Goal: Contribute content: Contribute content

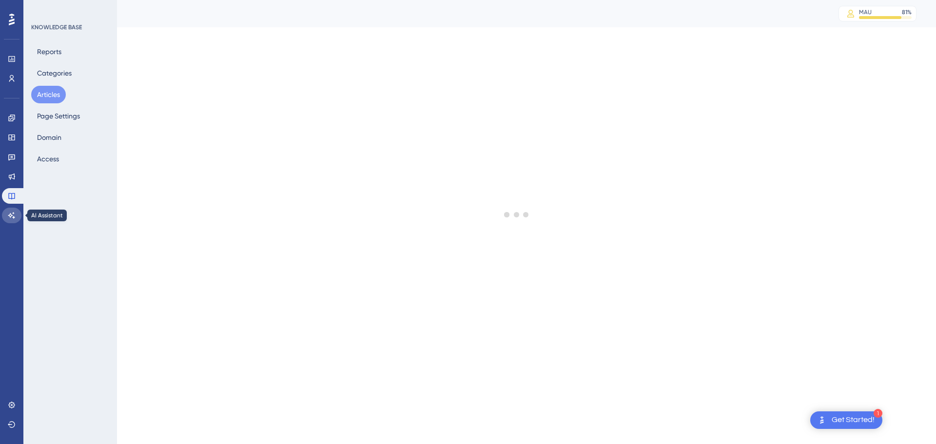
click at [9, 214] on icon at bounding box center [12, 216] width 8 height 8
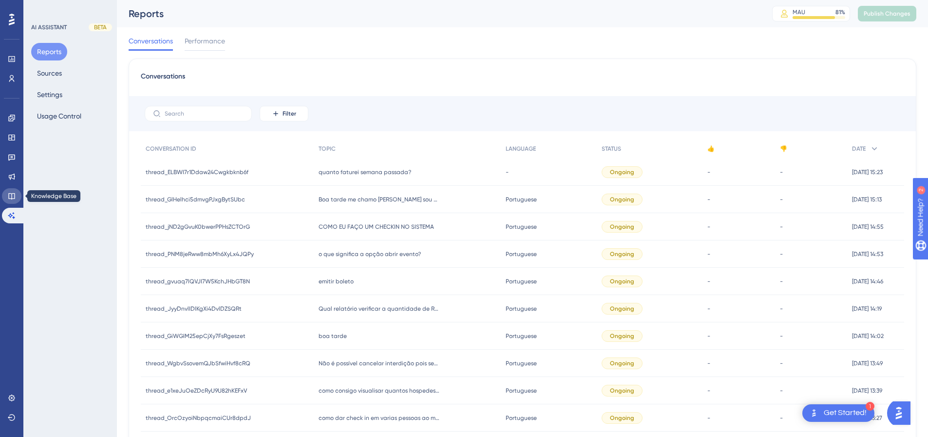
click at [18, 195] on link at bounding box center [11, 196] width 19 height 16
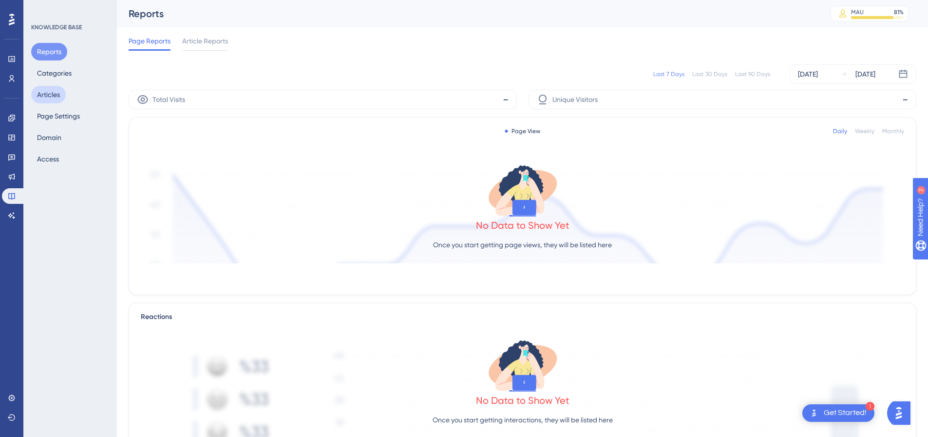
click at [50, 90] on button "Articles" at bounding box center [48, 95] width 35 height 18
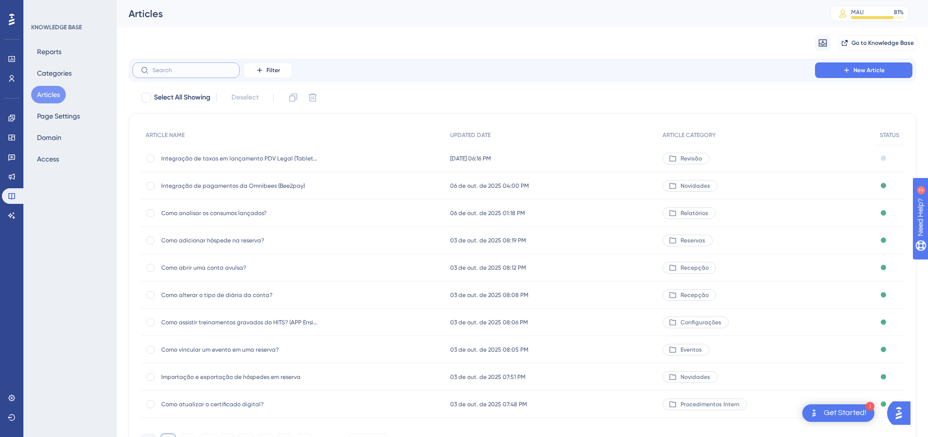
click at [201, 67] on input "text" at bounding box center [192, 70] width 79 height 7
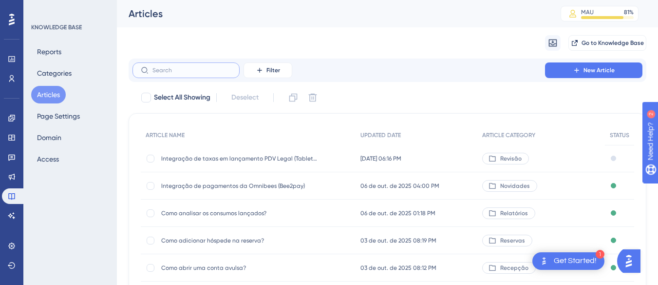
click at [175, 72] on input "text" at bounding box center [192, 70] width 79 height 7
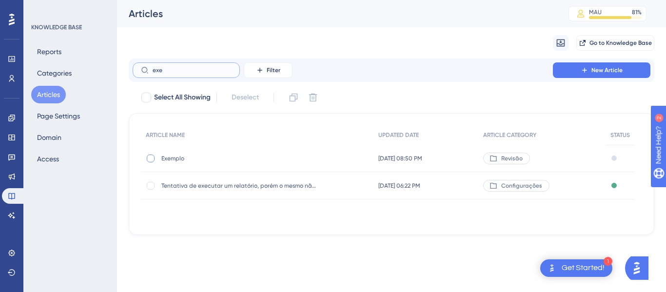
type input "exe"
click at [152, 160] on div at bounding box center [151, 159] width 8 height 8
click at [295, 96] on icon at bounding box center [294, 98] width 8 height 8
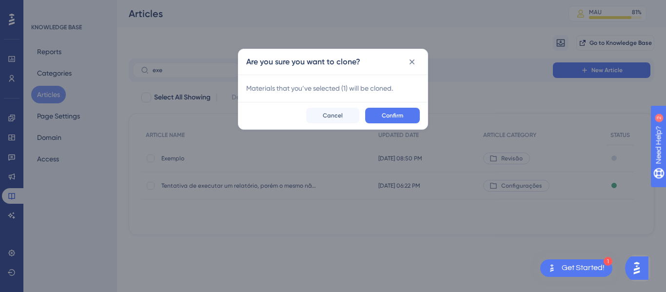
checkbox input "false"
click at [402, 120] on button "Confirm" at bounding box center [392, 116] width 55 height 16
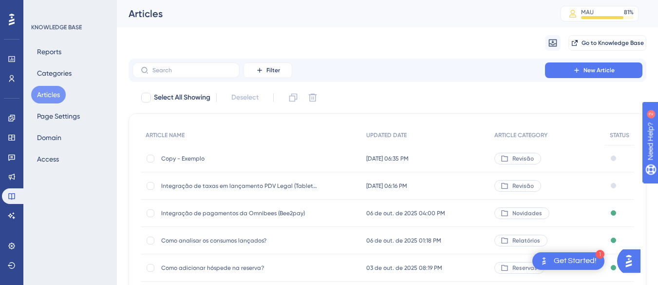
click at [161, 156] on span "Copy - Exemplo" at bounding box center [239, 159] width 156 height 8
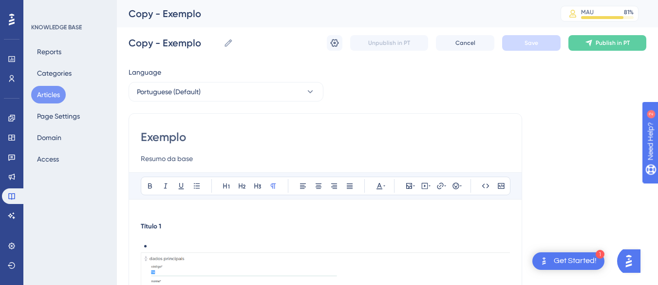
click at [161, 131] on input "Exemplo" at bounding box center [325, 137] width 369 height 16
paste input "Como autorizar o acesso de suporte pelo HITS"
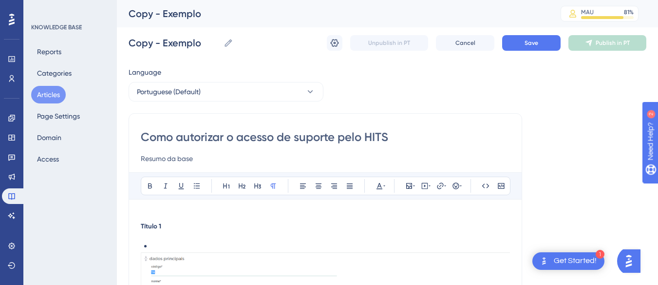
type input "Como autorizar o acesso de suporte pelo HITS"
click at [167, 160] on input "Resumo da base" at bounding box center [325, 159] width 369 height 12
type input "Resumo base"
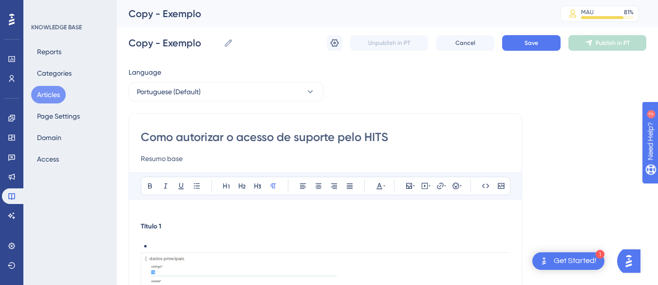
click at [144, 228] on strong "Título 1" at bounding box center [151, 226] width 20 height 8
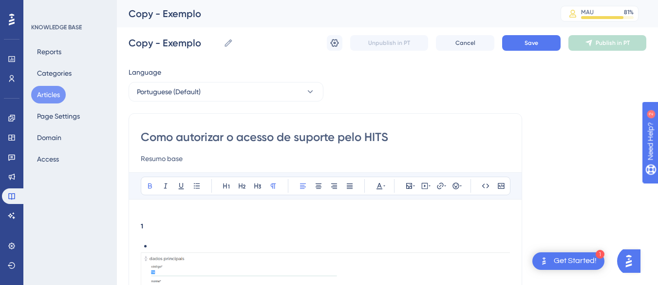
click at [159, 230] on h5 "1" at bounding box center [325, 226] width 369 height 8
click at [166, 229] on h5 at bounding box center [325, 226] width 369 height 8
drag, startPoint x: 158, startPoint y: 211, endPoint x: 165, endPoint y: 227, distance: 17.2
click at [166, 228] on h5 at bounding box center [325, 226] width 369 height 8
drag, startPoint x: 153, startPoint y: 209, endPoint x: 159, endPoint y: 224, distance: 16.2
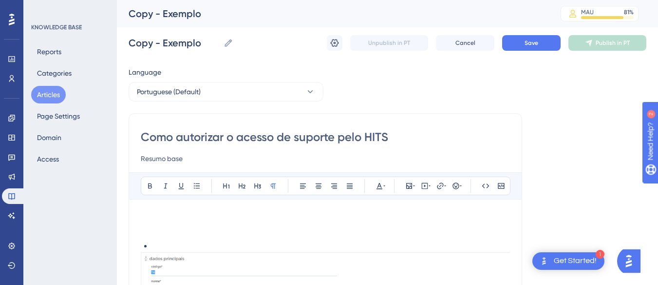
click at [159, 224] on h5 at bounding box center [325, 226] width 369 height 8
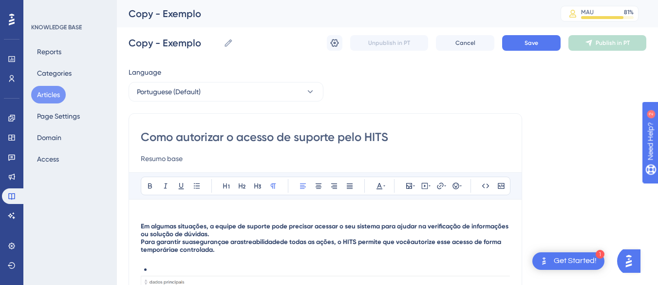
scroll to position [49, 0]
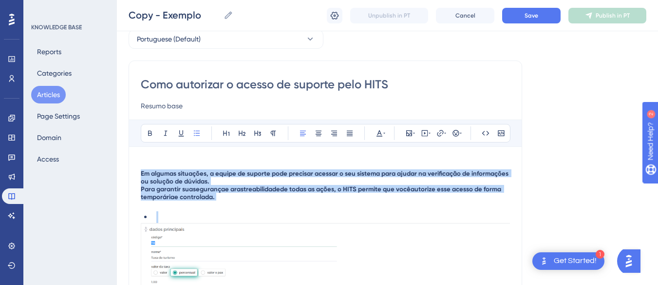
drag, startPoint x: 229, startPoint y: 204, endPoint x: 131, endPoint y: 173, distance: 103.1
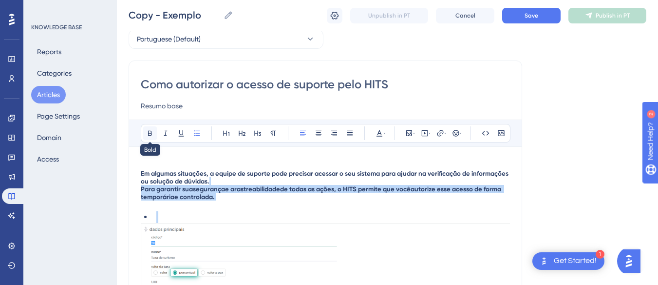
click at [145, 131] on button at bounding box center [150, 133] width 14 height 14
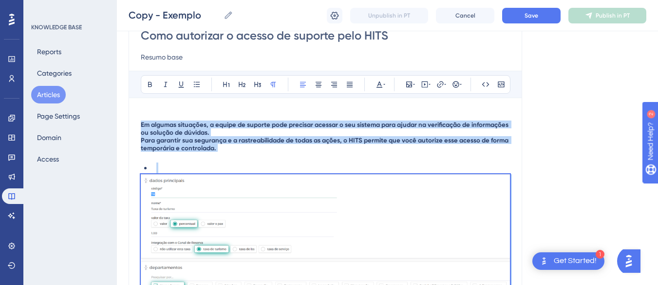
scroll to position [0, 0]
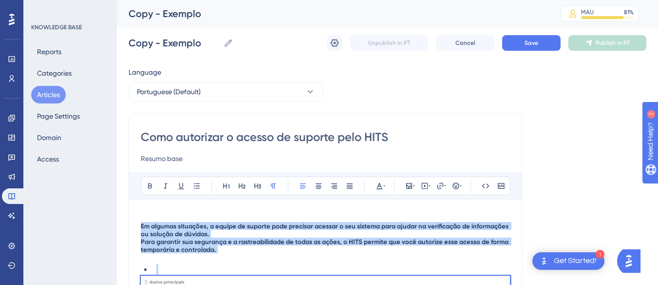
drag, startPoint x: 200, startPoint y: 199, endPoint x: 138, endPoint y: 214, distance: 63.7
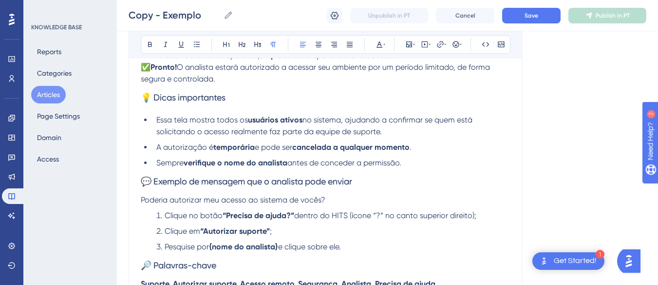
scroll to position [576, 0]
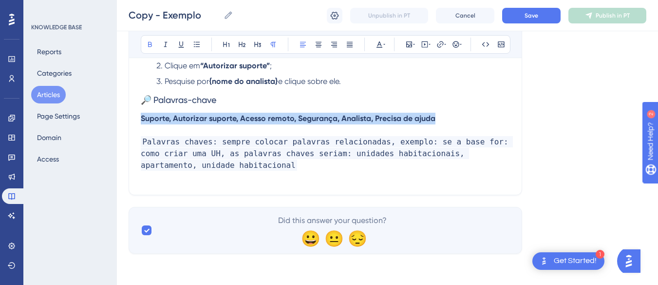
drag, startPoint x: 457, startPoint y: 117, endPoint x: 135, endPoint y: 114, distance: 322.2
copy strong "Suporte, Autorizar suporte, Acesso remoto, Segurança, Analista, Precisa de ajuda"
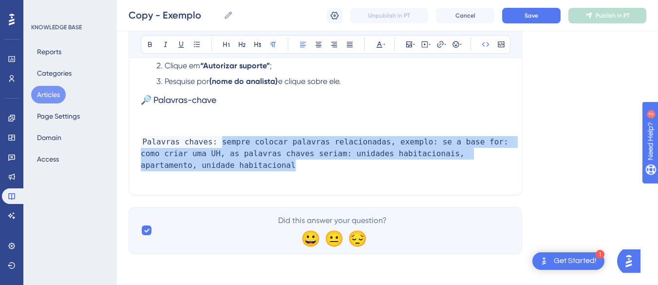
drag, startPoint x: 205, startPoint y: 168, endPoint x: 216, endPoint y: 139, distance: 30.4
click at [216, 139] on p "Palavras chaves: sempre colocar palavras relacionadas, exemplo: se a base for: …" at bounding box center [325, 153] width 369 height 35
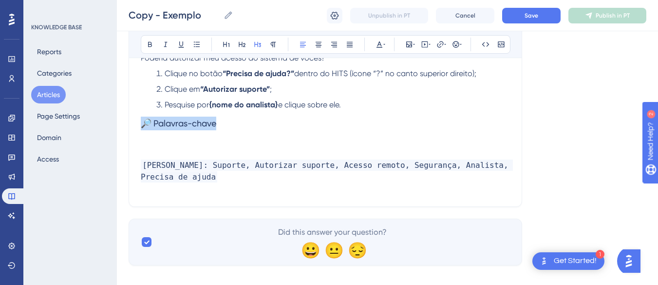
drag, startPoint x: 247, startPoint y: 131, endPoint x: 127, endPoint y: 125, distance: 120.0
click at [168, 154] on p at bounding box center [325, 154] width 369 height 12
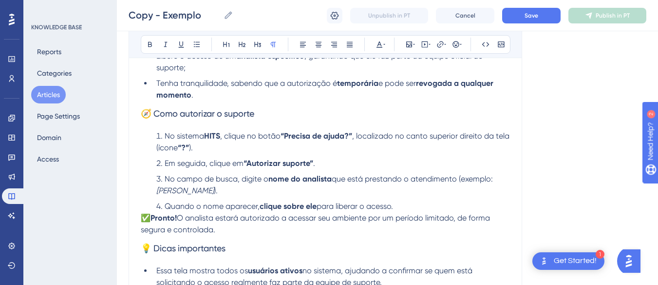
scroll to position [0, 0]
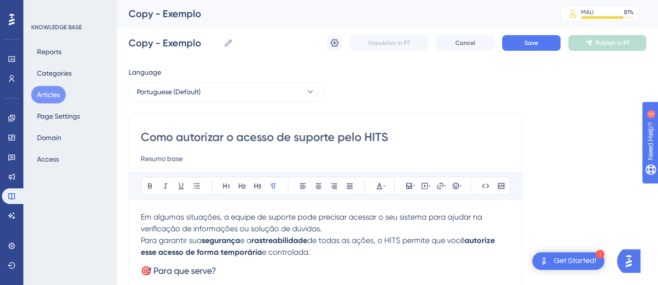
click at [213, 142] on input "Como autorizar o acesso de suporte pelo HITS" at bounding box center [325, 137] width 369 height 16
click at [172, 40] on input "Copy - Exemplo" at bounding box center [174, 43] width 91 height 14
click at [171, 40] on input "Copy - Exemplo" at bounding box center [174, 43] width 91 height 14
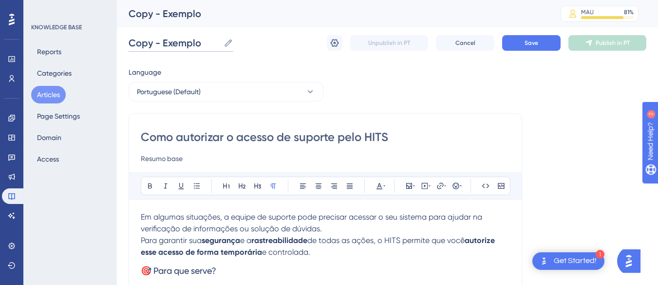
click at [171, 40] on input "Copy - Exemplo" at bounding box center [174, 43] width 91 height 14
paste input "Como autorizar o acesso de suporte pelo HITS"
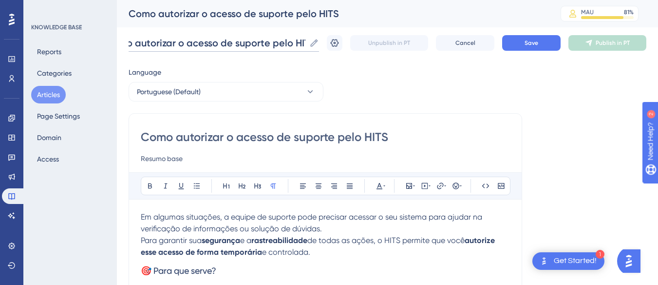
type input "Como autorizar o acesso de suporte pelo HITS"
click at [177, 134] on input "Como autorizar o acesso de suporte pelo HITS" at bounding box center [325, 137] width 369 height 16
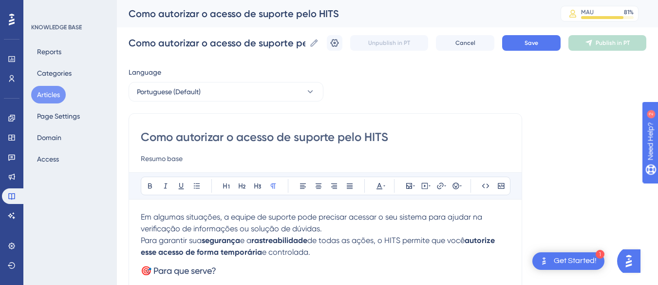
click at [172, 159] on input "Resumo base" at bounding box center [325, 159] width 369 height 12
click at [367, 255] on p "Em algumas situações, a equipe de suporte pode precisar acessar o seu sistema p…" at bounding box center [325, 234] width 369 height 47
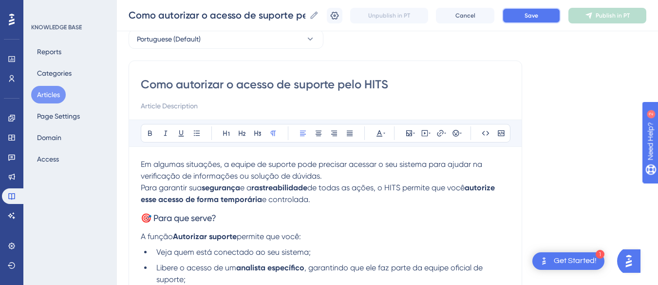
click at [541, 20] on button "Save" at bounding box center [531, 16] width 58 height 16
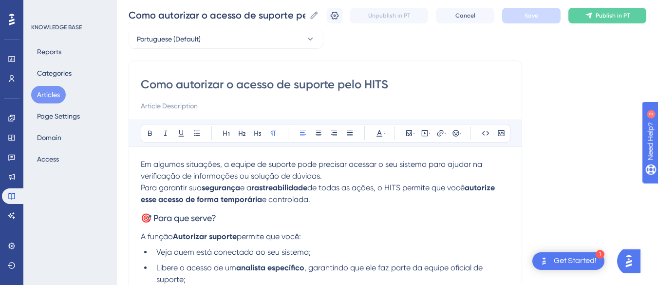
scroll to position [97, 0]
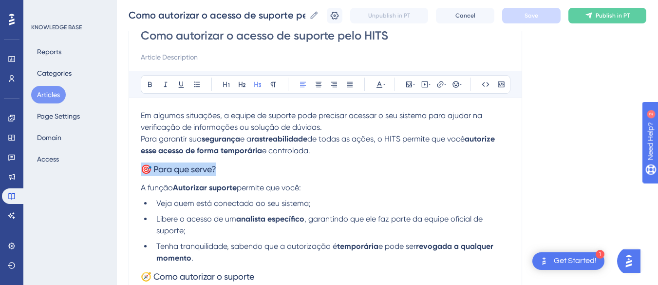
drag, startPoint x: 240, startPoint y: 163, endPoint x: 118, endPoint y: 163, distance: 121.4
drag, startPoint x: 148, startPoint y: 82, endPoint x: 137, endPoint y: 79, distance: 11.1
click at [148, 82] on icon at bounding box center [150, 84] width 4 height 5
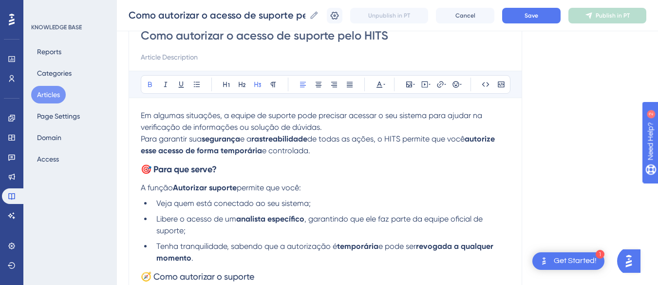
click at [277, 142] on strong "rastreabilidade" at bounding box center [279, 138] width 56 height 9
drag, startPoint x: 324, startPoint y: 151, endPoint x: 141, endPoint y: 129, distance: 184.5
click at [141, 129] on p "Em algumas situações, a equipe de suporte pode precisar acessar o seu sistema p…" at bounding box center [325, 133] width 369 height 47
click at [255, 145] on p "Em algumas situações, a equipe de suporte pode precisar acessar o seu sistema p…" at bounding box center [325, 133] width 369 height 47
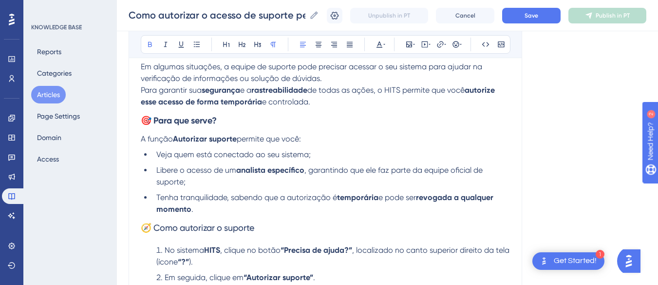
scroll to position [195, 0]
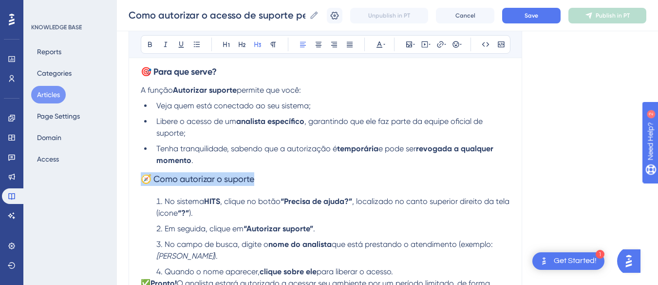
drag, startPoint x: 266, startPoint y: 178, endPoint x: 132, endPoint y: 171, distance: 133.7
click at [135, 178] on div "Como autorizar o acesso de suporte pelo HITS Bold Italic Underline Bullet Point…" at bounding box center [326, 233] width 394 height 638
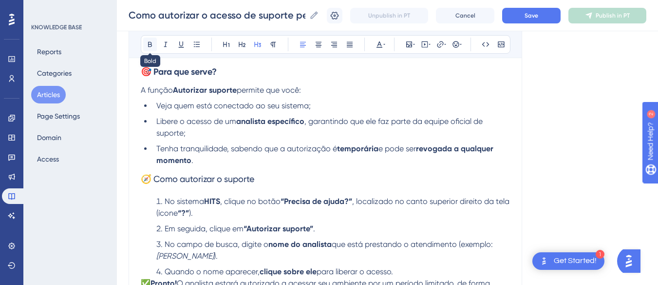
click at [151, 46] on icon at bounding box center [150, 44] width 4 height 5
click at [203, 157] on li "Tenha tranquilidade, sabendo que a autorização é temporária e pode ser revogada…" at bounding box center [332, 154] width 358 height 23
drag, startPoint x: 152, startPoint y: 179, endPoint x: 124, endPoint y: 176, distance: 27.9
click at [126, 176] on div "Performance Users Engagement Widgets Feedback Product Updates Knowledge Base AI…" at bounding box center [387, 216] width 541 height 822
click at [148, 180] on strong "Como autorizar o suporte" at bounding box center [192, 179] width 102 height 11
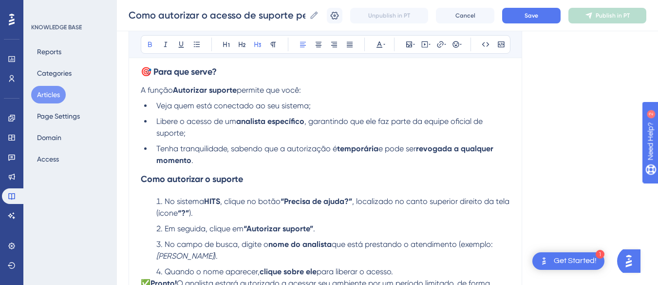
click at [145, 179] on strong "Como autorizar o suporte" at bounding box center [192, 179] width 102 height 11
drag, startPoint x: 149, startPoint y: 70, endPoint x: 133, endPoint y: 70, distance: 16.1
click at [133, 70] on div "Como autorizar o acesso de suporte pelo HITS Bold Italic Underline Bullet Point…" at bounding box center [326, 233] width 394 height 638
click at [144, 71] on strong "Para que serve?" at bounding box center [172, 71] width 63 height 11
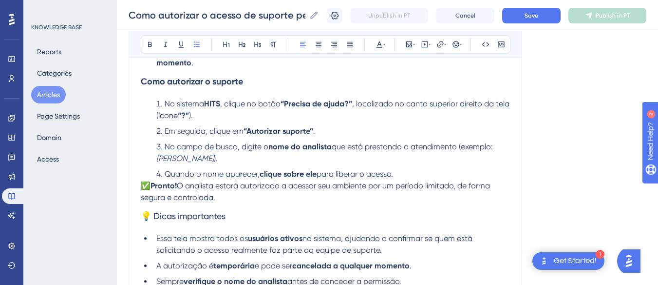
drag, startPoint x: 377, startPoint y: 170, endPoint x: 163, endPoint y: 104, distance: 223.9
click at [163, 104] on ol "No sistema HITS , clique no botão “Precisa de ajuda?” , localizado no canto sup…" at bounding box center [325, 139] width 369 height 82
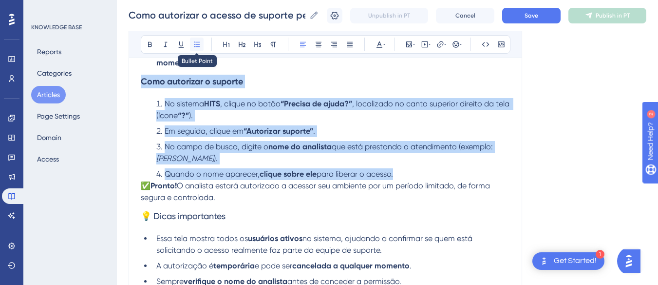
click at [199, 45] on icon at bounding box center [197, 44] width 8 height 8
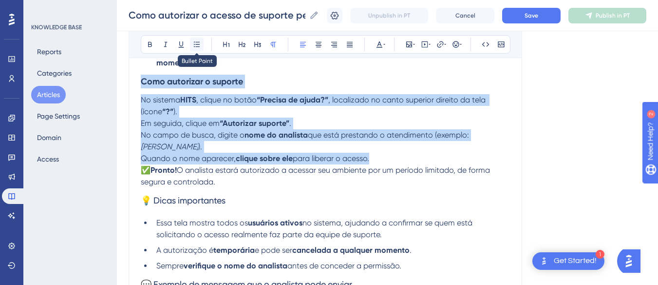
click at [200, 45] on icon at bounding box center [197, 44] width 8 height 8
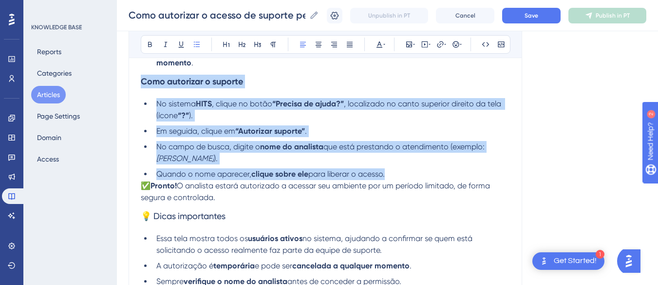
click at [218, 113] on li "No sistema HITS , clique no botão “Precisa de ajuda?” , localizado no canto sup…" at bounding box center [332, 109] width 358 height 23
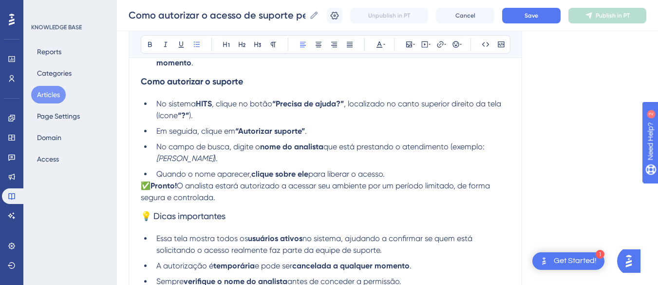
click at [209, 104] on strong "HITS" at bounding box center [204, 103] width 16 height 9
click at [281, 103] on strong "“Precisa de ajuda?”" at bounding box center [308, 103] width 72 height 9
click at [344, 101] on span ", localizado no canto superior direito da tela (ícone" at bounding box center [328, 109] width 344 height 21
click at [241, 204] on h3 "💡 Dicas importantes" at bounding box center [325, 215] width 369 height 25
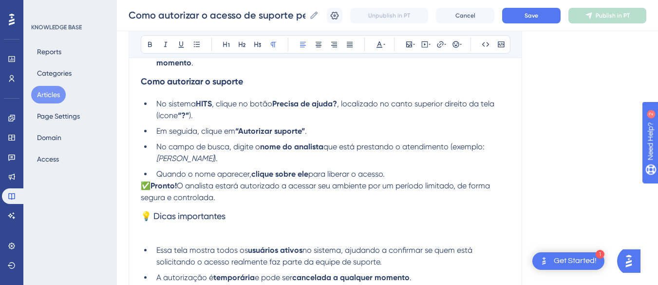
click at [230, 196] on p "✅ Pronto! O analista estará autorizado a acessar seu ambiente por um período li…" at bounding box center [325, 191] width 369 height 23
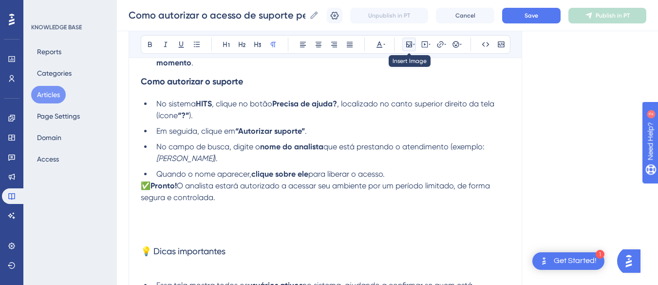
click at [408, 43] on icon at bounding box center [410, 44] width 8 height 8
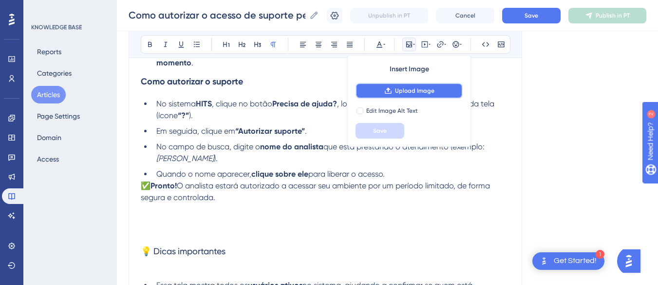
click at [401, 92] on span "Upload Image" at bounding box center [414, 91] width 39 height 8
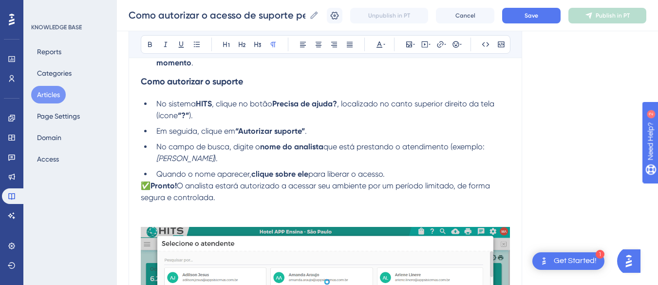
click at [361, 128] on li "Em seguida, clique em “Autorizar suporte” ." at bounding box center [332, 131] width 358 height 12
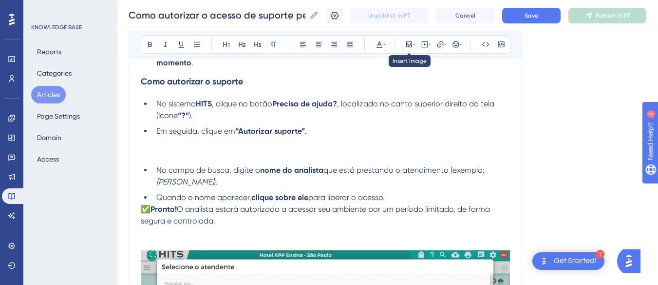
click at [400, 42] on div "Bold Italic Underline Bullet Point Heading 1 Heading 2 Heading 3 Normal Align L…" at bounding box center [326, 44] width 370 height 19
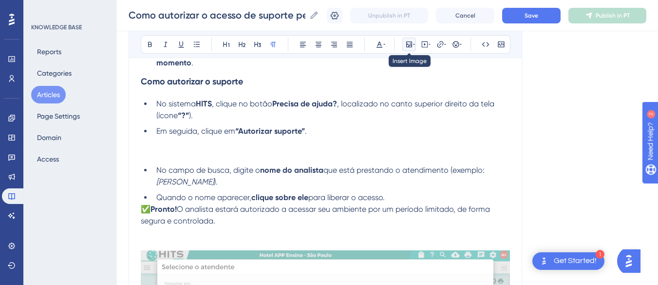
click at [412, 50] on button at bounding box center [410, 45] width 14 height 14
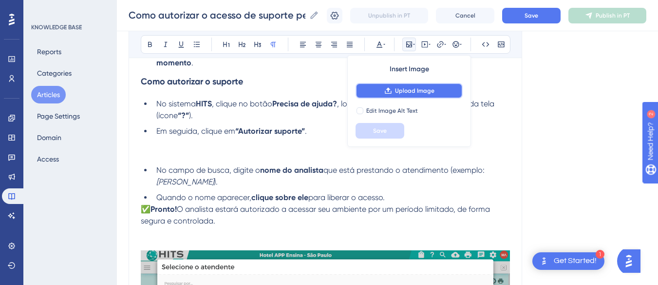
click at [389, 88] on icon at bounding box center [389, 91] width 8 height 8
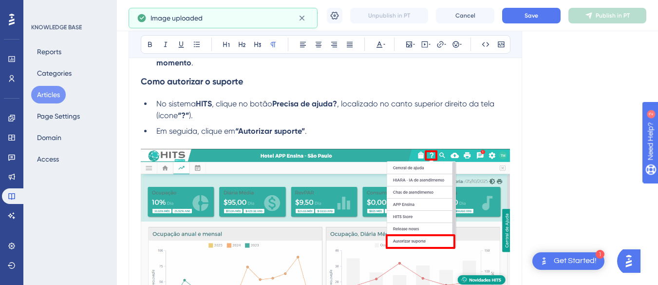
click at [241, 131] on strong "“Autorizar suporte”" at bounding box center [270, 130] width 70 height 9
click at [304, 131] on span "." at bounding box center [303, 130] width 2 height 9
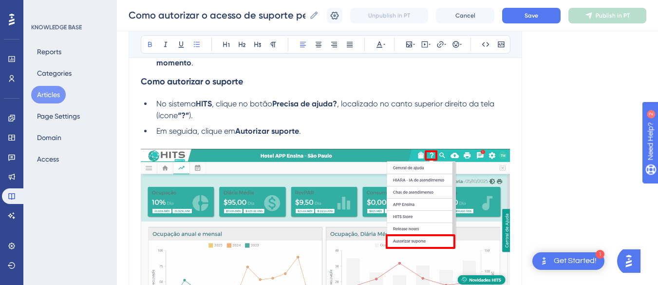
click at [187, 114] on strong "“?”" at bounding box center [183, 115] width 11 height 9
click at [179, 116] on span ", localizado no canto superior direito da tela (ícone" at bounding box center [326, 109] width 340 height 21
click at [342, 122] on ul "No sistema HITS , clique no botão Precisa de ajuda? , localizado no canto super…" at bounding box center [325, 117] width 369 height 39
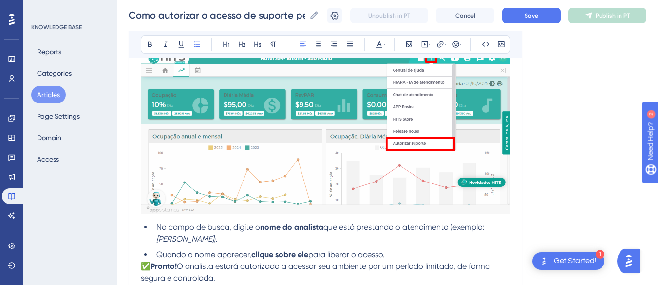
scroll to position [439, 0]
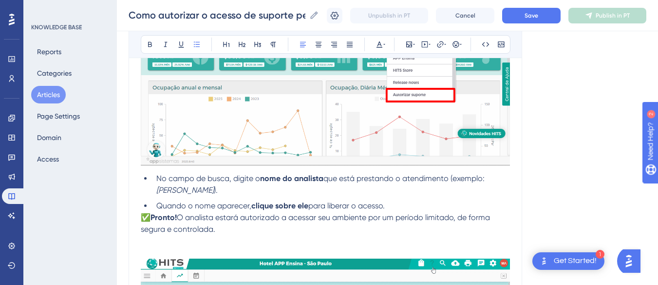
click at [214, 188] on li "No campo de busca, digite o nome do analista que está prestando o atendimento (…" at bounding box center [332, 184] width 358 height 23
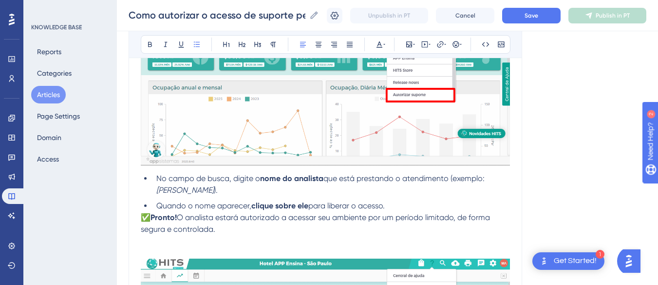
scroll to position [487, 0]
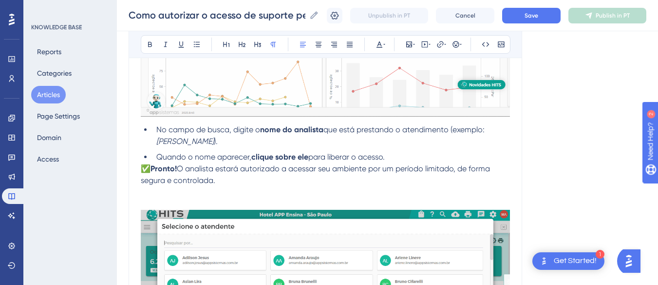
drag, startPoint x: 228, startPoint y: 185, endPoint x: 142, endPoint y: 169, distance: 86.9
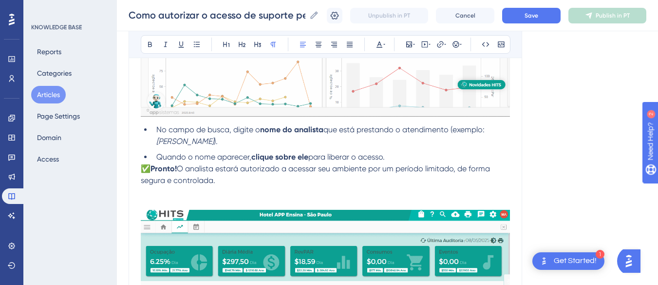
click at [142, 169] on p "✅ Pronto! O analista estará autorizado a acessar seu ambiente por um período li…" at bounding box center [325, 174] width 369 height 23
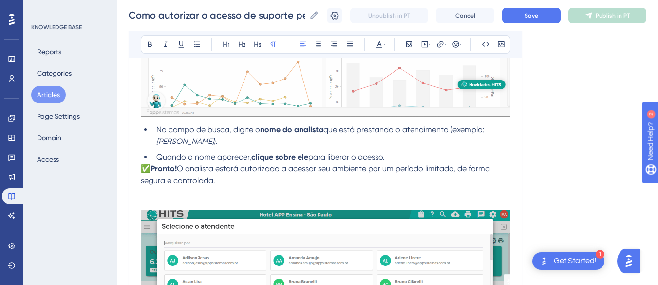
copy p "✅ Pronto! O analista estará autorizado a acessar seu ambiente por um período li…"
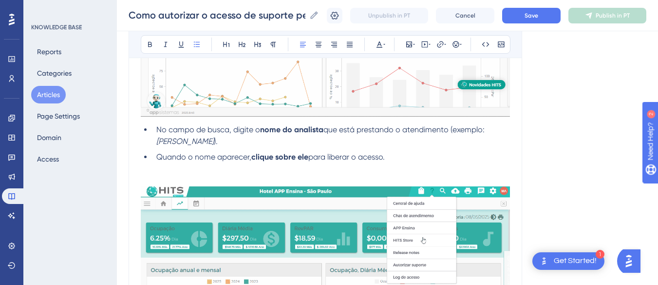
click at [206, 172] on p at bounding box center [325, 169] width 369 height 12
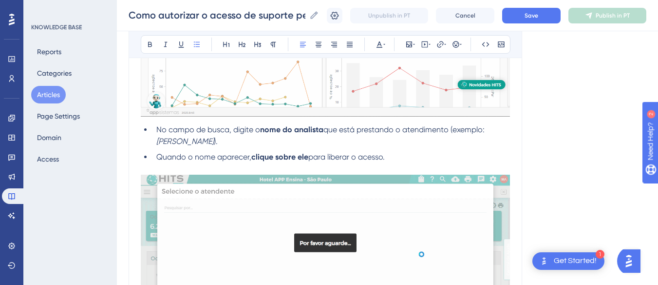
scroll to position [634, 0]
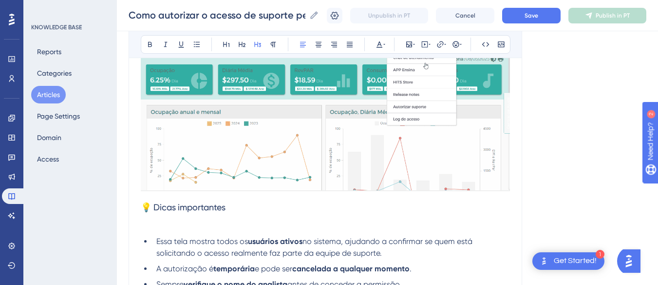
click at [143, 208] on span "💡 Dicas importantes" at bounding box center [183, 207] width 85 height 10
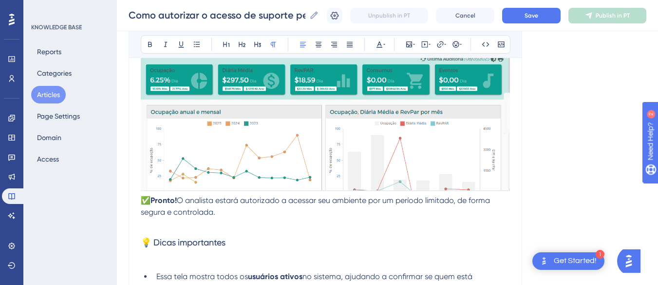
click at [142, 202] on span "✅" at bounding box center [146, 199] width 10 height 9
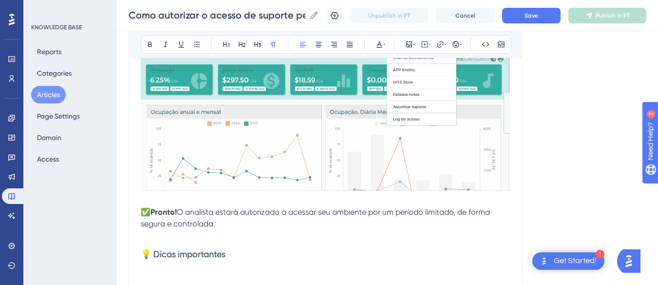
drag, startPoint x: 233, startPoint y: 225, endPoint x: 136, endPoint y: 216, distance: 97.4
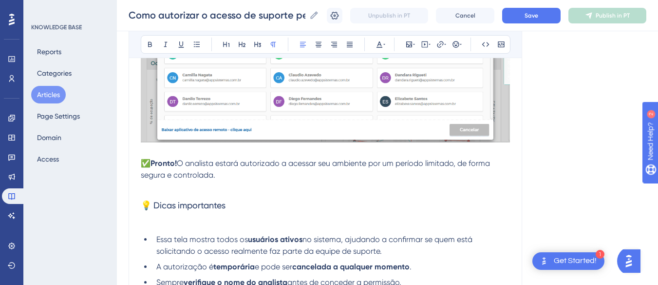
scroll to position [780, 0]
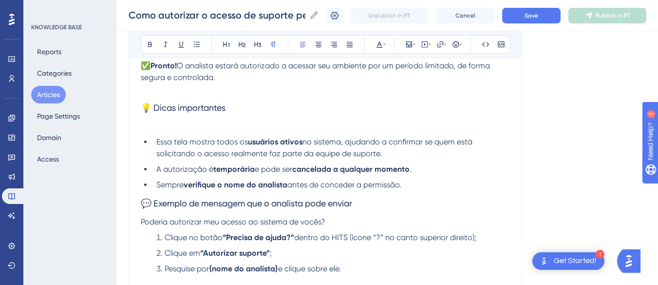
click at [168, 131] on p at bounding box center [325, 126] width 369 height 12
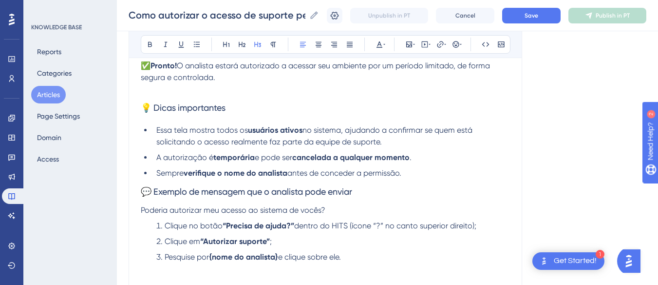
click at [256, 105] on h3 "💡 Dicas importantes" at bounding box center [325, 107] width 369 height 25
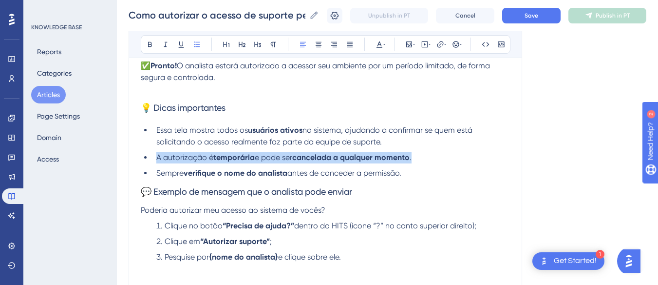
drag, startPoint x: 169, startPoint y: 159, endPoint x: 155, endPoint y: 156, distance: 14.9
click at [155, 156] on li "A autorização é temporária e pode ser cancelada a qualquer momento ." at bounding box center [332, 158] width 358 height 12
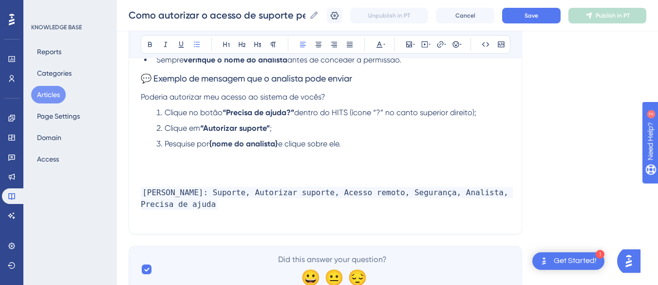
scroll to position [829, 0]
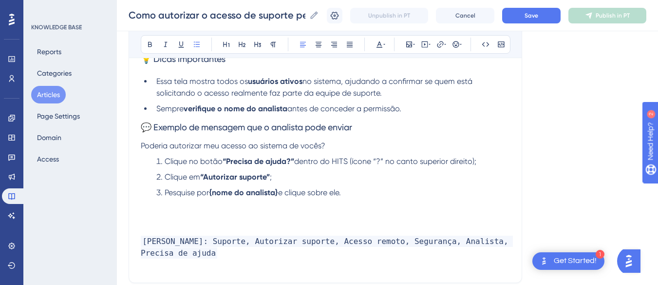
drag, startPoint x: 365, startPoint y: 196, endPoint x: 137, endPoint y: 134, distance: 235.4
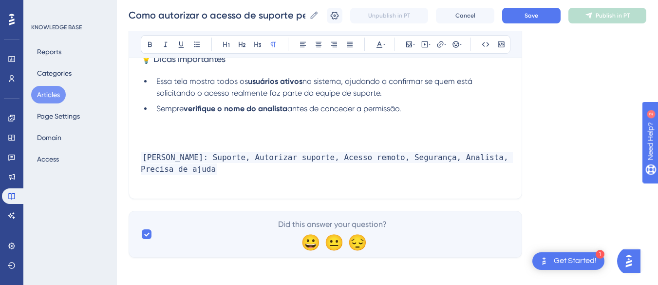
click at [155, 140] on p at bounding box center [325, 146] width 369 height 12
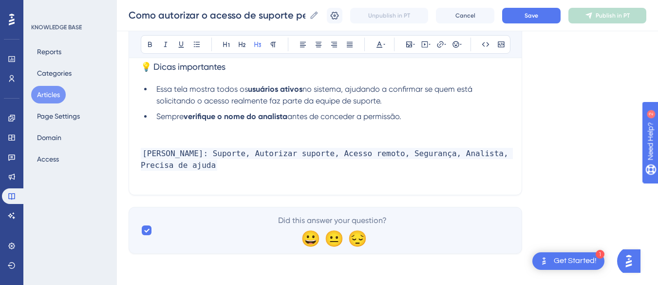
scroll to position [821, 0]
click at [547, 14] on button "Save" at bounding box center [531, 16] width 58 height 16
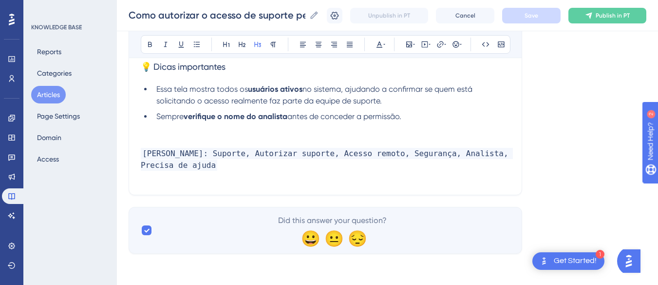
scroll to position [772, 0]
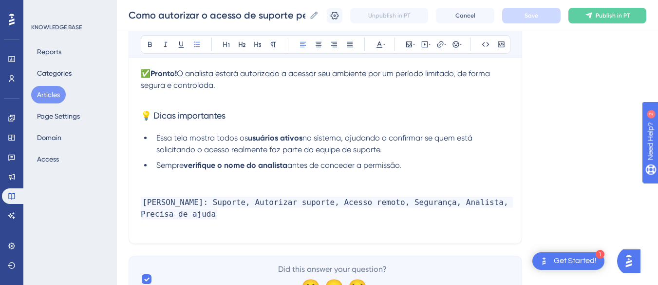
drag, startPoint x: 433, startPoint y: 168, endPoint x: 148, endPoint y: 133, distance: 286.8
click at [148, 133] on ul "Essa tela mostra todos os usuários ativos no sistema, ajudando a confirmar se q…" at bounding box center [325, 151] width 369 height 39
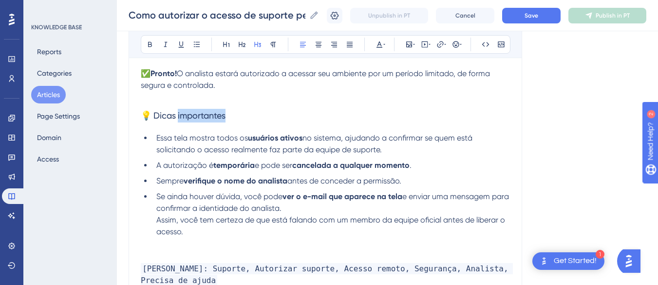
drag, startPoint x: 200, startPoint y: 111, endPoint x: 179, endPoint y: 111, distance: 20.5
click at [179, 111] on h3 "💡 Dicas importantes" at bounding box center [325, 115] width 369 height 25
drag, startPoint x: 195, startPoint y: 116, endPoint x: 127, endPoint y: 106, distance: 68.9
click at [149, 42] on icon at bounding box center [150, 44] width 4 height 5
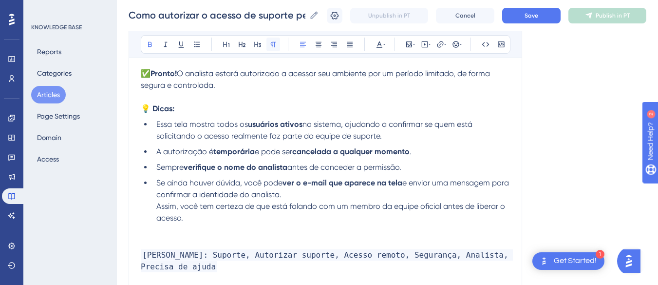
click at [271, 43] on icon at bounding box center [273, 44] width 5 height 5
click at [219, 114] on p "💡 Dicas:" at bounding box center [325, 109] width 369 height 12
click at [191, 99] on p at bounding box center [325, 97] width 369 height 12
click at [337, 10] on button at bounding box center [335, 16] width 16 height 16
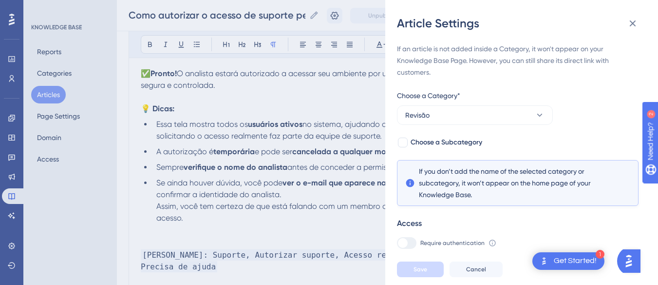
scroll to position [44, 0]
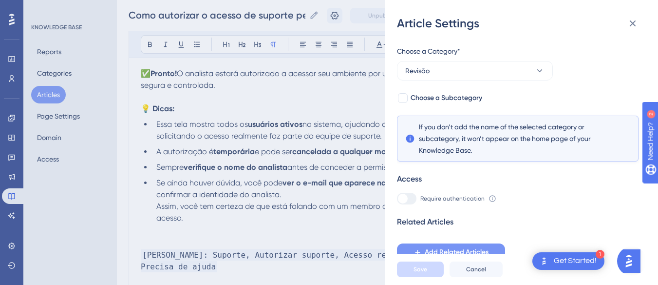
click at [443, 252] on span "Add Related Articles" at bounding box center [457, 252] width 64 height 12
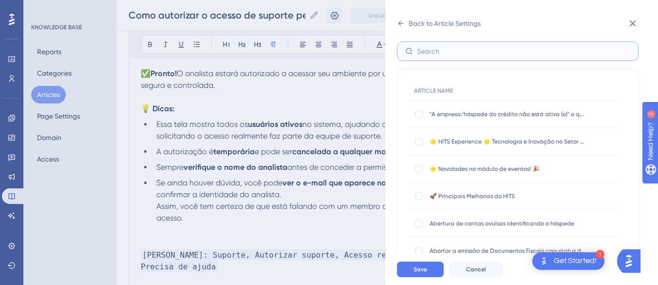
click at [430, 51] on input "text" at bounding box center [523, 51] width 213 height 11
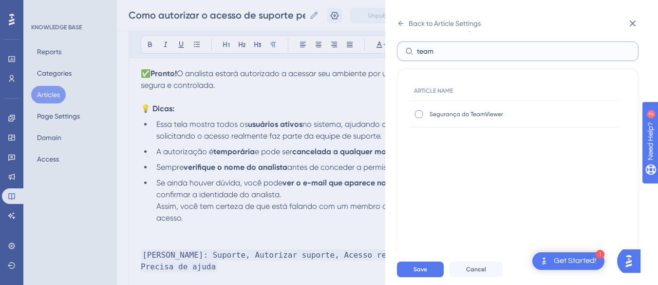
type input "team"
click at [420, 113] on div at bounding box center [419, 114] width 8 height 8
checkbox input "true"
click at [412, 277] on button "Save" at bounding box center [420, 269] width 47 height 16
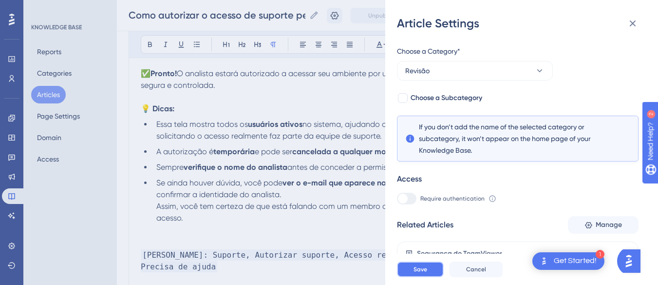
click at [412, 277] on button "Save" at bounding box center [420, 269] width 47 height 16
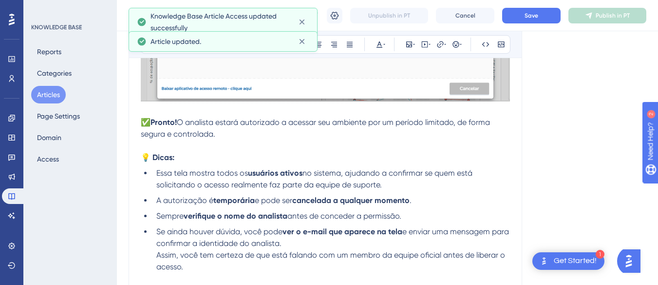
scroll to position [772, 0]
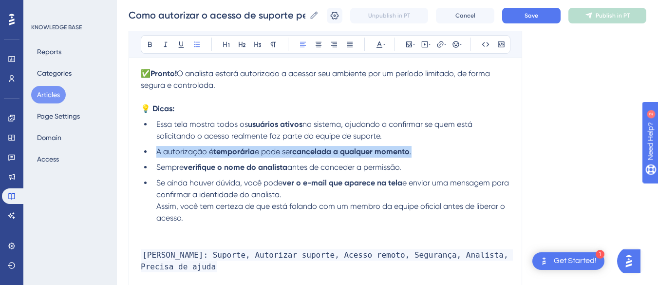
drag, startPoint x: 431, startPoint y: 150, endPoint x: 152, endPoint y: 150, distance: 279.8
click at [152, 150] on ul "Essa tela mostra todos os usuários ativos no sistema, ajudando a confirmar se q…" at bounding box center [325, 170] width 369 height 105
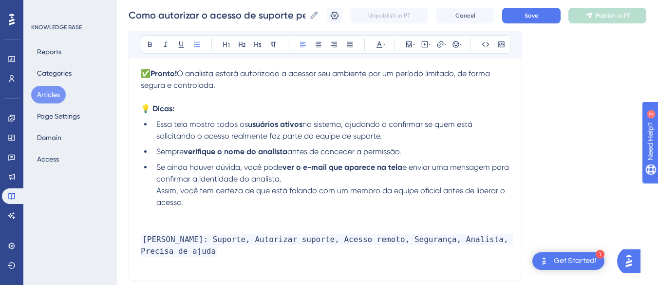
click at [195, 195] on li "Se ainda houver dúvida, você pode ver o e-mail que aparece na tela e enviar uma…" at bounding box center [332, 184] width 358 height 47
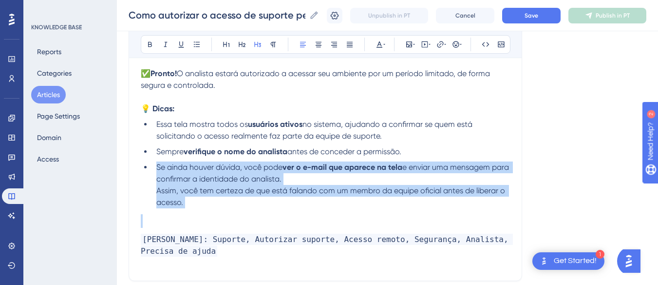
drag, startPoint x: 169, startPoint y: 184, endPoint x: 157, endPoint y: 172, distance: 17.6
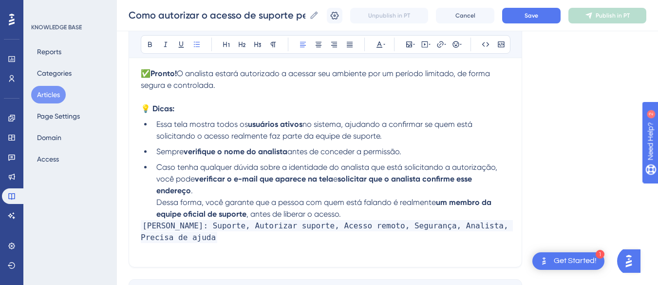
click at [155, 204] on li "Caso tenha qualquer dúvida sobre a identidade do analista que está solicitando …" at bounding box center [332, 190] width 358 height 58
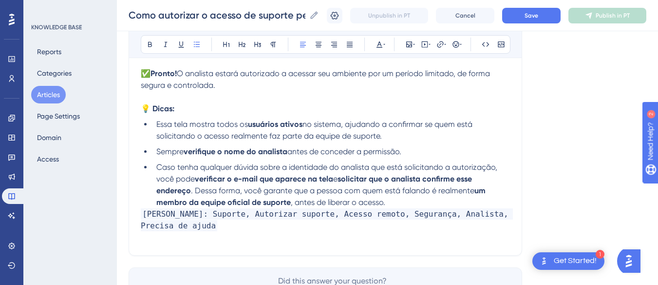
click at [401, 202] on li "Caso tenha qualquer dúvida sobre a identidade do analista que está solicitando …" at bounding box center [332, 184] width 358 height 47
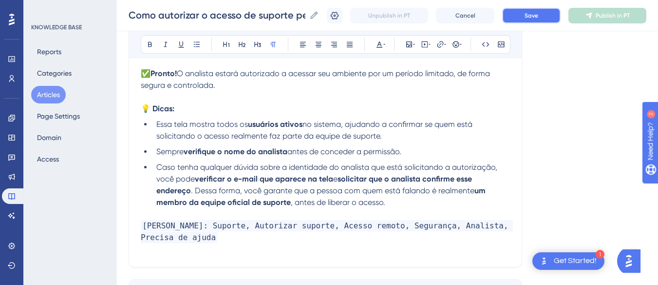
click at [534, 12] on span "Save" at bounding box center [532, 16] width 14 height 8
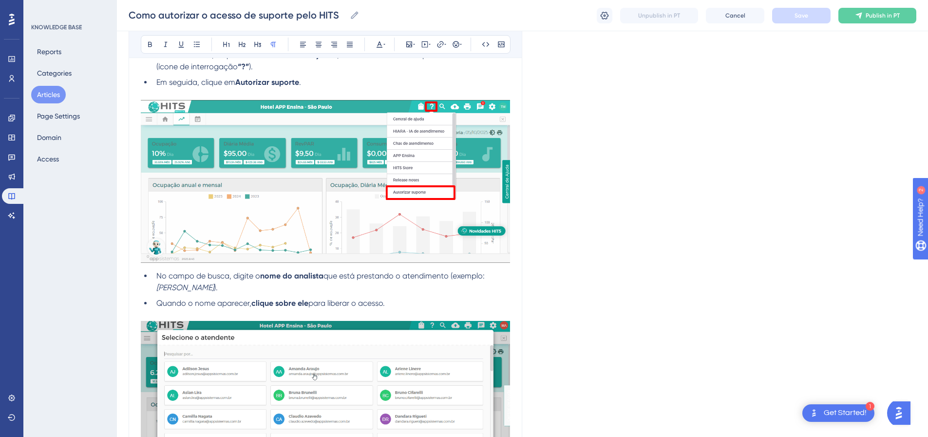
scroll to position [439, 0]
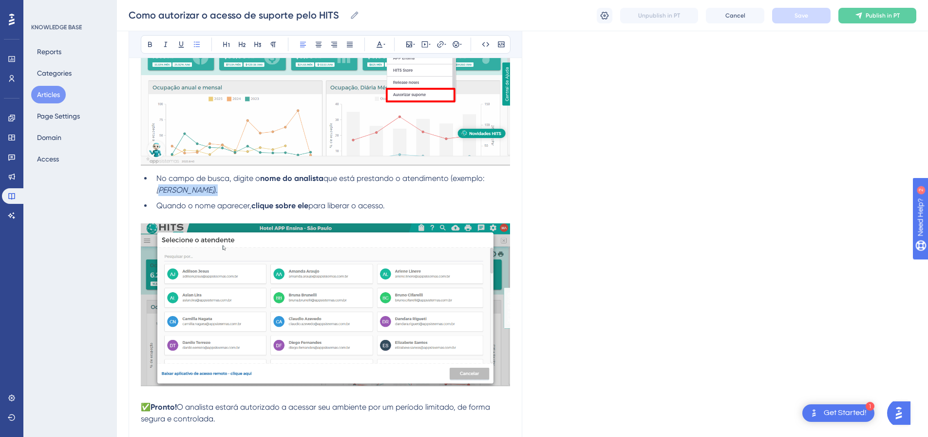
drag, startPoint x: 493, startPoint y: 177, endPoint x: 493, endPoint y: 185, distance: 8.3
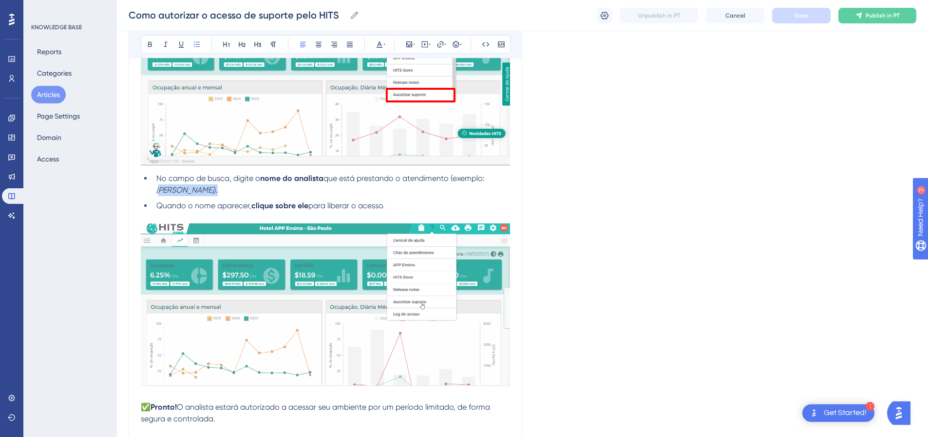
click at [493, 185] on li "No campo de busca, digite o nome do analista que está prestando o atendimento (…" at bounding box center [332, 184] width 358 height 23
click at [214, 185] on em "João da Silva" at bounding box center [185, 189] width 58 height 9
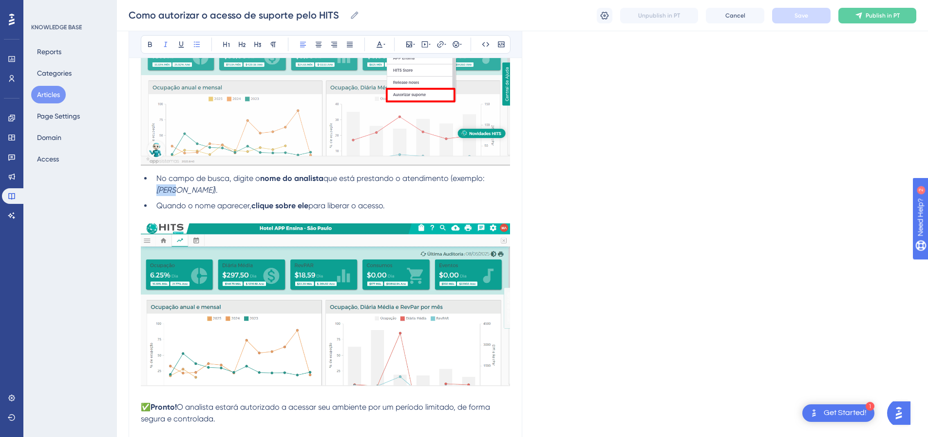
click at [214, 185] on em "João da Silva" at bounding box center [185, 189] width 58 height 9
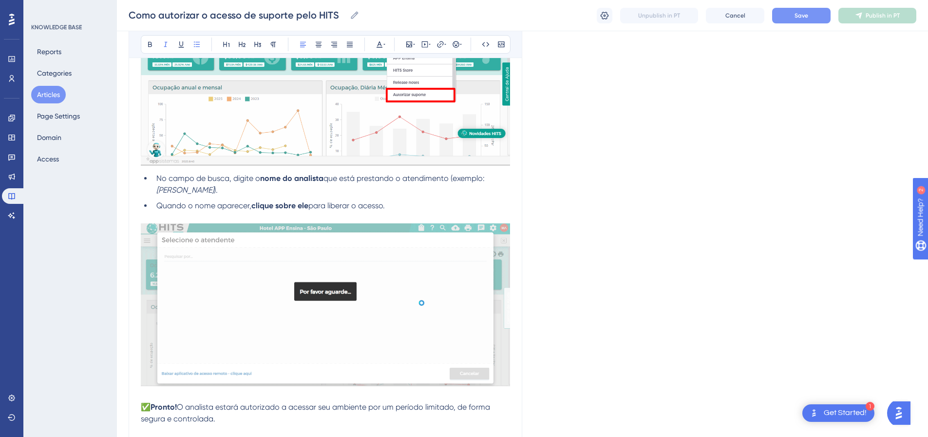
drag, startPoint x: 193, startPoint y: 191, endPoint x: 217, endPoint y: 190, distance: 24.4
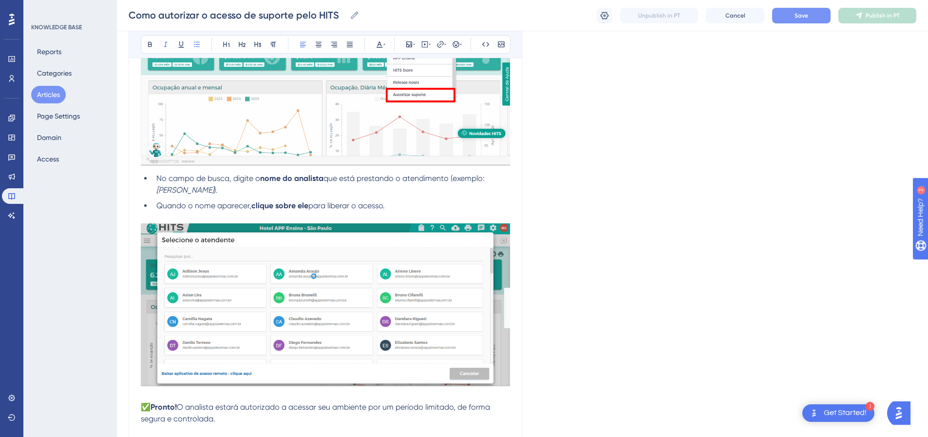
click at [214, 190] on em "Amanda da Silva" at bounding box center [185, 189] width 58 height 9
click at [252, 191] on li "No campo de busca, digite o nome do analista que está prestando o atendimento (…" at bounding box center [332, 184] width 358 height 23
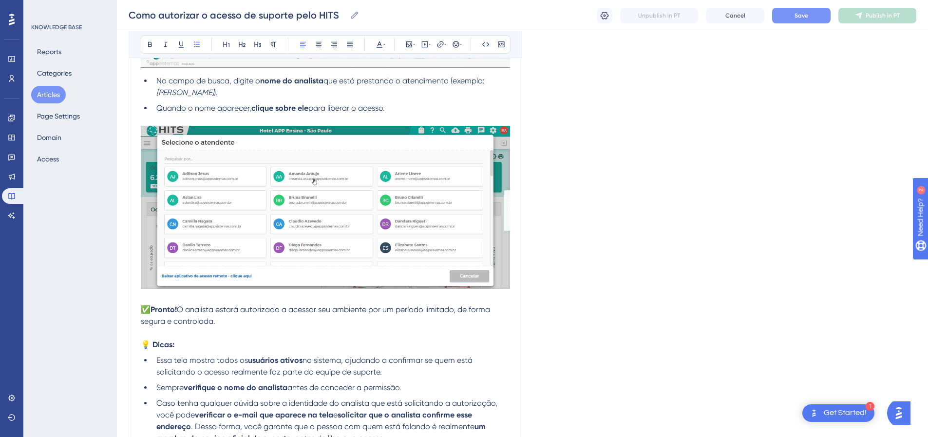
scroll to position [634, 0]
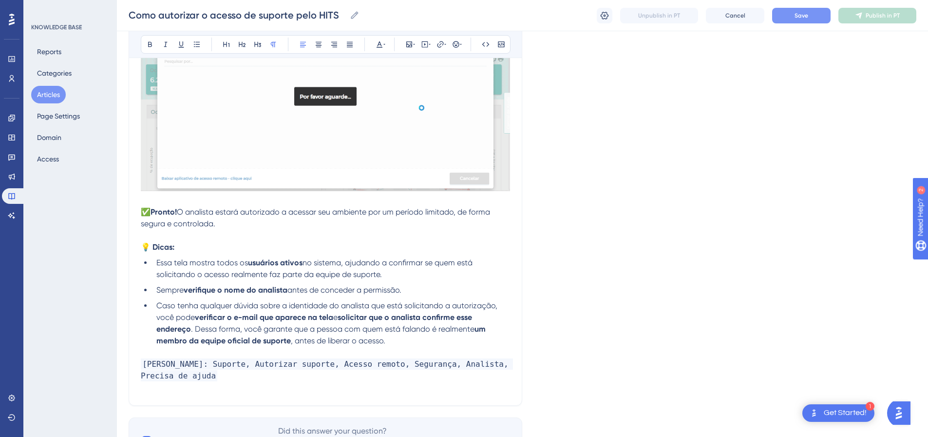
click at [413, 224] on p "✅ Pronto! O analista estará autorizado a acessar seu ambiente por um período li…" at bounding box center [325, 217] width 369 height 23
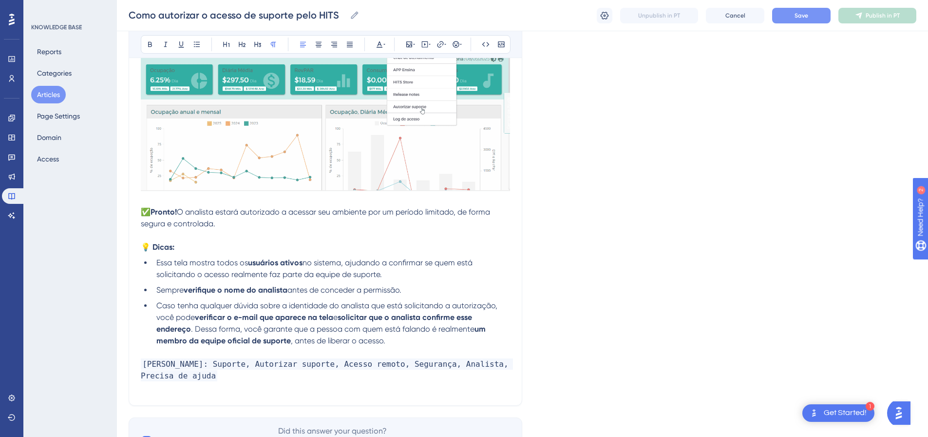
click at [182, 212] on span "O analista estará autorizado a acessar seu ambiente por um período limitado, de…" at bounding box center [316, 217] width 351 height 21
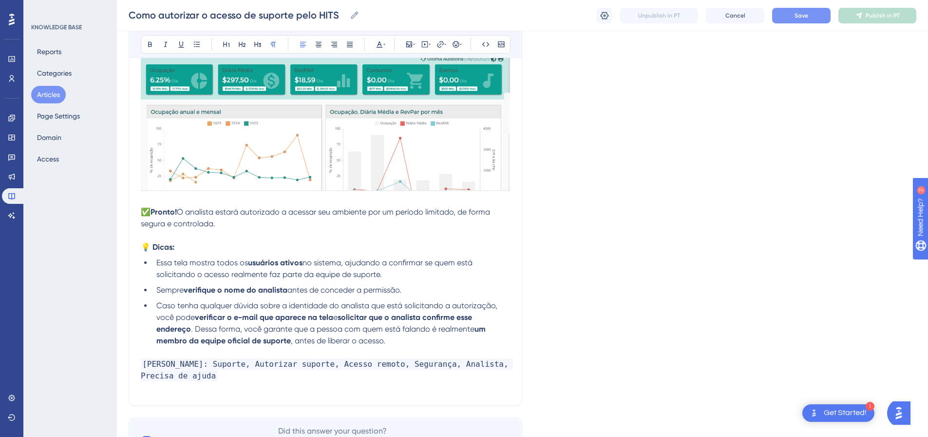
drag, startPoint x: 222, startPoint y: 222, endPoint x: 142, endPoint y: 215, distance: 80.2
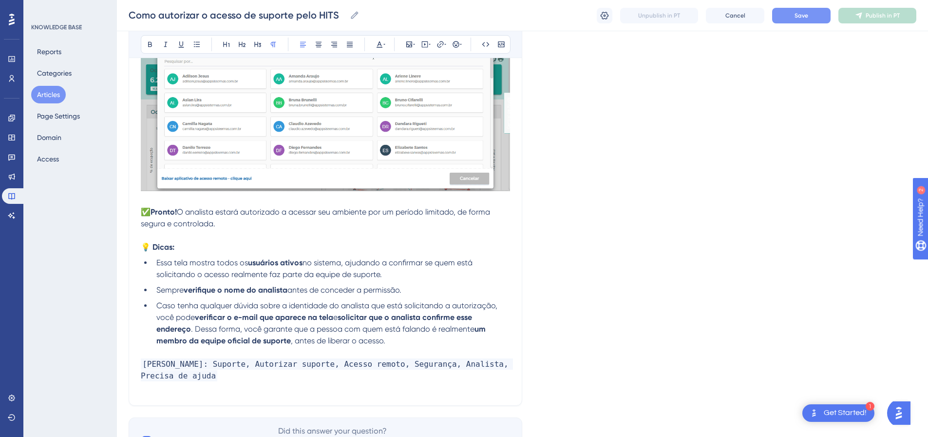
click at [142, 215] on p "✅ Pronto! O analista estará autorizado a acessar seu ambiente por um período li…" at bounding box center [325, 217] width 369 height 23
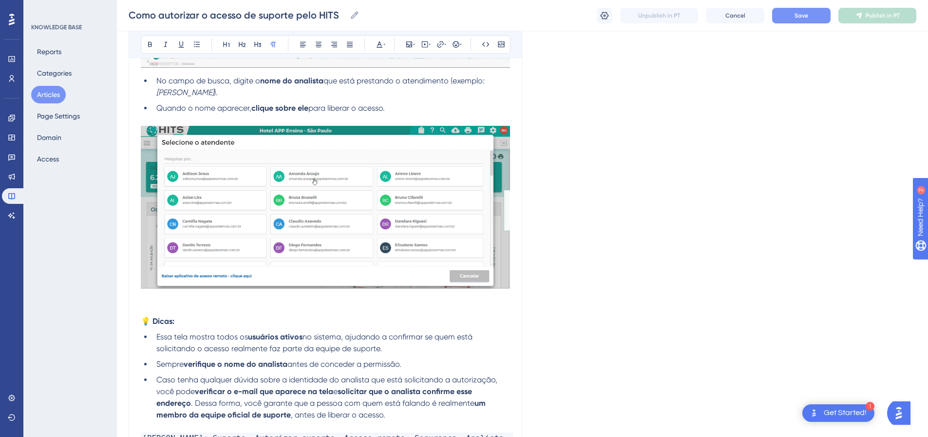
click at [159, 309] on p at bounding box center [325, 310] width 369 height 12
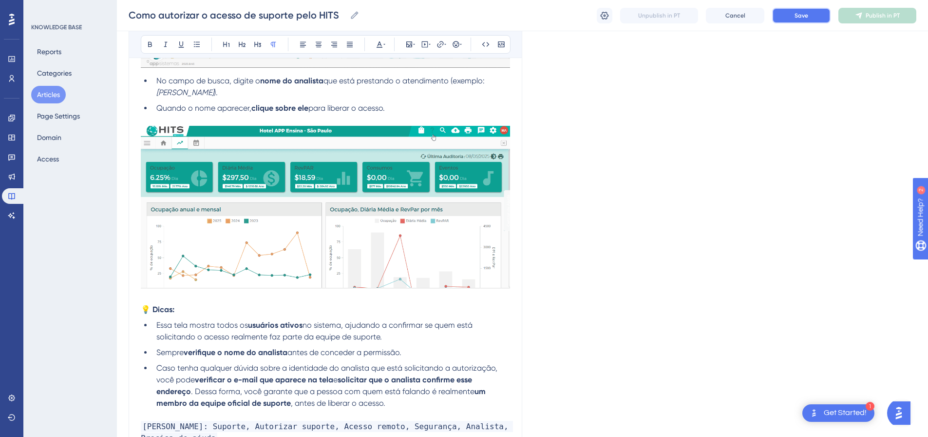
click at [792, 17] on button "Save" at bounding box center [802, 16] width 58 height 16
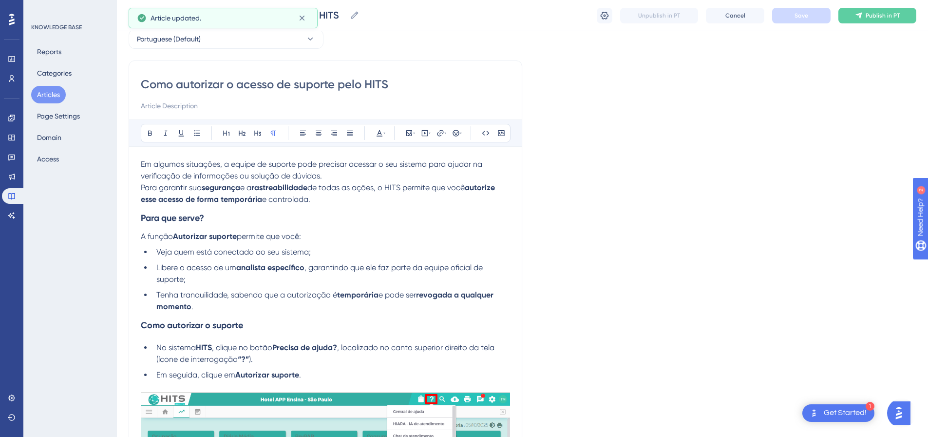
scroll to position [0, 0]
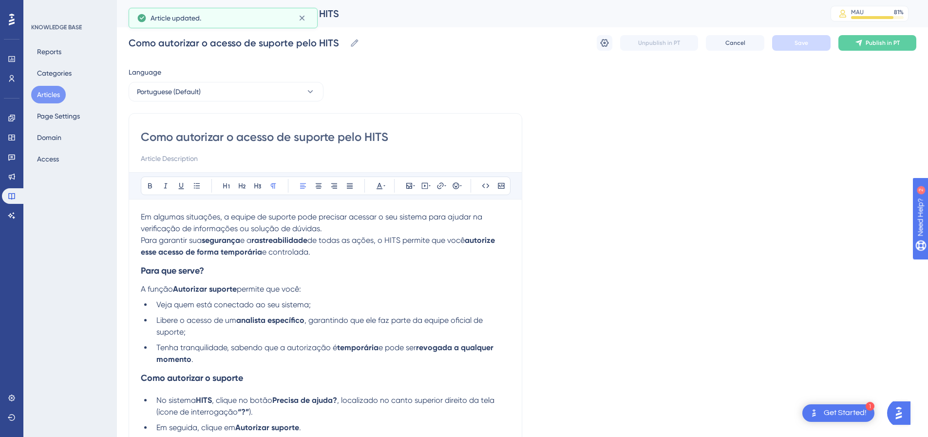
click at [309, 223] on p "Em algumas situações, a equipe de suporte pode precisar acessar o seu sistema p…" at bounding box center [325, 234] width 369 height 47
click at [141, 271] on strong "Para que serve?" at bounding box center [172, 270] width 63 height 11
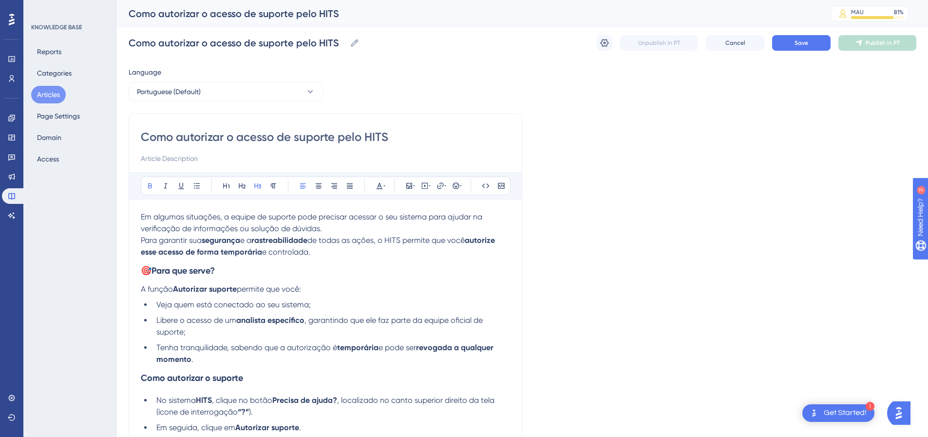
click at [326, 250] on p "Em algumas situações, a equipe de suporte pode precisar acessar o seu sistema p…" at bounding box center [325, 234] width 369 height 47
drag, startPoint x: 249, startPoint y: 246, endPoint x: 123, endPoint y: 212, distance: 130.8
click at [208, 232] on span "Em algumas situações, a equipe de suporte pode precisar acessar o seu sistema p…" at bounding box center [313, 222] width 344 height 21
click at [186, 157] on input at bounding box center [325, 159] width 369 height 12
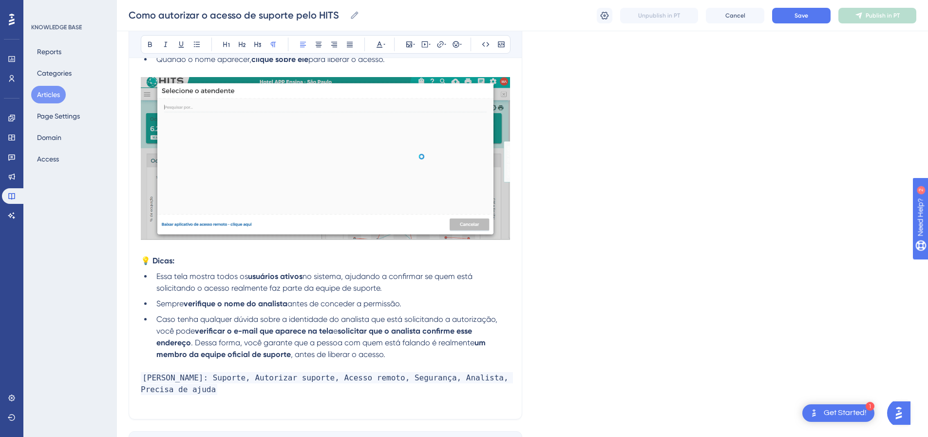
scroll to position [657, 0]
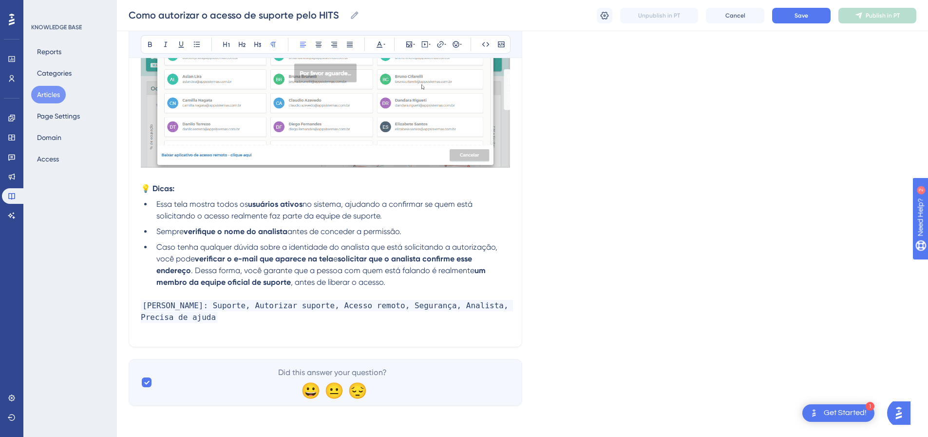
click at [250, 317] on p "Palavras chaves: Suporte, Autorizar suporte, Acesso remoto, Segurança, Analista…" at bounding box center [325, 311] width 369 height 23
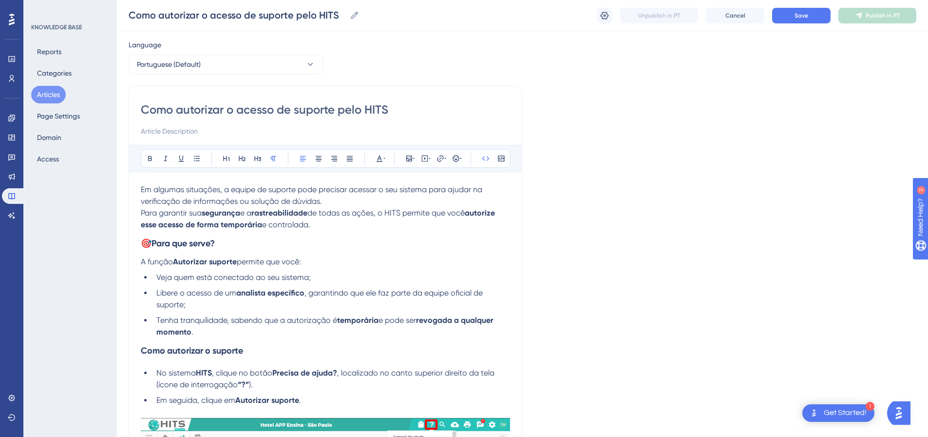
scroll to position [0, 0]
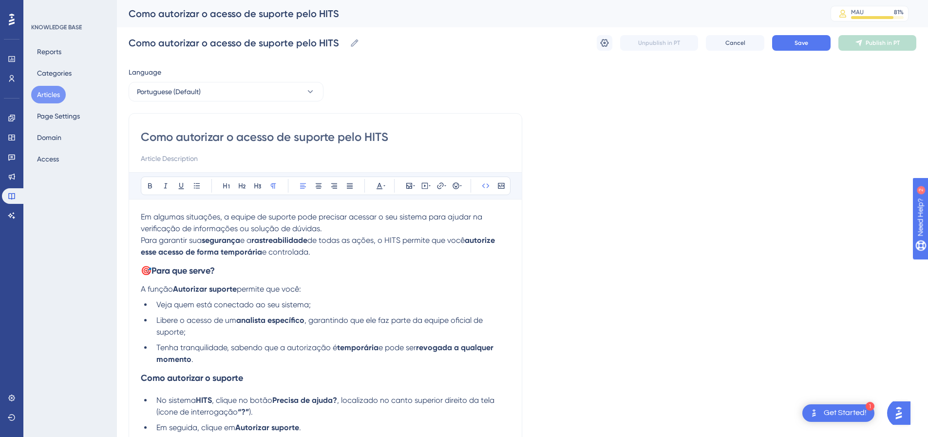
click at [193, 152] on div "Como autorizar o acesso de suporte pelo HITS" at bounding box center [325, 146] width 369 height 35
click at [193, 156] on input at bounding box center [325, 159] width 369 height 12
paste input "Aprenda como permitir, de forma segura e temporária, o acesso da equipe de supo…"
drag, startPoint x: 195, startPoint y: 154, endPoint x: 99, endPoint y: 156, distance: 96.0
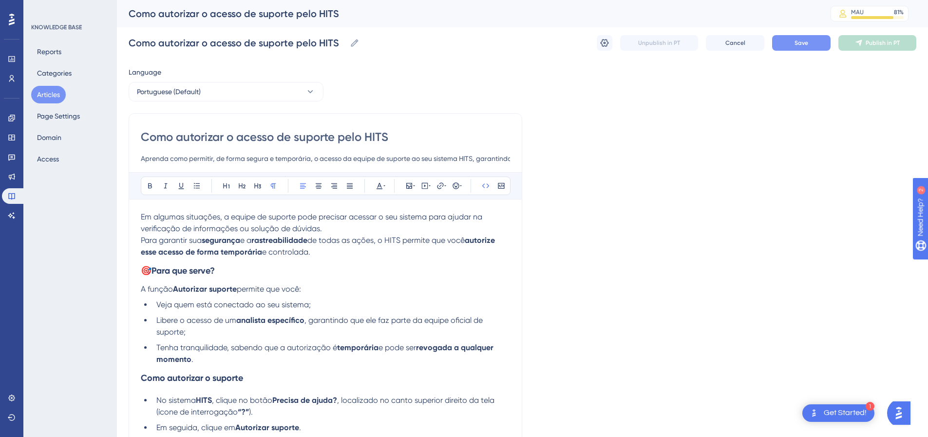
type input "Aprenda como permitir, de forma segura e temporária, o acesso da equipe de supo…"
click at [805, 48] on button "Save" at bounding box center [802, 43] width 58 height 16
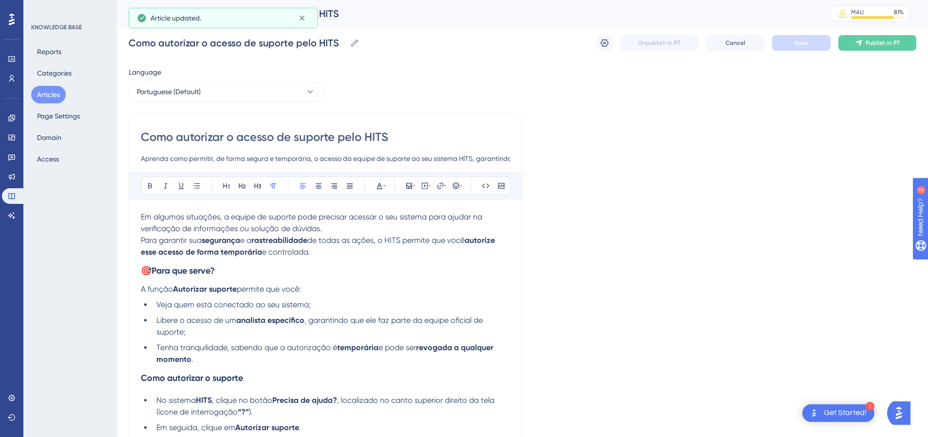
drag, startPoint x: 323, startPoint y: 250, endPoint x: 130, endPoint y: 239, distance: 193.3
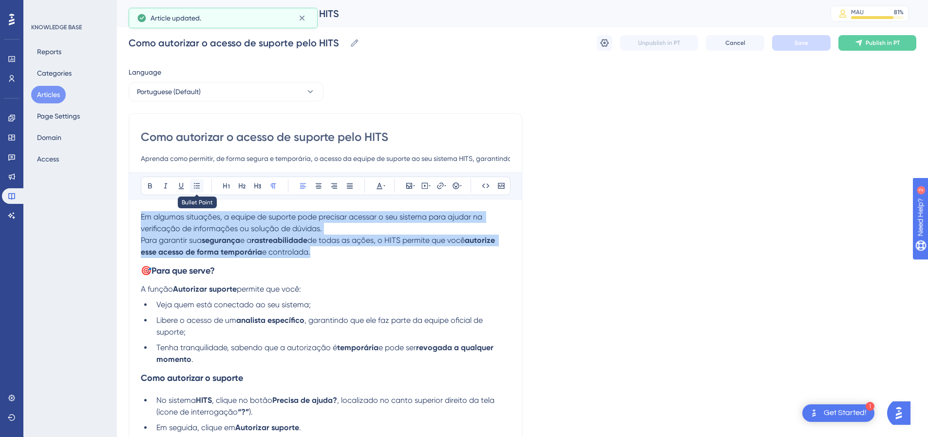
click at [200, 179] on button at bounding box center [197, 186] width 14 height 14
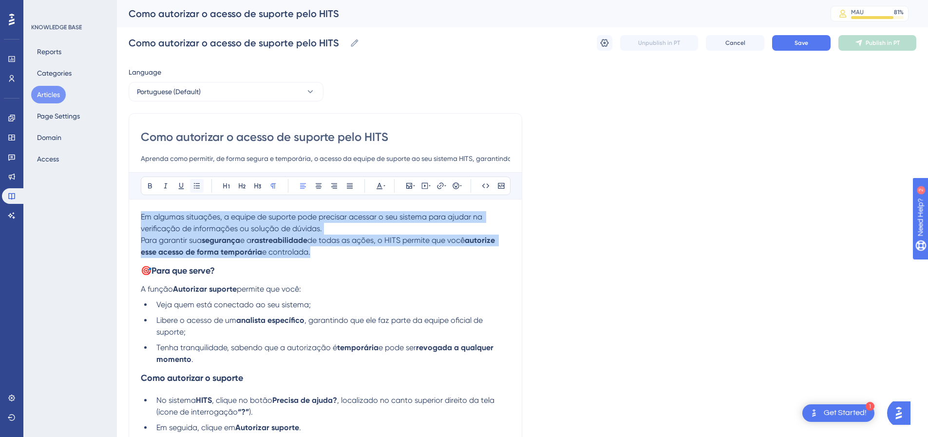
click at [198, 188] on icon at bounding box center [197, 185] width 6 height 5
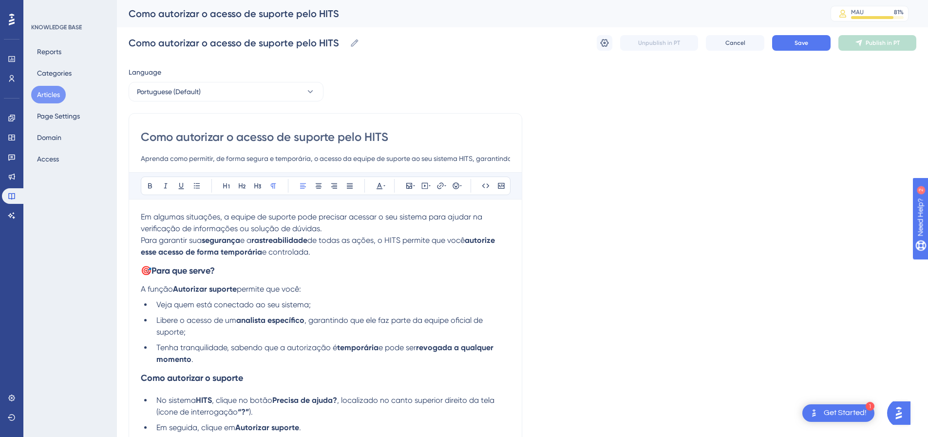
click at [331, 259] on h3 "🎯 Para que serve?" at bounding box center [325, 270] width 369 height 25
drag, startPoint x: 313, startPoint y: 254, endPoint x: 127, endPoint y: 236, distance: 187.5
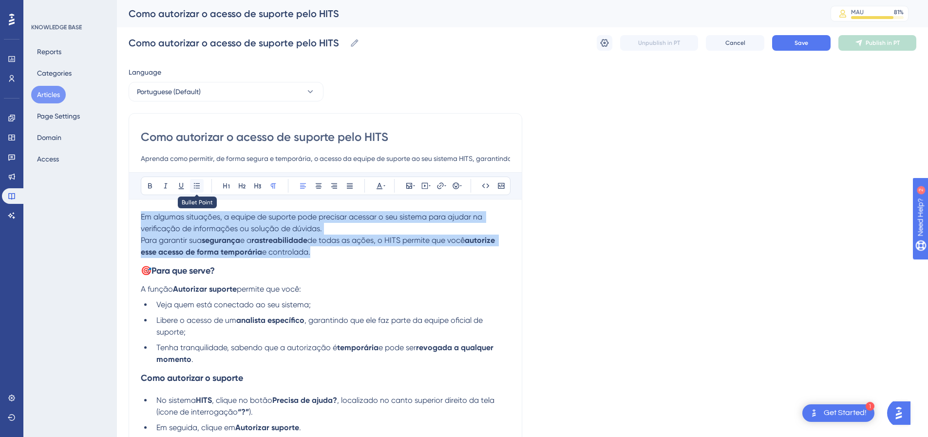
click at [198, 186] on icon at bounding box center [197, 185] width 6 height 5
click at [149, 248] on strong "autorize esse acesso de forma temporária" at bounding box center [319, 245] width 356 height 21
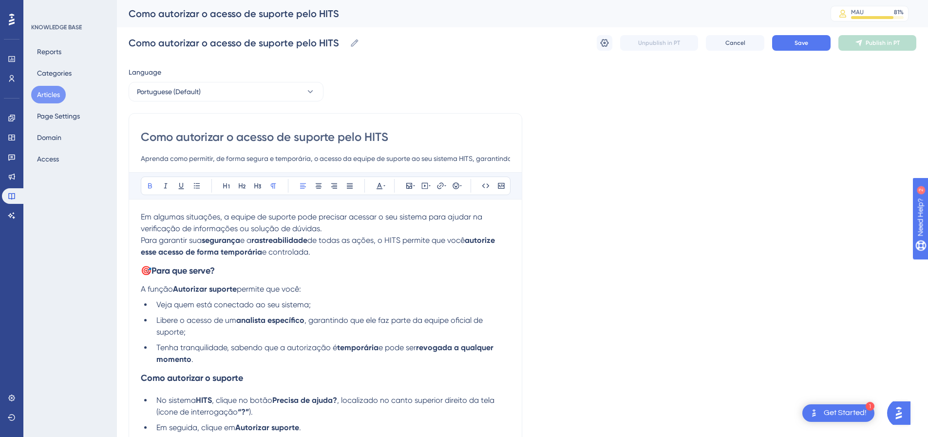
click at [322, 251] on p "Em algumas situações, a equipe de suporte pode precisar acessar o seu sistema p…" at bounding box center [325, 234] width 369 height 47
drag, startPoint x: 322, startPoint y: 251, endPoint x: 126, endPoint y: 218, distance: 199.2
copy p "Em algumas situações, a equipe de suporte pode precisar acessar o seu sistema p…"
click at [213, 232] on span "Em algumas situações, a equipe de suporte pode precisar acessar o seu sistema p…" at bounding box center [313, 222] width 344 height 21
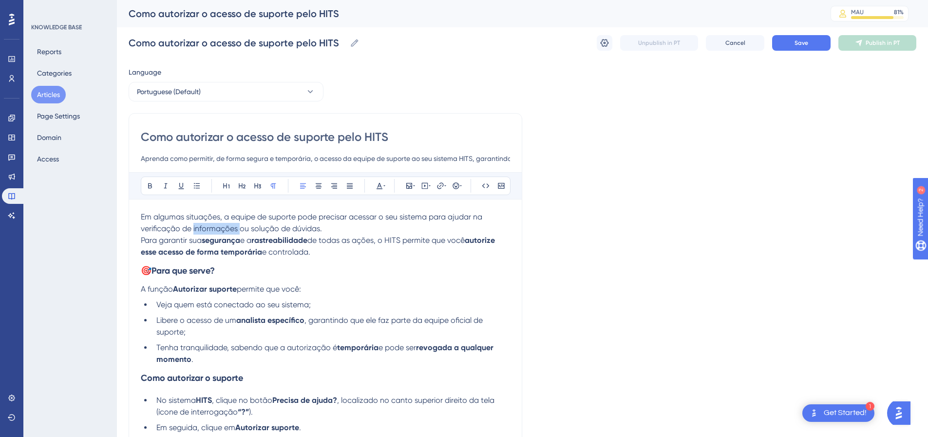
click at [213, 232] on span "Em algumas situações, a equipe de suporte pode precisar acessar o seu sistema p…" at bounding box center [313, 222] width 344 height 21
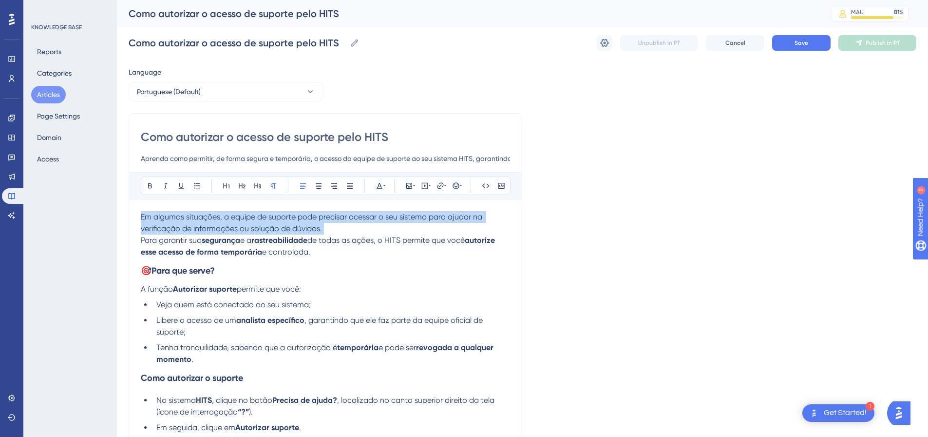
click at [213, 232] on span "Em algumas situações, a equipe de suporte pode precisar acessar o seu sistema p…" at bounding box center [313, 222] width 344 height 21
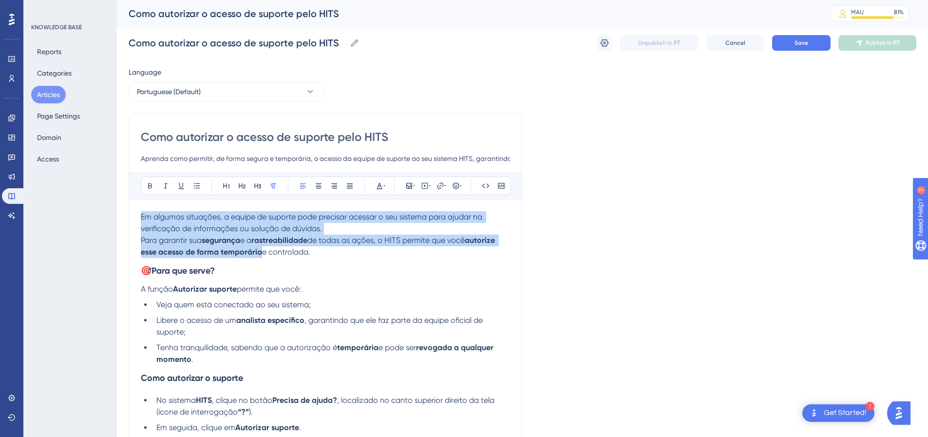
click at [333, 241] on span "de todas as ações, o HITS permite que você" at bounding box center [386, 239] width 157 height 9
drag, startPoint x: 309, startPoint y: 254, endPoint x: 134, endPoint y: 218, distance: 179.0
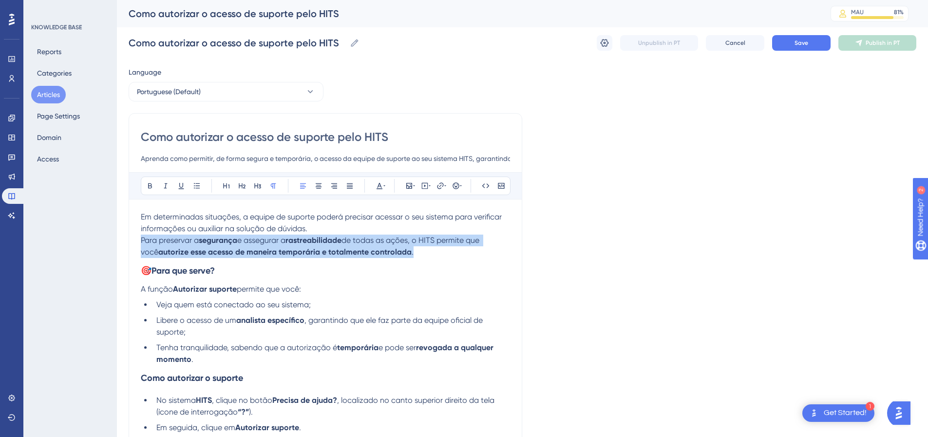
drag, startPoint x: 359, startPoint y: 251, endPoint x: 135, endPoint y: 246, distance: 224.3
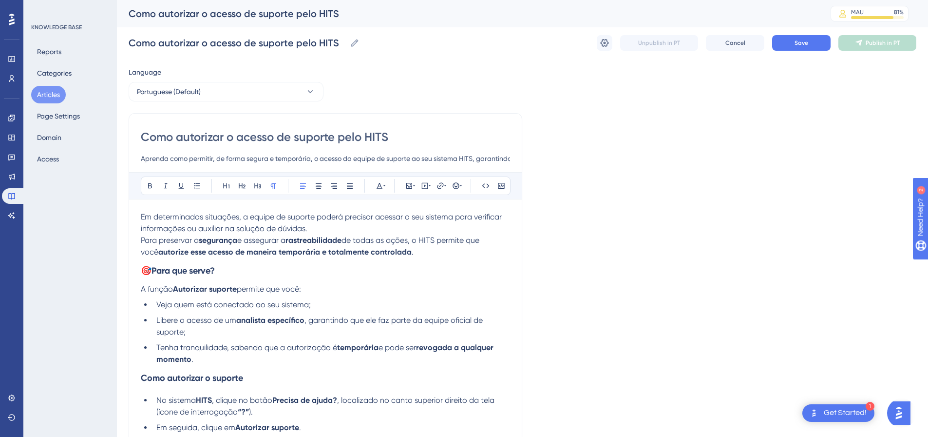
click at [345, 231] on p "Em determinadas situações, a equipe de suporte poderá precisar acessar o seu si…" at bounding box center [325, 234] width 369 height 47
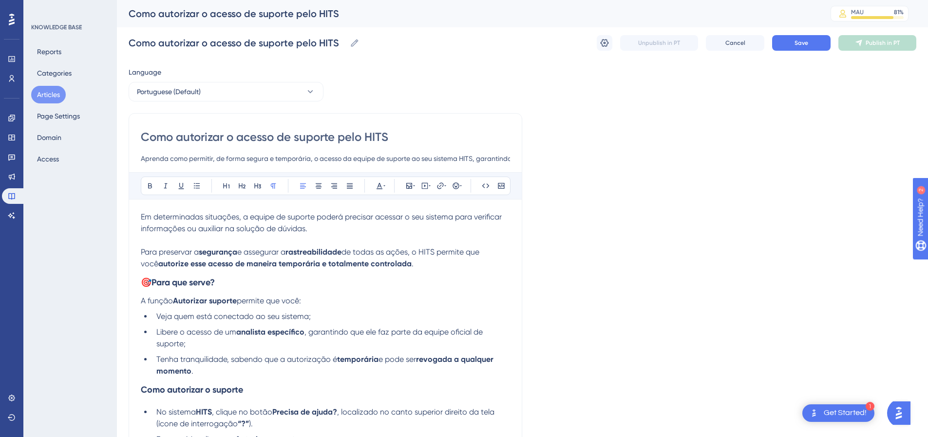
click at [371, 255] on span "de todas as ações, o HITS permite que você" at bounding box center [311, 257] width 341 height 21
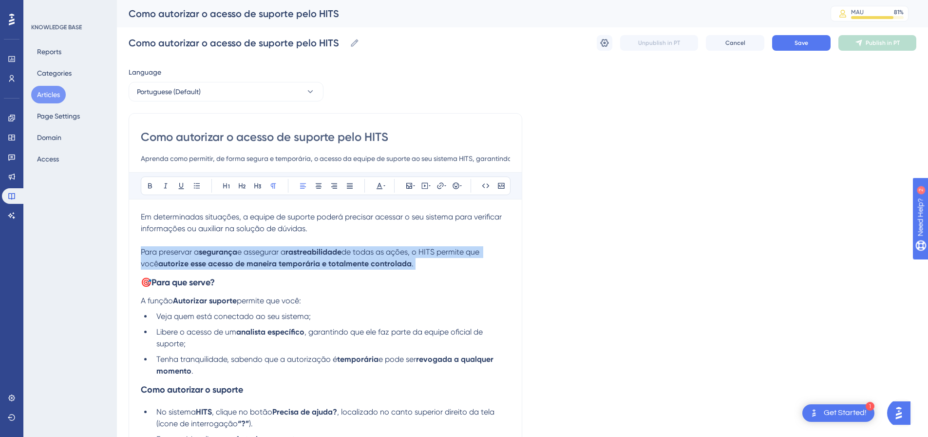
click at [371, 255] on span "de todas as ações, o HITS permite que você" at bounding box center [311, 257] width 341 height 21
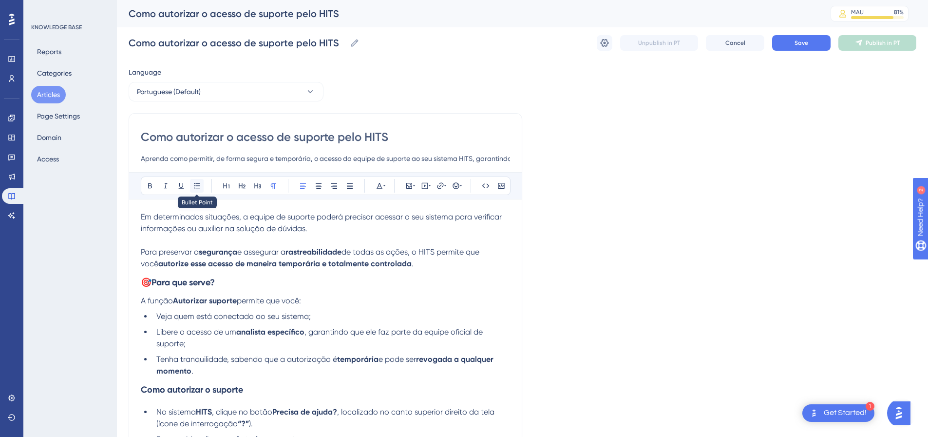
click at [193, 187] on icon at bounding box center [197, 186] width 8 height 8
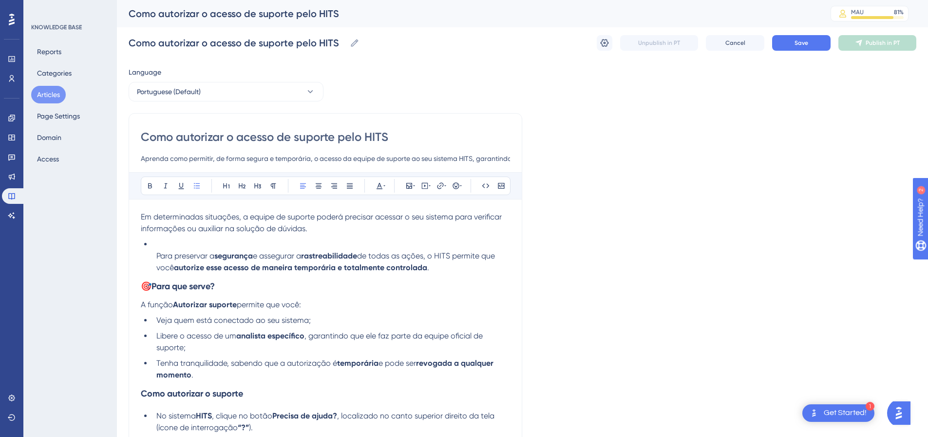
click at [155, 254] on li "Para preservar a segurança e assegurar a rastreabilidade de todas as ações, o H…" at bounding box center [332, 255] width 358 height 35
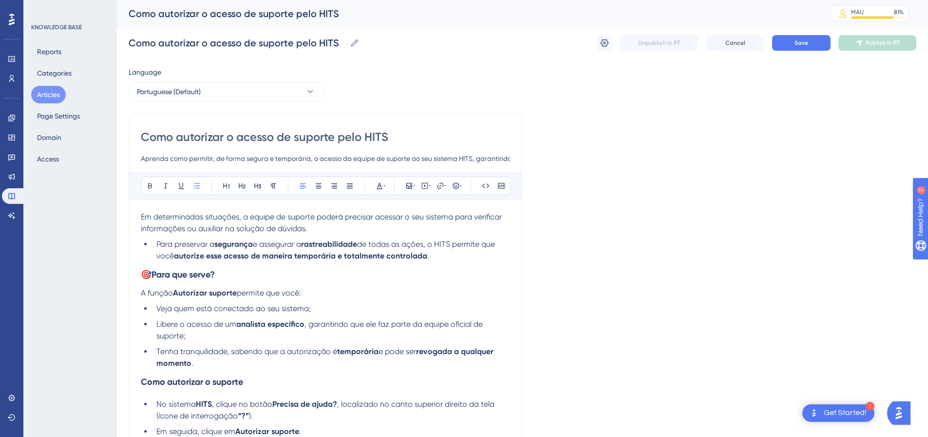
click at [362, 253] on strong "autorize esse acesso de maneira temporária e totalmente controlada" at bounding box center [300, 255] width 253 height 9
click at [154, 246] on li "Para preservar a segurança e assegurar a rastreabilidade de todas as ações, o H…" at bounding box center [332, 249] width 358 height 23
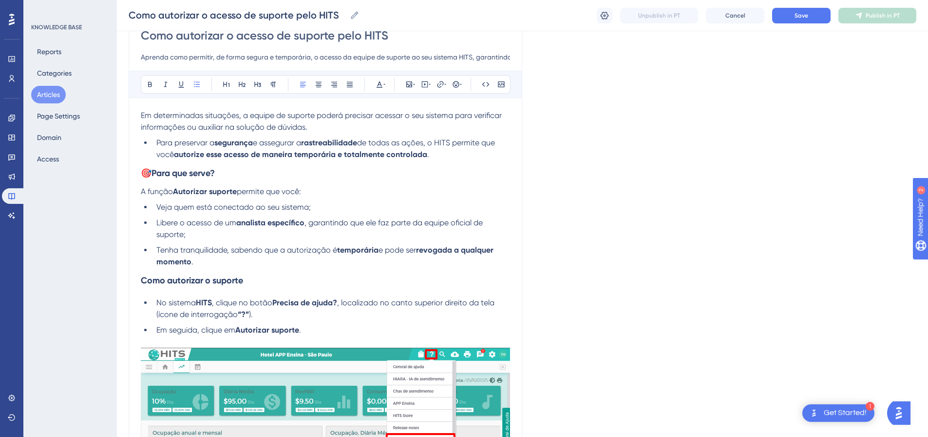
click at [156, 191] on span "A função" at bounding box center [157, 191] width 32 height 9
drag, startPoint x: 142, startPoint y: 190, endPoint x: 321, endPoint y: 190, distance: 178.9
click at [321, 190] on p "A função Autorizar suporte permite que você:" at bounding box center [325, 192] width 369 height 12
click at [319, 203] on li "Veja quem está conectado ao seu sistema;" at bounding box center [332, 207] width 358 height 12
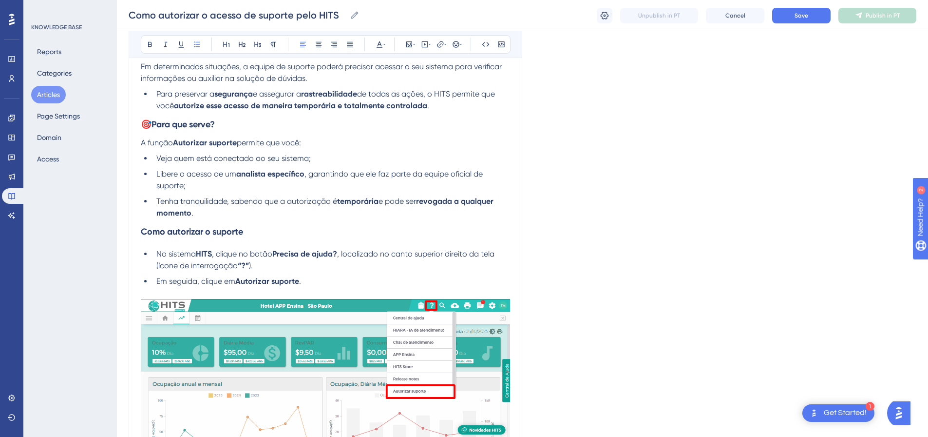
scroll to position [244, 0]
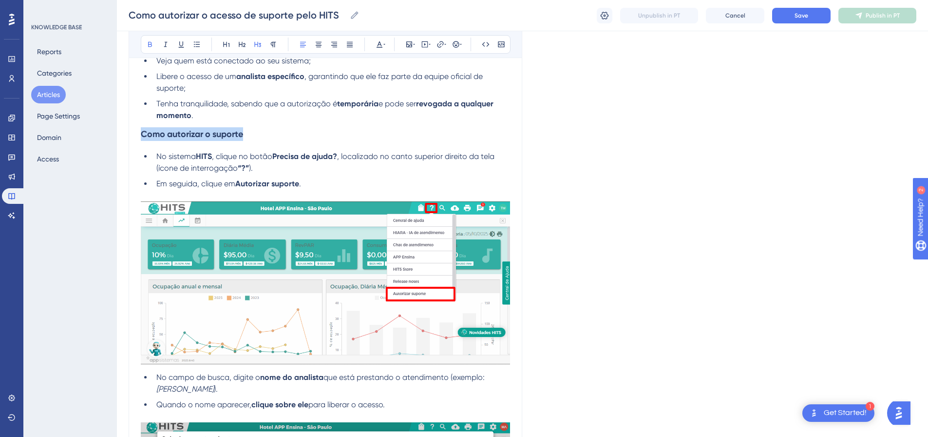
drag, startPoint x: 263, startPoint y: 136, endPoint x: 136, endPoint y: 126, distance: 126.6
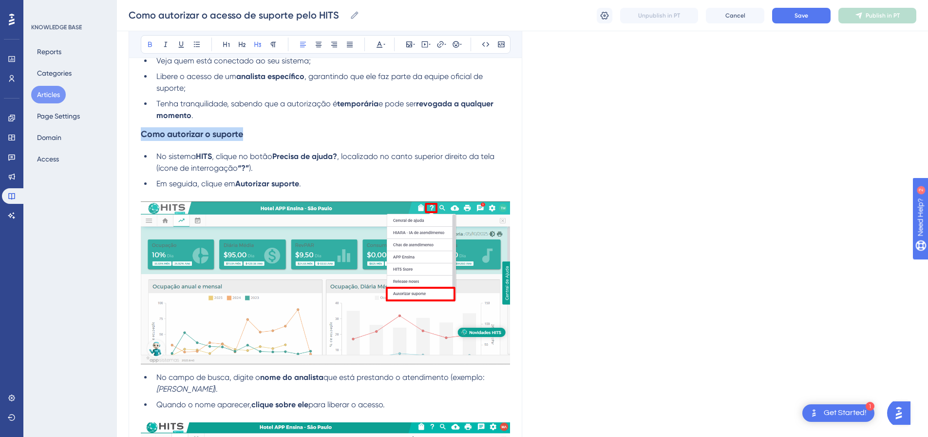
click at [136, 126] on div "Como autorizar o acesso de suporte pelo HITS Aprenda como permitir, de forma se…" at bounding box center [326, 314] width 394 height 899
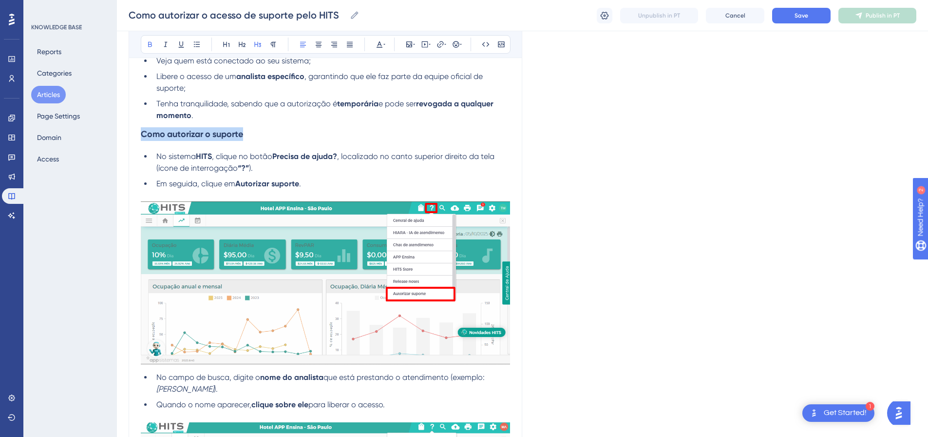
click at [225, 137] on strong "Como autorizar o suporte" at bounding box center [192, 134] width 102 height 11
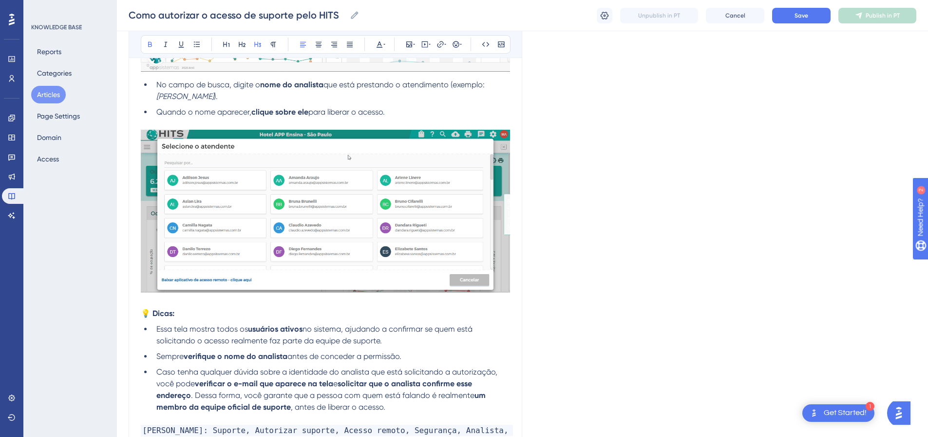
scroll to position [634, 0]
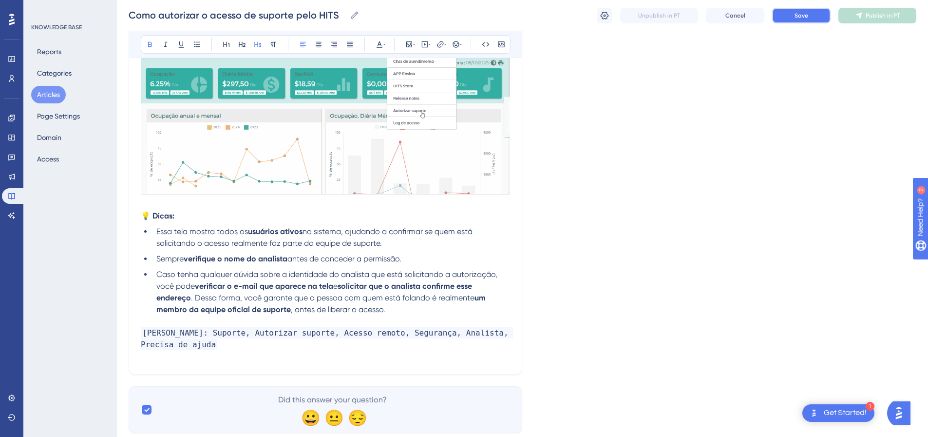
click at [796, 12] on span "Save" at bounding box center [802, 16] width 14 height 8
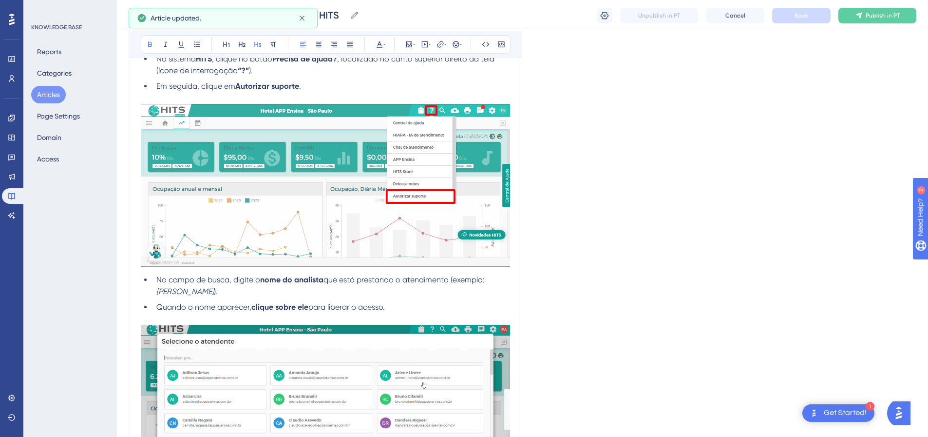
scroll to position [0, 0]
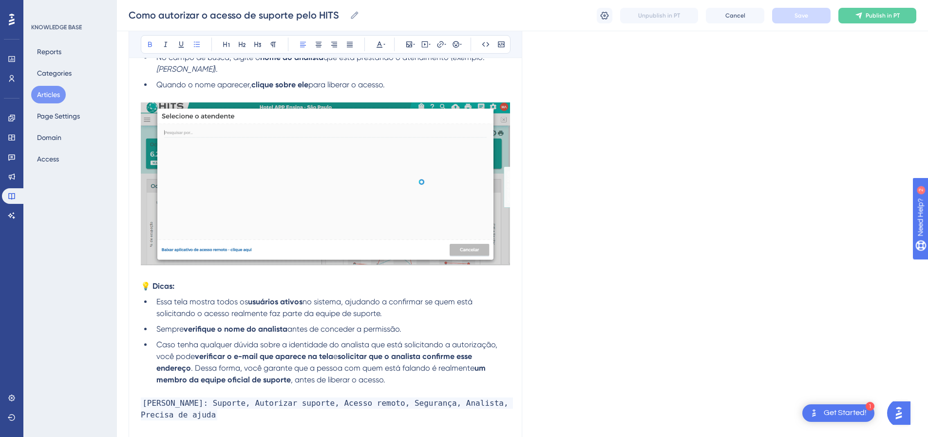
scroll to position [368, 0]
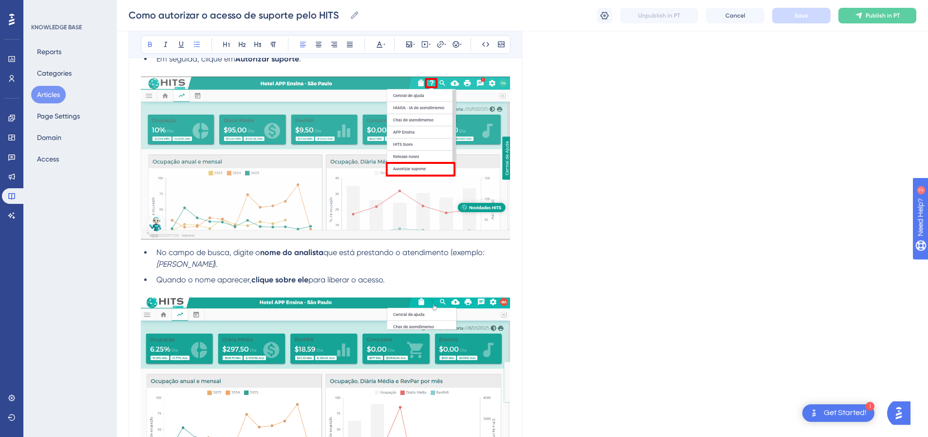
click at [153, 251] on li "No campo de busca, digite o nome do analista que está prestando o atendimento (…" at bounding box center [332, 258] width 358 height 23
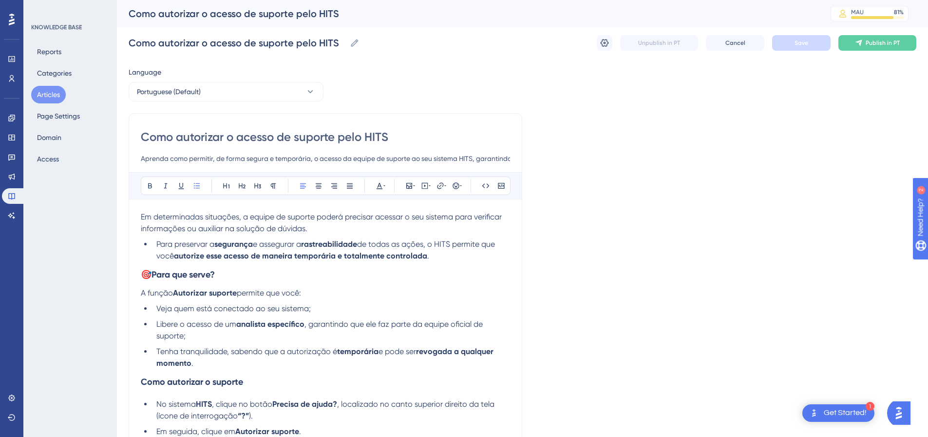
scroll to position [49, 0]
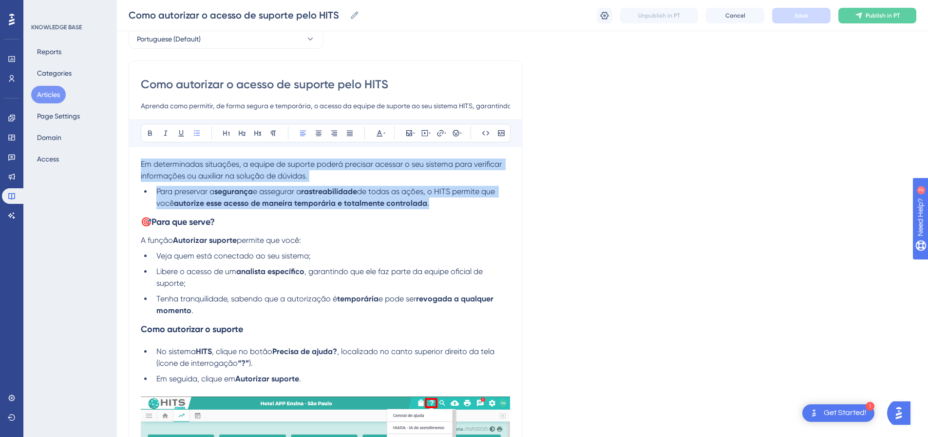
drag, startPoint x: 453, startPoint y: 203, endPoint x: 132, endPoint y: 161, distance: 323.9
click at [180, 174] on span "Em determinadas situações, a equipe de suporte poderá precisar acessar o seu si…" at bounding box center [322, 169] width 363 height 21
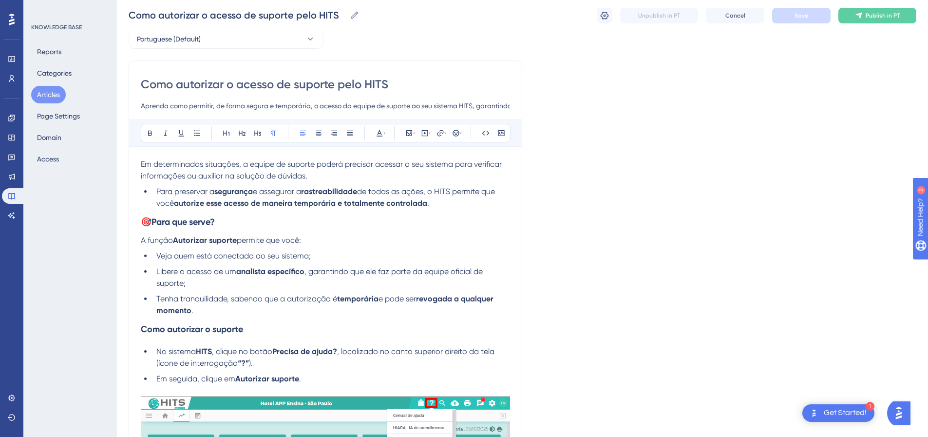
scroll to position [97, 0]
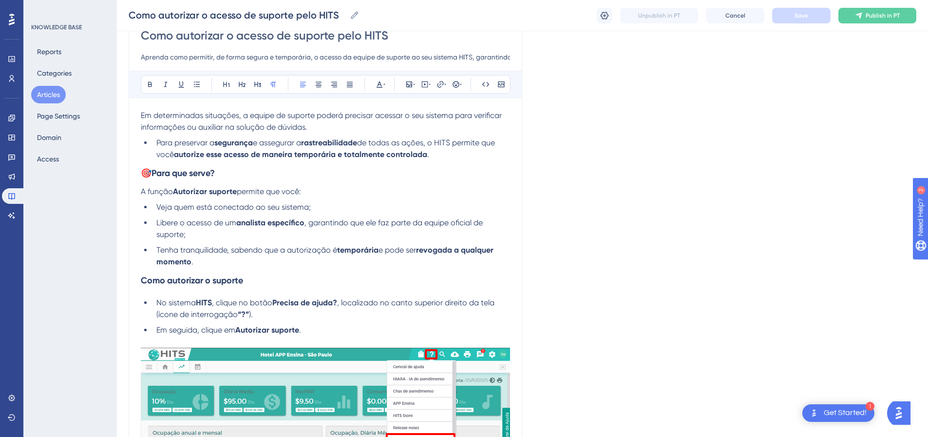
click at [205, 265] on li "Tenha tranquilidade, sabendo que a autorização é temporária e pode ser revogada…" at bounding box center [332, 255] width 358 height 23
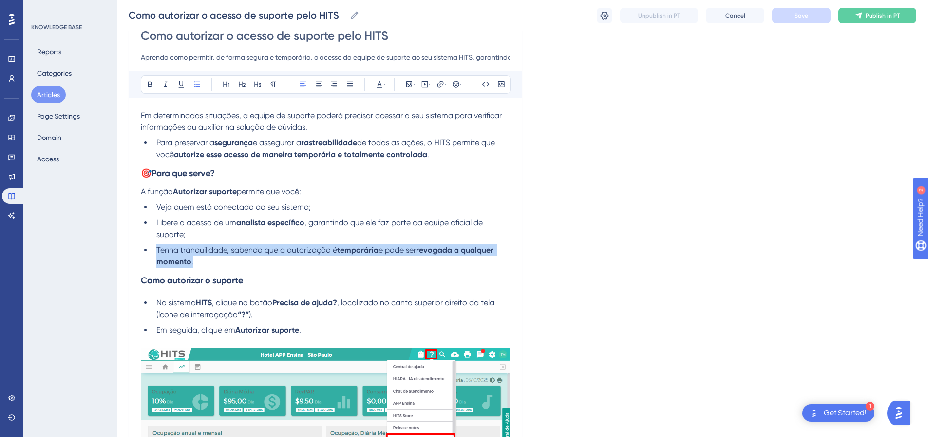
drag, startPoint x: 191, startPoint y: 257, endPoint x: 152, endPoint y: 251, distance: 39.9
click at [152, 251] on ul "Veja quem está conectado ao seu sistema; Libere o acesso de um analista específ…" at bounding box center [325, 234] width 369 height 66
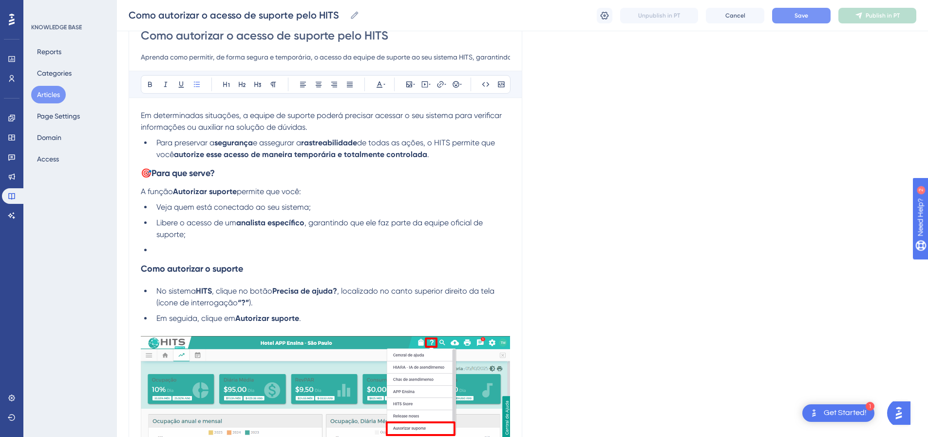
click at [204, 234] on li "Libere o acesso de um analista específico , garantindo que ele faz parte da equ…" at bounding box center [332, 228] width 358 height 23
click at [169, 248] on li at bounding box center [332, 250] width 358 height 12
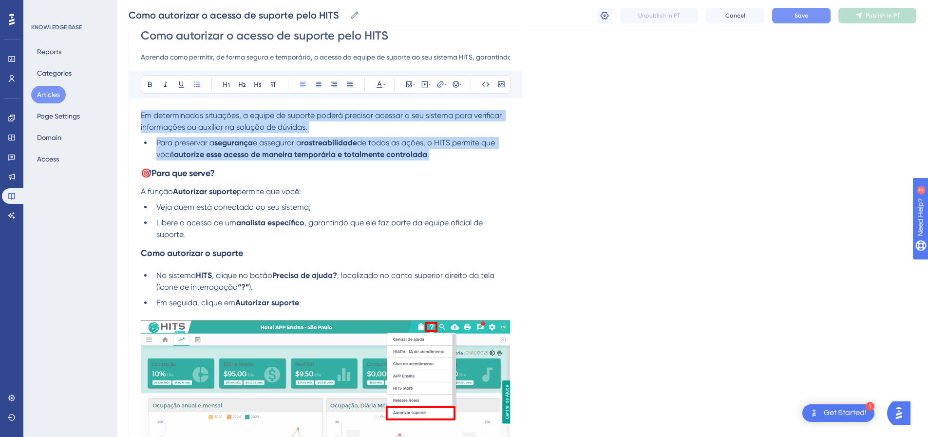
drag, startPoint x: 447, startPoint y: 151, endPoint x: 131, endPoint y: 115, distance: 317.9
copy div "Em determinadas situações, a equipe de suporte poderá precisar acessar o seu si…"
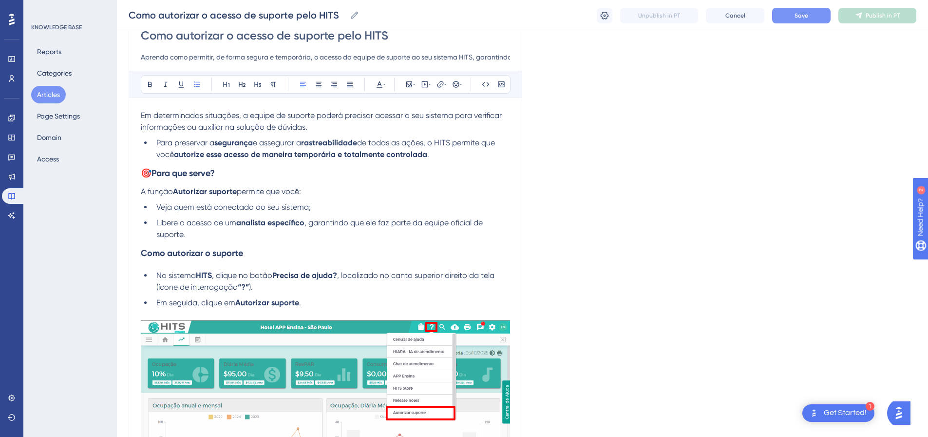
click at [155, 205] on li "Veja quem está conectado ao seu sistema;" at bounding box center [332, 207] width 358 height 12
click at [141, 193] on span "A função" at bounding box center [157, 191] width 32 height 9
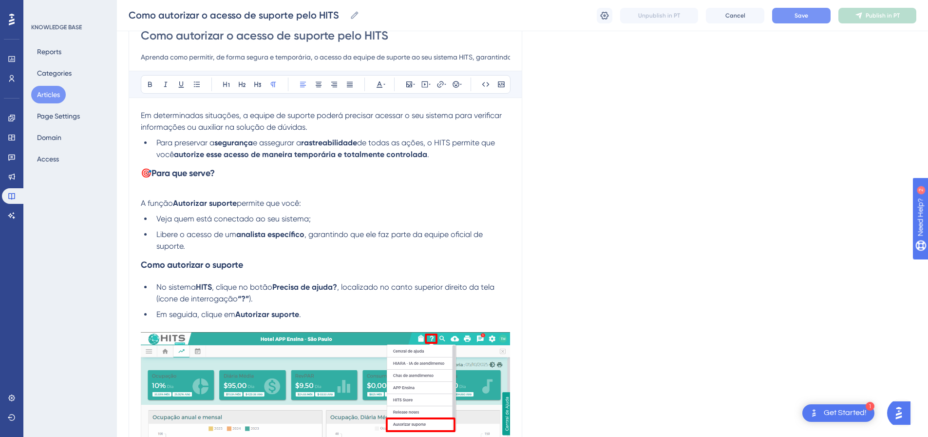
click at [145, 190] on p at bounding box center [325, 192] width 369 height 12
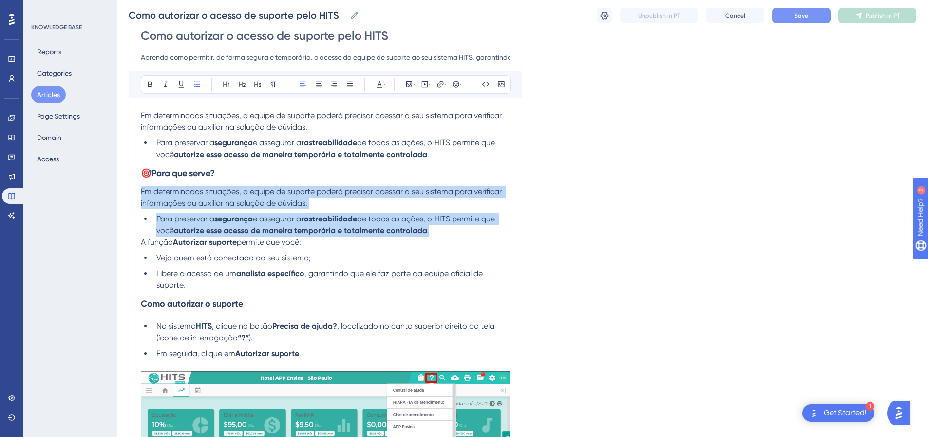
drag, startPoint x: 438, startPoint y: 229, endPoint x: 139, endPoint y: 195, distance: 300.6
copy div "Em determinadas situações, a equipe de suporte poderá precisar acessar o seu si…"
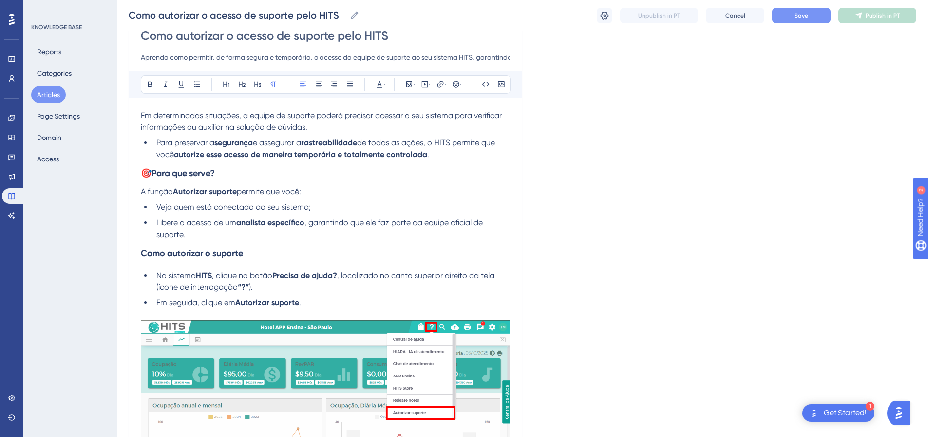
drag, startPoint x: 329, startPoint y: 193, endPoint x: 265, endPoint y: 212, distance: 66.5
click at [329, 193] on p "A função Autorizar suporte permite que você:" at bounding box center [325, 192] width 369 height 12
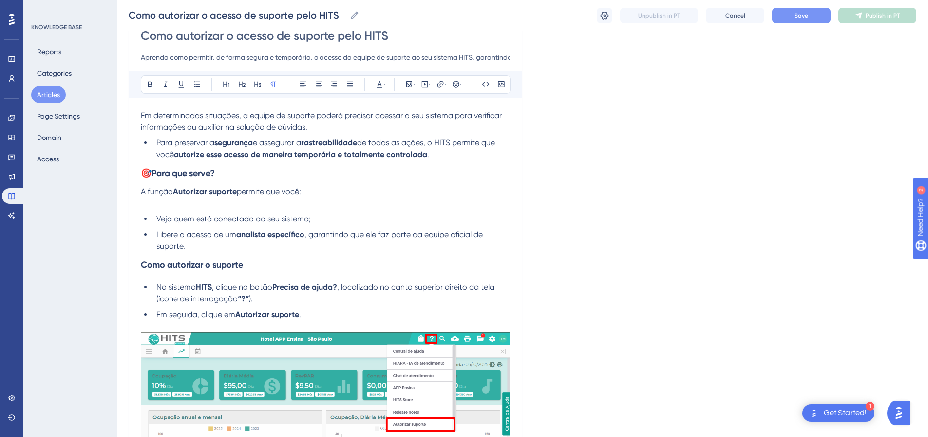
click at [153, 219] on li "Veja quem está conectado ao seu sistema;" at bounding box center [332, 219] width 358 height 12
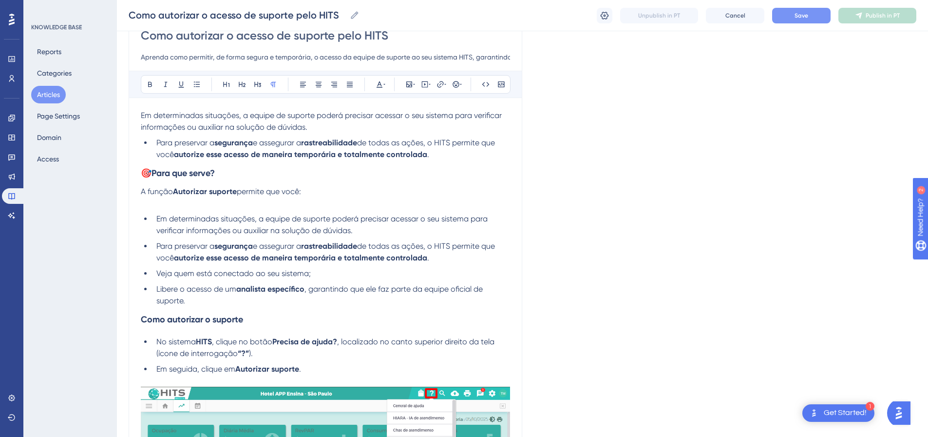
click at [173, 204] on p at bounding box center [325, 203] width 369 height 12
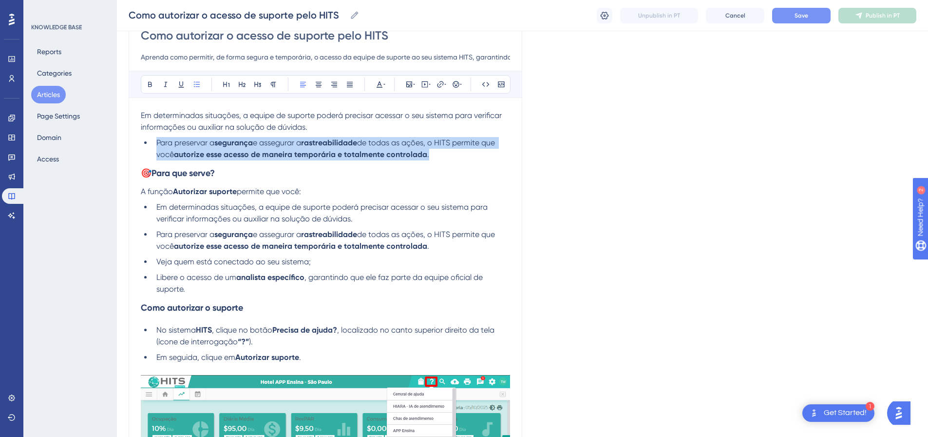
drag, startPoint x: 427, startPoint y: 155, endPoint x: 105, endPoint y: 147, distance: 322.3
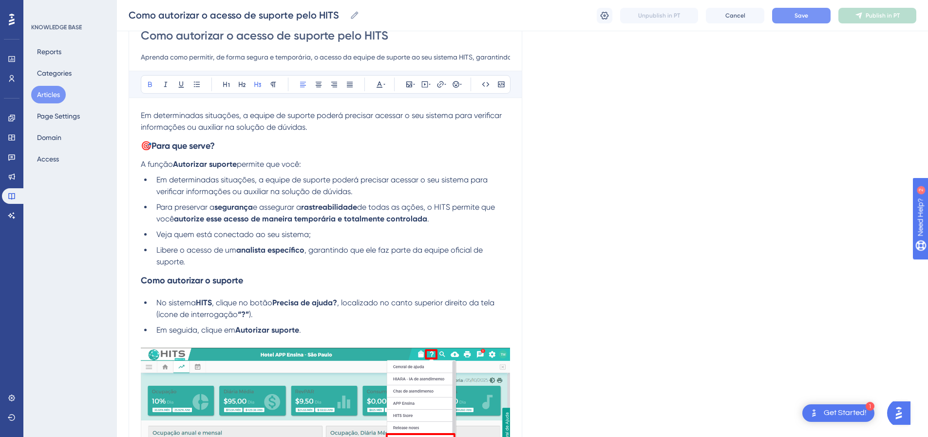
click at [163, 270] on h3 "Como autorizar o suporte" at bounding box center [325, 280] width 369 height 25
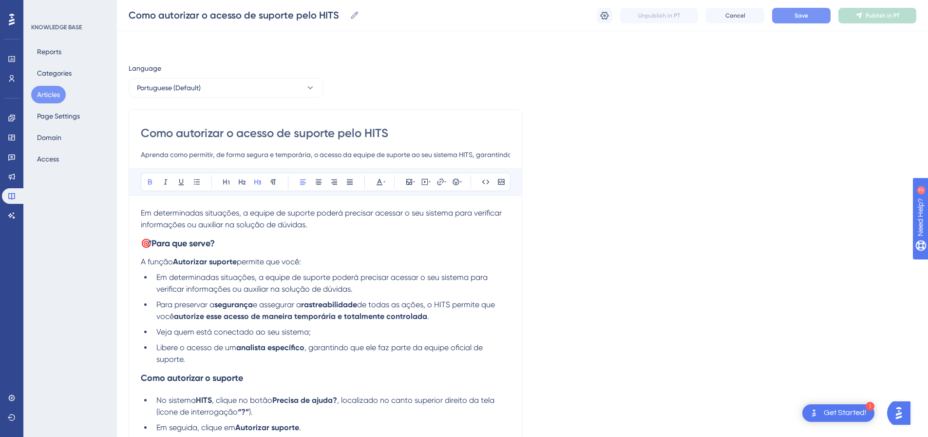
scroll to position [49, 0]
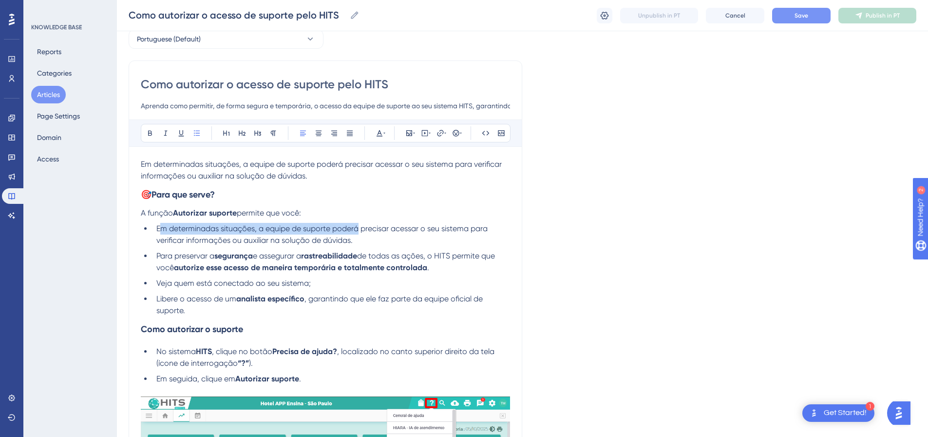
drag, startPoint x: 359, startPoint y: 232, endPoint x: 160, endPoint y: 222, distance: 198.6
click at [383, 233] on li "Em determinadas situações, a equipe de suporte poderá precisar acessar o seu si…" at bounding box center [332, 234] width 358 height 23
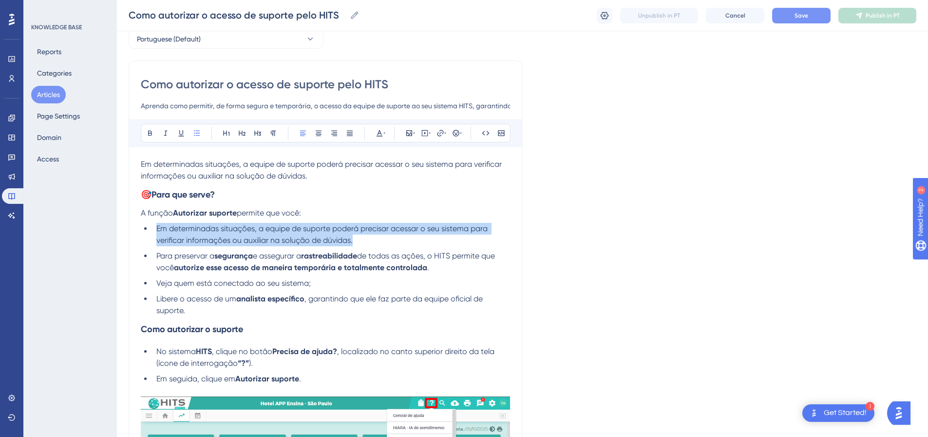
drag, startPoint x: 375, startPoint y: 238, endPoint x: 155, endPoint y: 227, distance: 219.6
click at [155, 227] on li "Em determinadas situações, a equipe de suporte poderá precisar acessar o seu si…" at bounding box center [332, 234] width 358 height 23
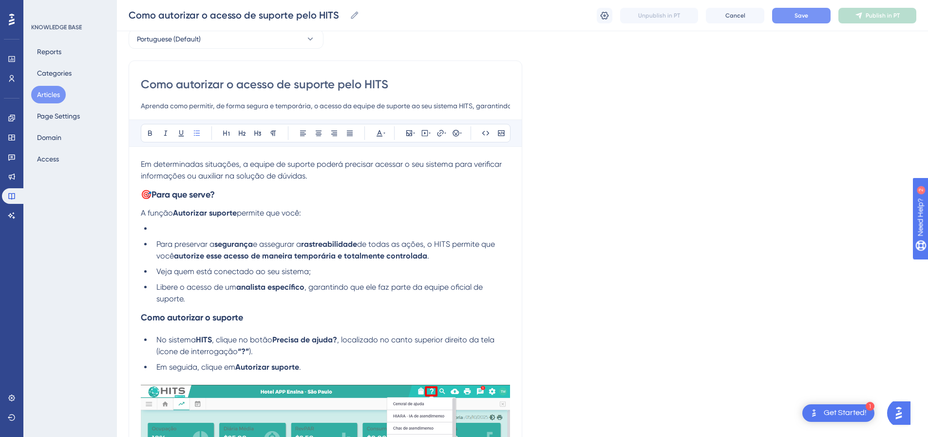
click at [156, 242] on span "Para preservar a" at bounding box center [185, 243] width 58 height 9
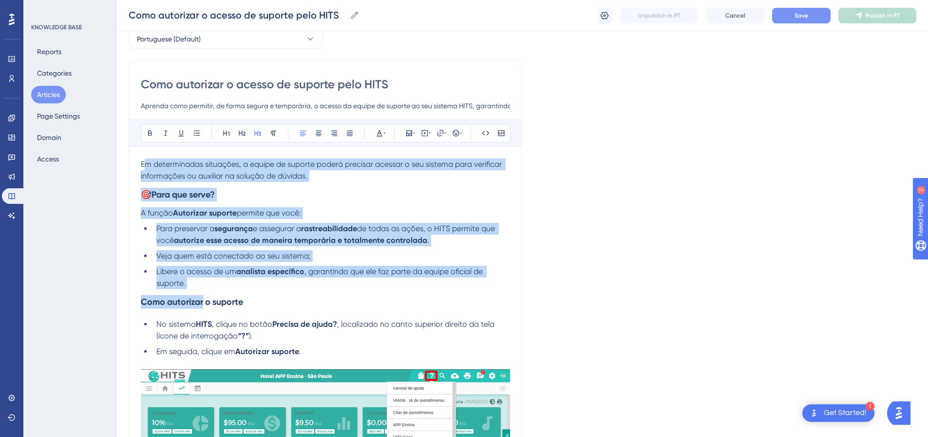
drag, startPoint x: 203, startPoint y: 291, endPoint x: 144, endPoint y: 157, distance: 146.6
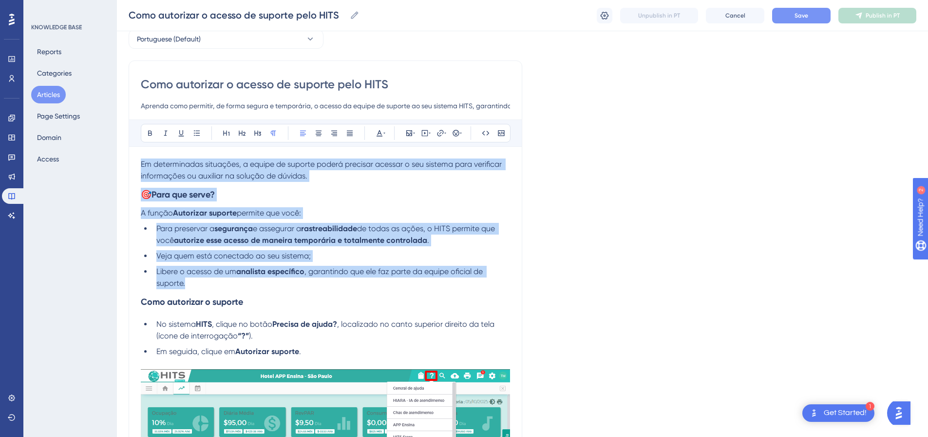
drag, startPoint x: 143, startPoint y: 164, endPoint x: 254, endPoint y: 283, distance: 163.1
copy div "Em determinadas situações, a equipe de suporte poderá precisar acessar o seu si…"
click at [194, 283] on li "Libere o acesso de um analista específico , garantindo que ele faz parte da equ…" at bounding box center [332, 277] width 358 height 23
drag, startPoint x: 199, startPoint y: 287, endPoint x: 135, endPoint y: 162, distance: 140.2
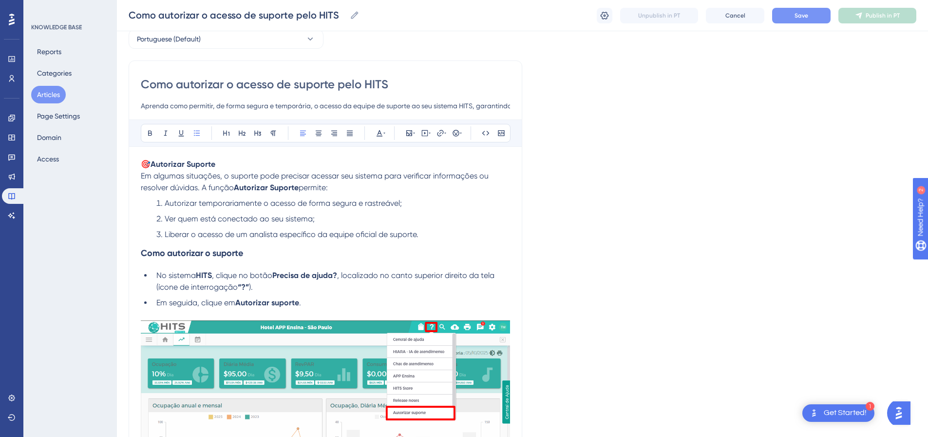
click at [142, 174] on span "Em algumas situações, o suporte pode precisar acessar seu sistema para verifica…" at bounding box center [316, 181] width 350 height 21
click at [233, 162] on p "🎯 Autorizar Suporte" at bounding box center [325, 164] width 369 height 12
drag, startPoint x: 233, startPoint y: 162, endPoint x: 131, endPoint y: 162, distance: 102.4
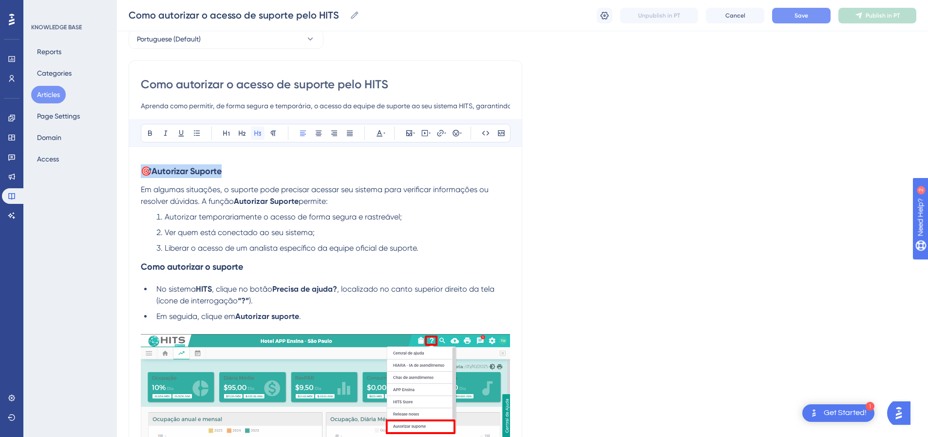
click at [252, 133] on button at bounding box center [258, 133] width 14 height 14
click at [240, 180] on h3 "🎯 Autorizar Suporte" at bounding box center [325, 170] width 369 height 25
click at [150, 271] on strong "Como autorizar o suporte" at bounding box center [192, 266] width 102 height 11
click at [808, 16] on span "Save" at bounding box center [802, 16] width 14 height 8
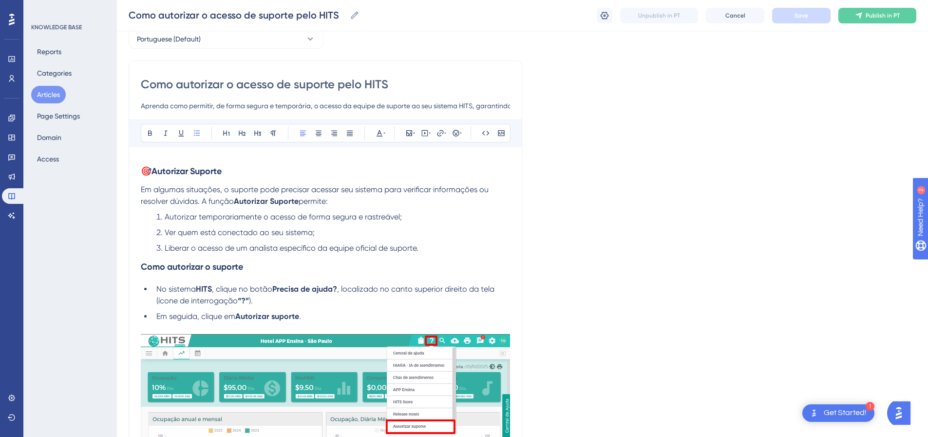
click at [185, 290] on span "No sistema" at bounding box center [175, 288] width 39 height 9
click at [155, 289] on li "No sistema HITS , clique no botão Precisa de ajuda? , localizado no canto super…" at bounding box center [332, 294] width 358 height 23
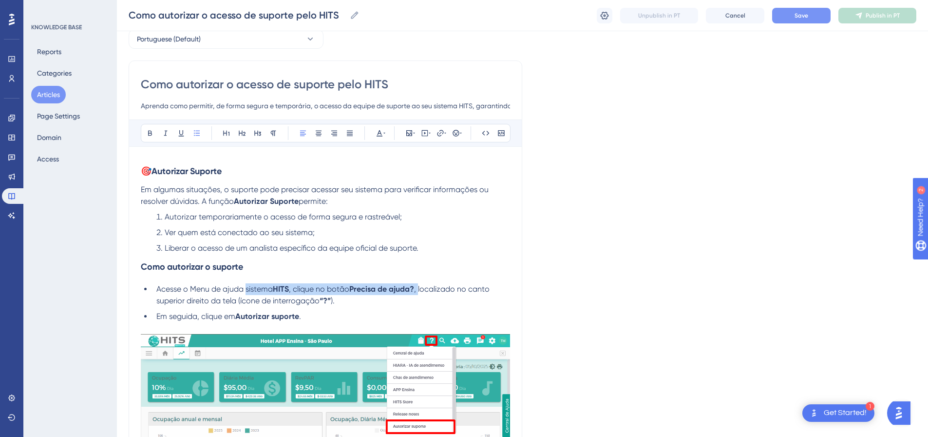
drag, startPoint x: 416, startPoint y: 289, endPoint x: 247, endPoint y: 288, distance: 169.1
click at [247, 288] on li "Acesse o Menu de ajuda sistema HITS , clique no botão Precisa de ajuda? , local…" at bounding box center [332, 294] width 358 height 23
copy li "sistema HITS , clique no botão Precisa de ajuda? ,"
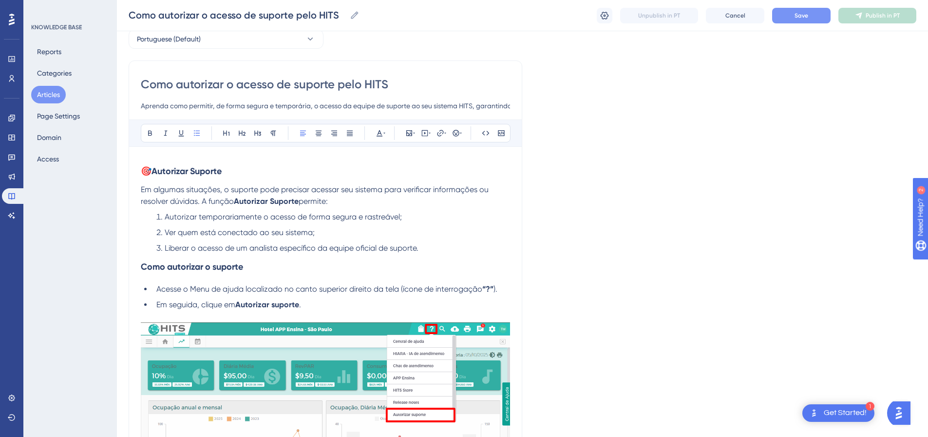
click at [401, 288] on span "Acesse o Menu de ajuda localizado no canto superior direito da tela (ícone de i…" at bounding box center [319, 288] width 326 height 9
click at [505, 291] on li "Acesse o Menu de ajuda localizado no canto superior direito da tela (ícone de i…" at bounding box center [332, 289] width 358 height 12
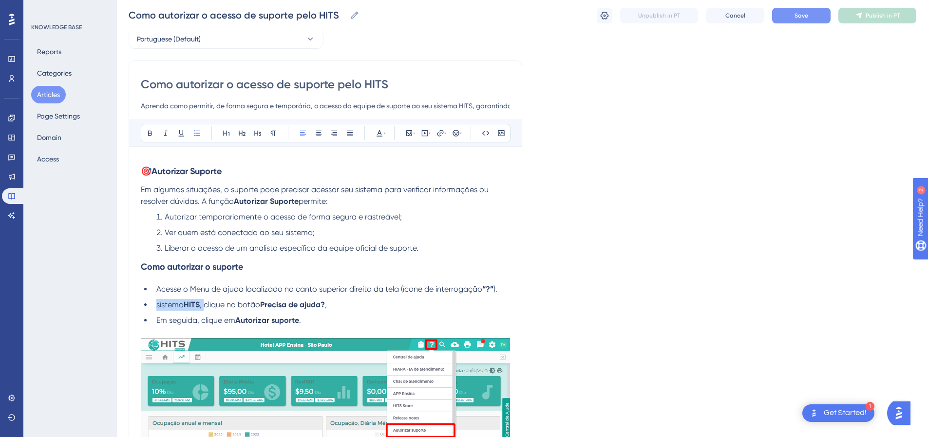
drag, startPoint x: 207, startPoint y: 305, endPoint x: 153, endPoint y: 305, distance: 53.6
click at [153, 305] on li "sistema HITS , clique no botão Precisa de ajuda? ," at bounding box center [332, 305] width 358 height 12
drag, startPoint x: 286, startPoint y: 303, endPoint x: 155, endPoint y: 306, distance: 131.6
click at [155, 306] on li "clique no botão Precisa de ajuda? ," at bounding box center [332, 305] width 358 height 12
click at [403, 288] on span "Acesse o Menu de ajuda localizado no canto superior direito da tela (ícone de i…" at bounding box center [319, 288] width 326 height 9
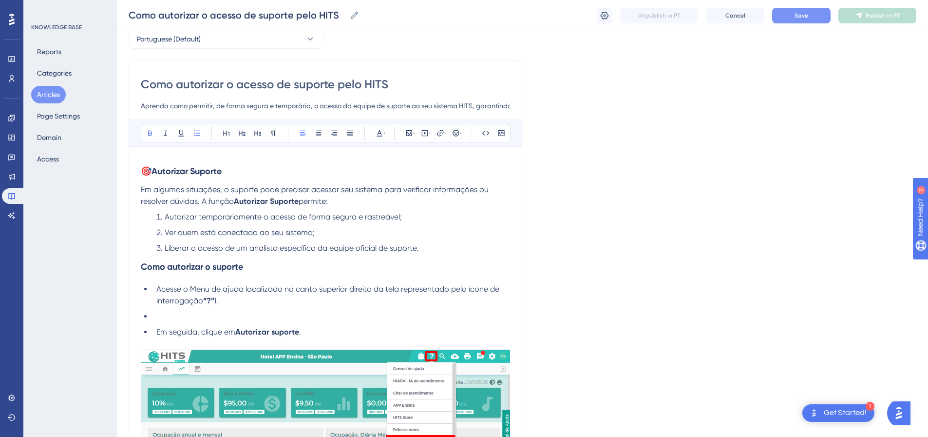
click at [213, 297] on strong "“?”" at bounding box center [208, 300] width 11 height 9
click at [210, 299] on strong "“?”" at bounding box center [208, 300] width 11 height 9
click at [214, 300] on span ")." at bounding box center [213, 300] width 4 height 9
click at [187, 320] on li at bounding box center [332, 316] width 358 height 12
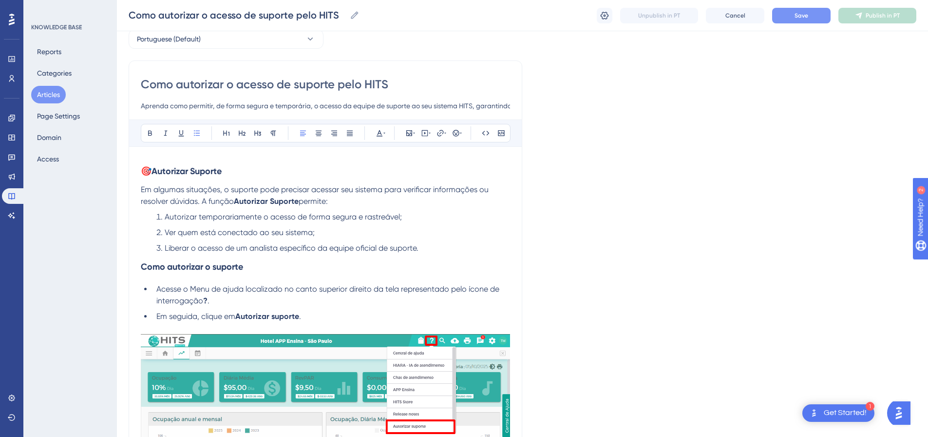
click at [368, 317] on li "Em seguida, clique em Autorizar suporte ." at bounding box center [332, 316] width 358 height 12
click at [231, 303] on li "Acesse o Menu de ajuda localizado no canto superior direito da tela representad…" at bounding box center [332, 294] width 358 height 23
click at [356, 321] on li "Em seguida, clique em Autorizar suporte ." at bounding box center [332, 316] width 358 height 12
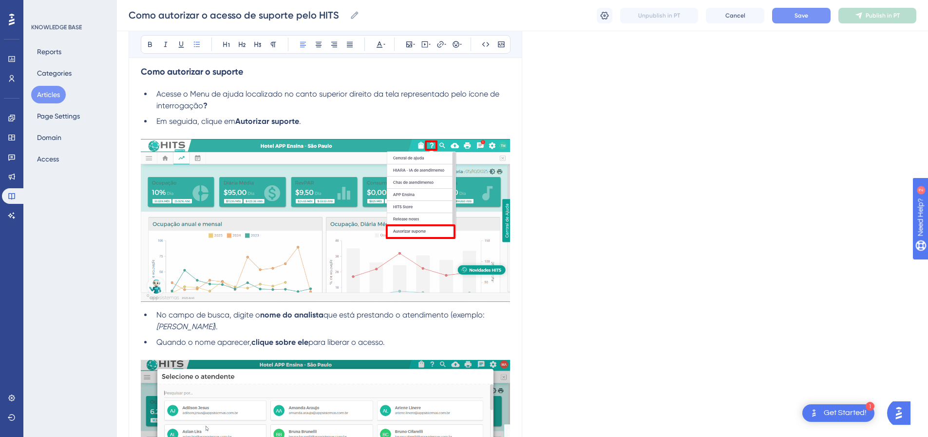
scroll to position [292, 0]
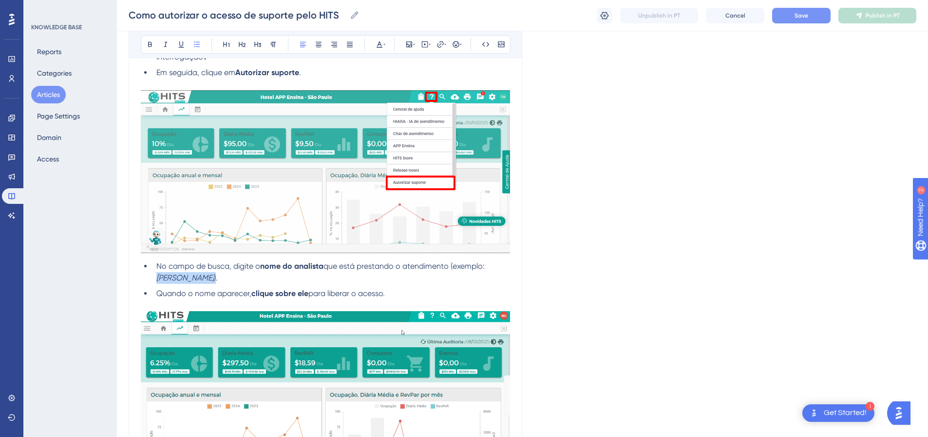
drag, startPoint x: 188, startPoint y: 278, endPoint x: 151, endPoint y: 279, distance: 37.0
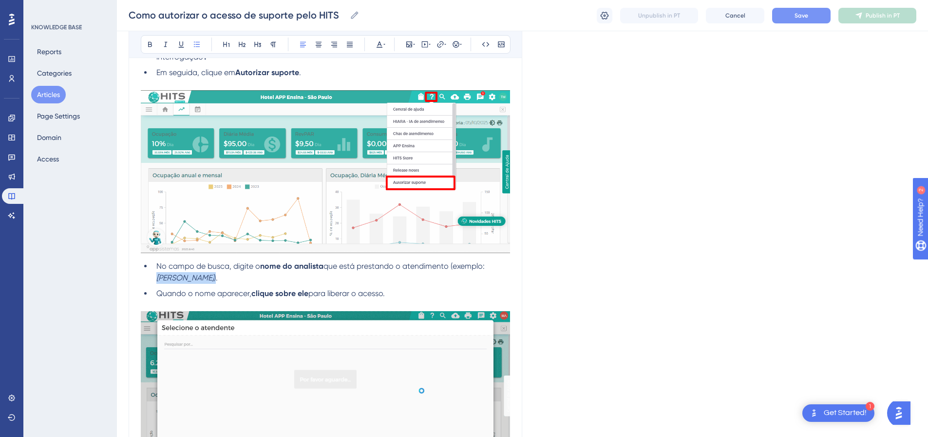
click at [151, 279] on ul "No campo de busca, digite o nome do analista que está prestando o atendimento (…" at bounding box center [325, 279] width 369 height 39
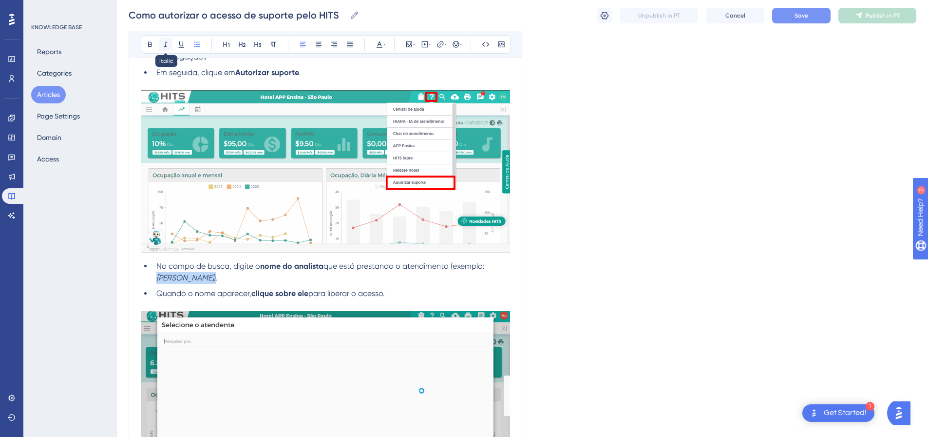
click at [169, 43] on icon at bounding box center [166, 44] width 8 height 8
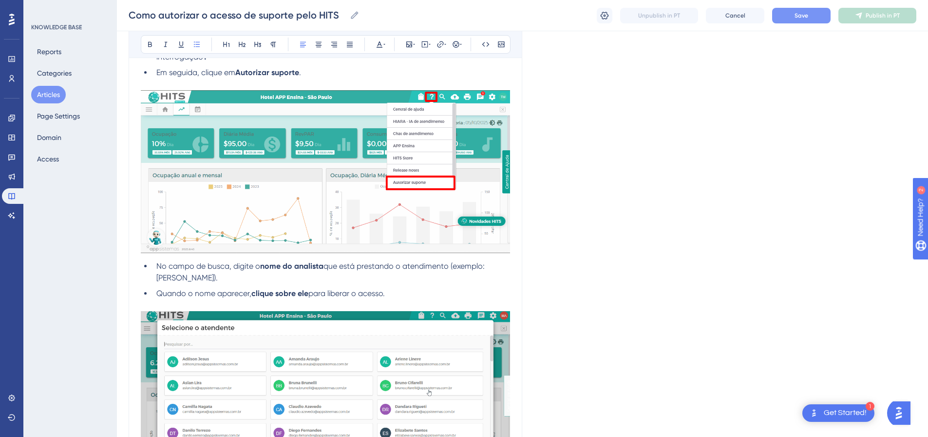
click at [226, 277] on li "No campo de busca, digite o nome do analista que está prestando o atendimento (…" at bounding box center [332, 271] width 358 height 23
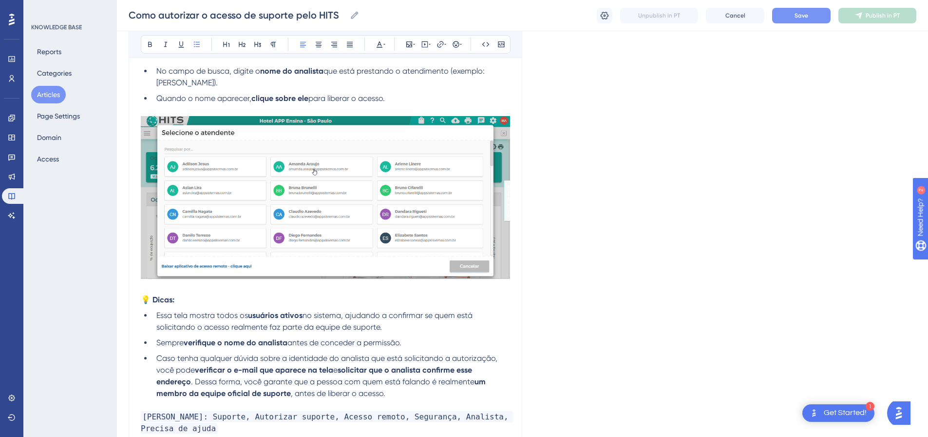
scroll to position [585, 0]
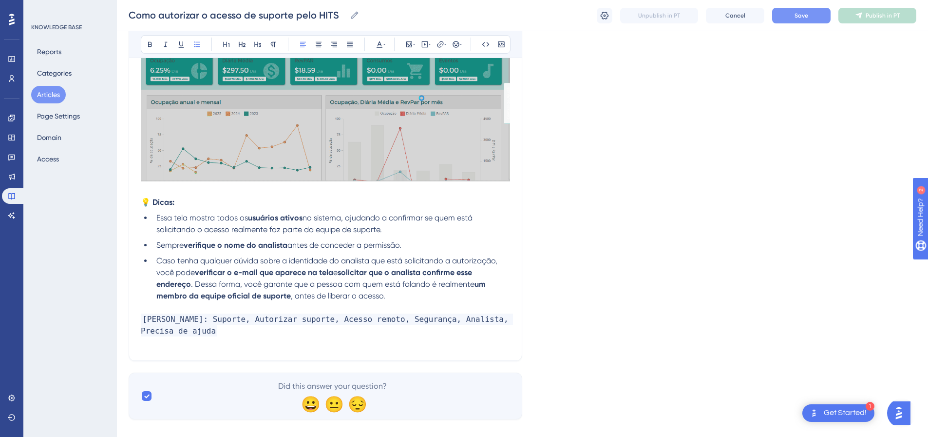
click at [241, 330] on p "Palavras chaves: Suporte, Autorizar suporte, Acesso remoto, Segurança, Analista…" at bounding box center [325, 324] width 369 height 23
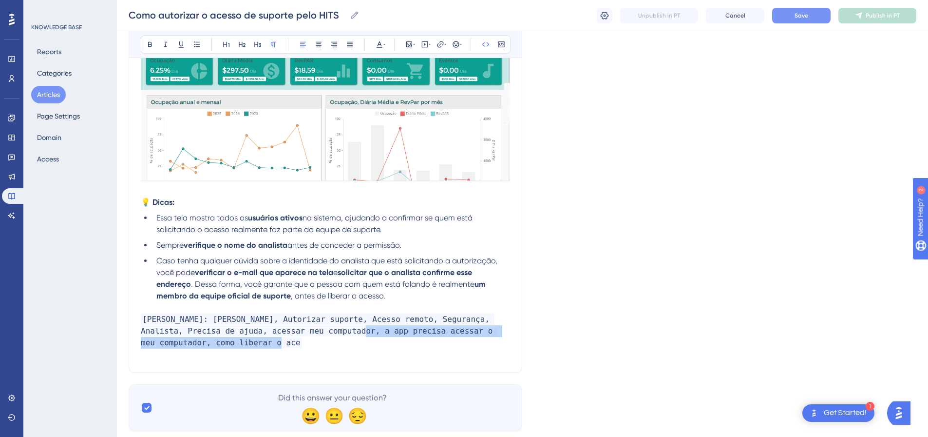
drag, startPoint x: 320, startPoint y: 333, endPoint x: 328, endPoint y: 348, distance: 17.1
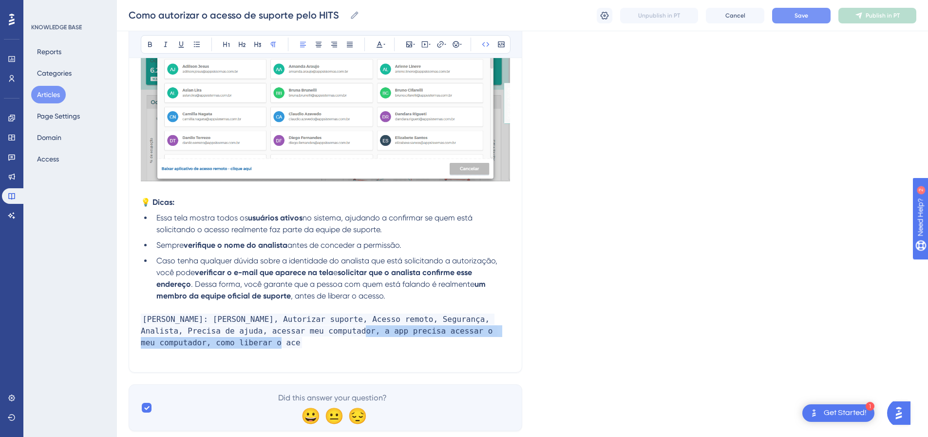
click at [328, 347] on p "Palavras chaves: Suporte, Autorizar suporte, Acesso remoto, Segurança, Analista…" at bounding box center [325, 330] width 369 height 35
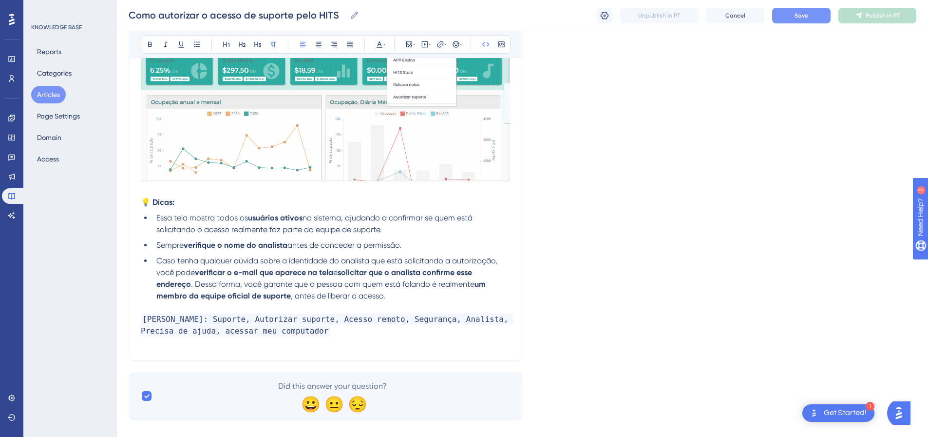
drag, startPoint x: 269, startPoint y: 331, endPoint x: 333, endPoint y: 334, distance: 64.4
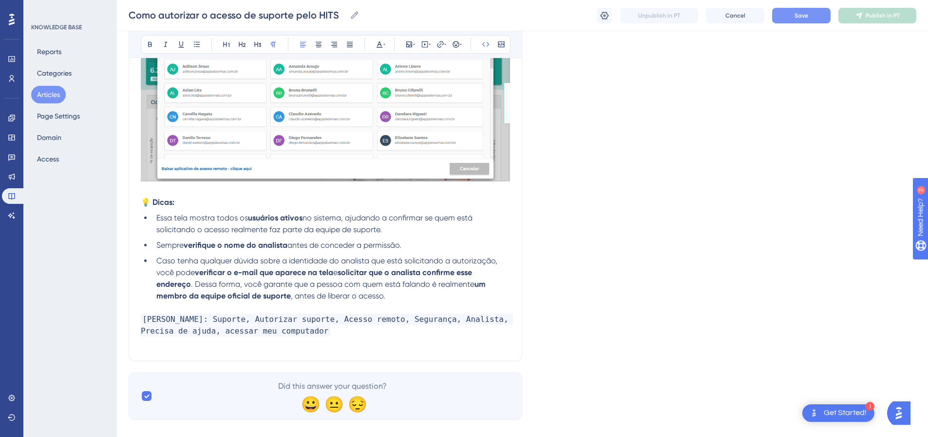
click at [333, 334] on p "Palavras chaves: Suporte, Autorizar suporte, Acesso remoto, Segurança, Analista…" at bounding box center [325, 324] width 369 height 23
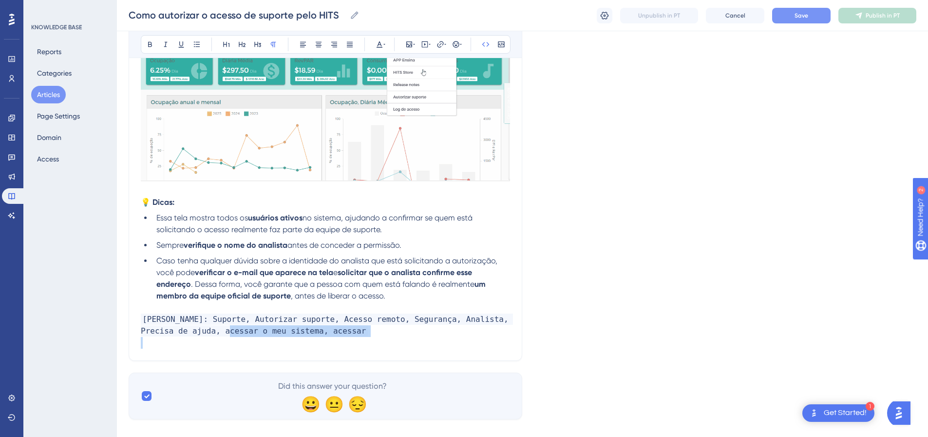
drag, startPoint x: 215, startPoint y: 331, endPoint x: 395, endPoint y: 341, distance: 179.6
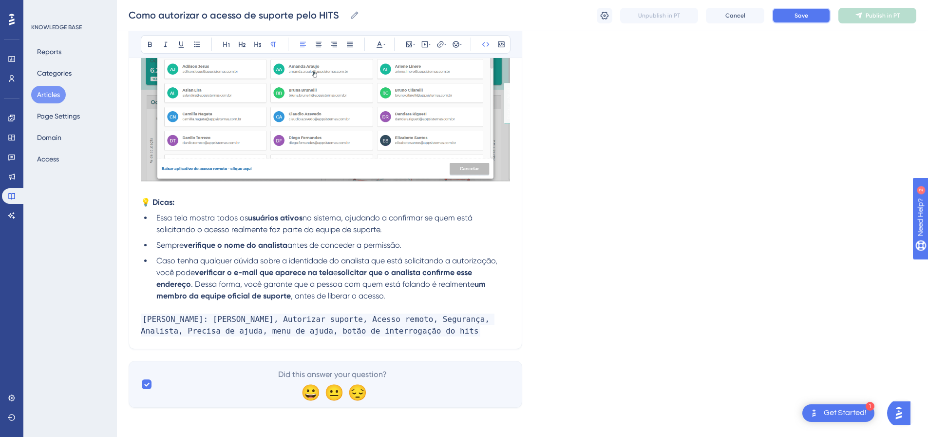
click at [788, 16] on button "Save" at bounding box center [802, 16] width 58 height 16
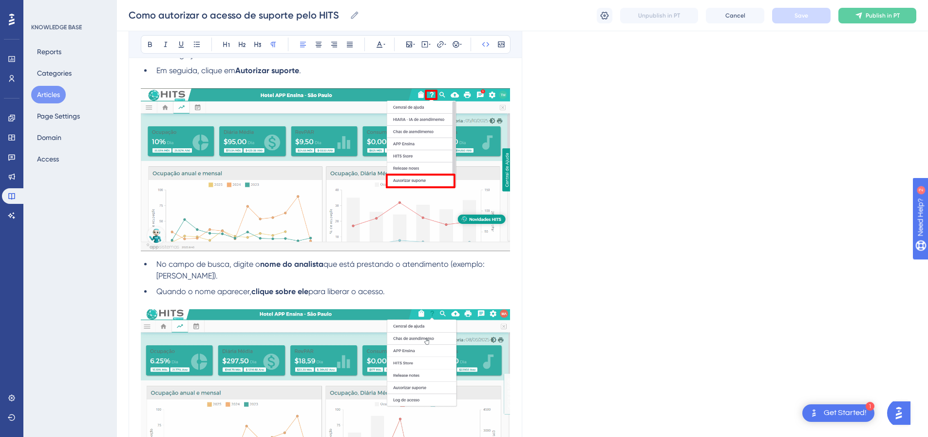
scroll to position [99, 0]
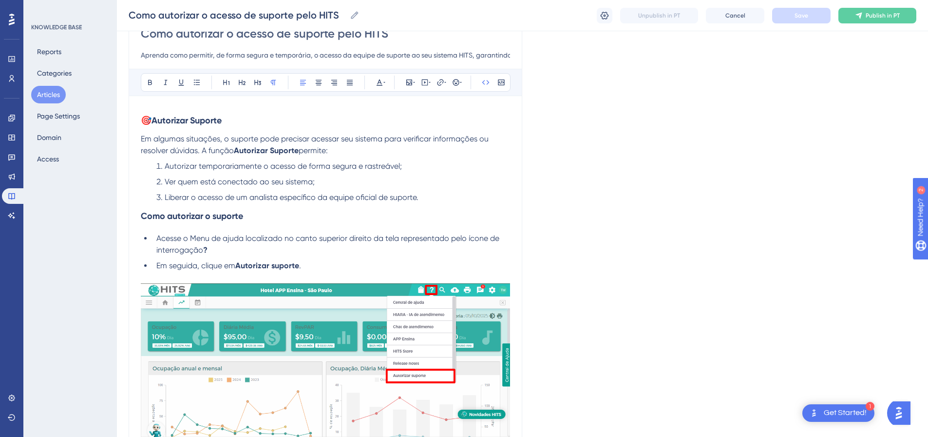
click at [292, 253] on li "Acesse o Menu de ajuda localizado no canto superior direito da tela representad…" at bounding box center [332, 243] width 358 height 23
click at [412, 84] on icon at bounding box center [409, 82] width 6 height 6
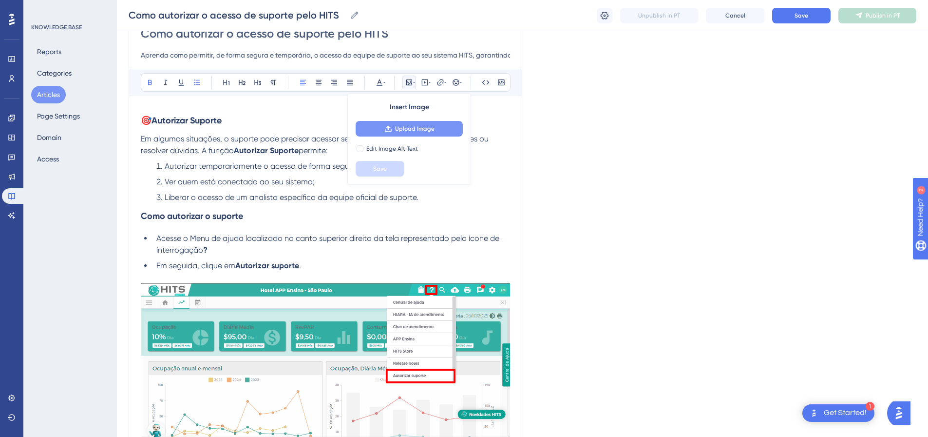
click at [396, 130] on span "Upload Image" at bounding box center [414, 129] width 39 height 8
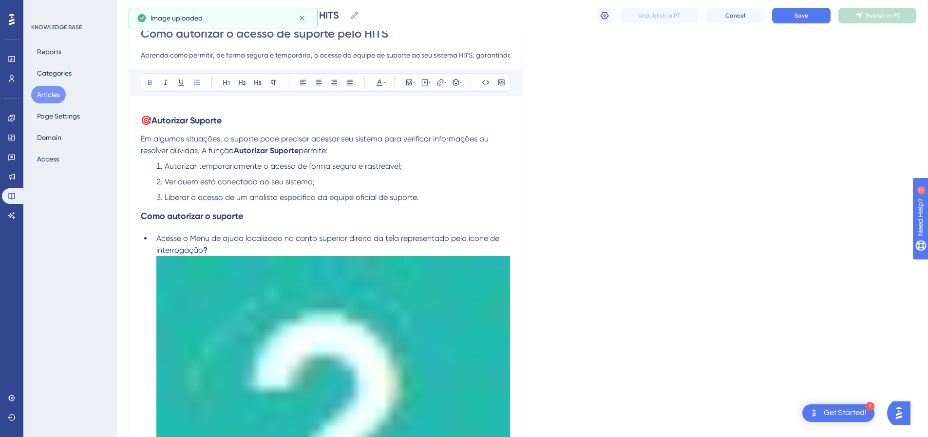
scroll to position [392, 0]
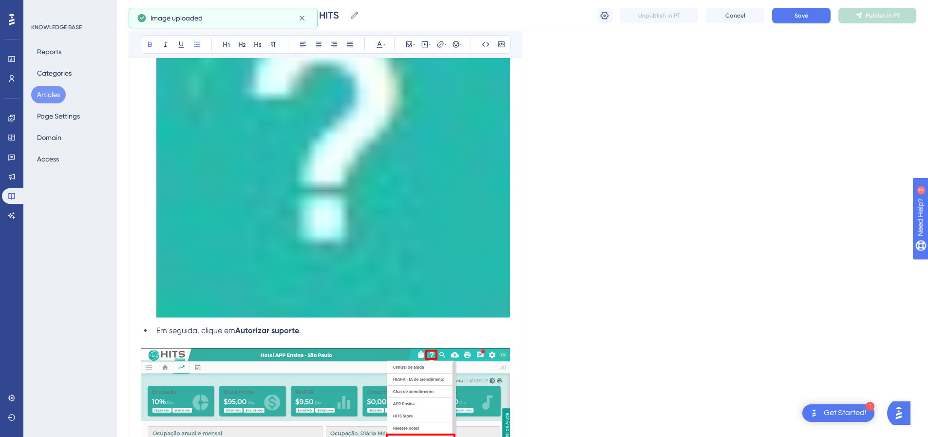
drag, startPoint x: 227, startPoint y: 236, endPoint x: 204, endPoint y: 251, distance: 28.1
click at [227, 235] on img at bounding box center [333, 140] width 354 height 354
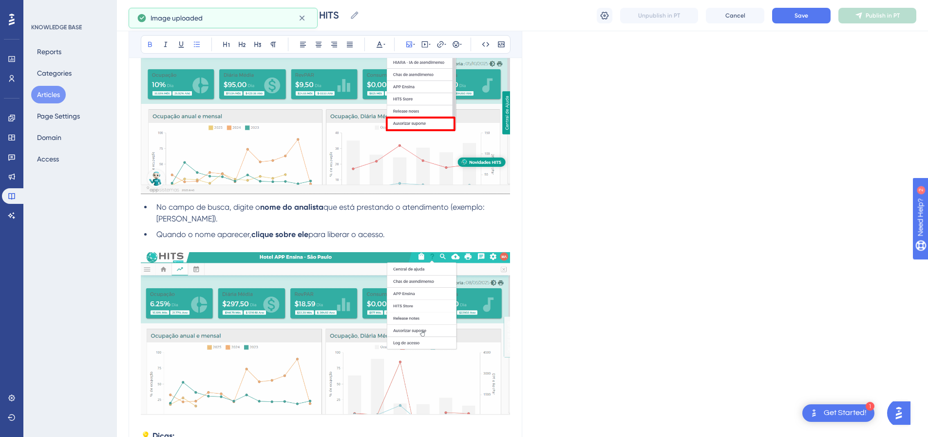
click at [493, 111] on div "🎯 Autorizar Suporte Em algumas situações, o suporte pode precisar acessar seu s…" at bounding box center [325, 192] width 369 height 755
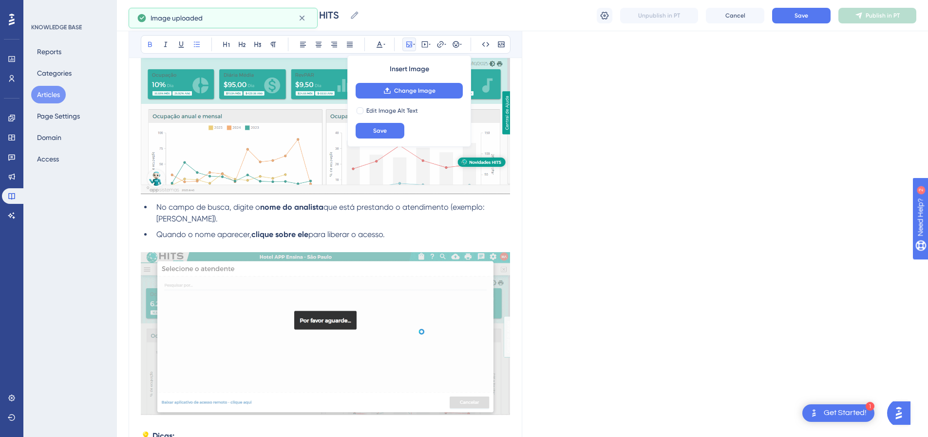
scroll to position [148, 0]
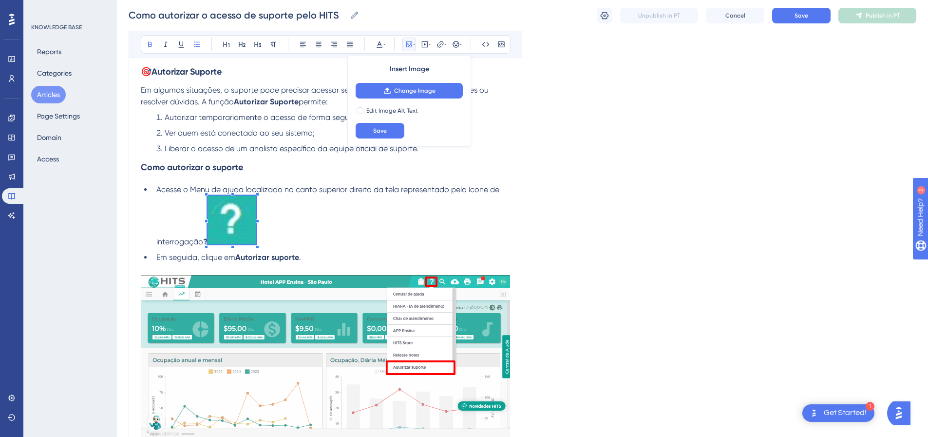
click at [294, 221] on li "Acesse o Menu de ajuda localizado no canto superior direito da tela representad…" at bounding box center [332, 216] width 358 height 64
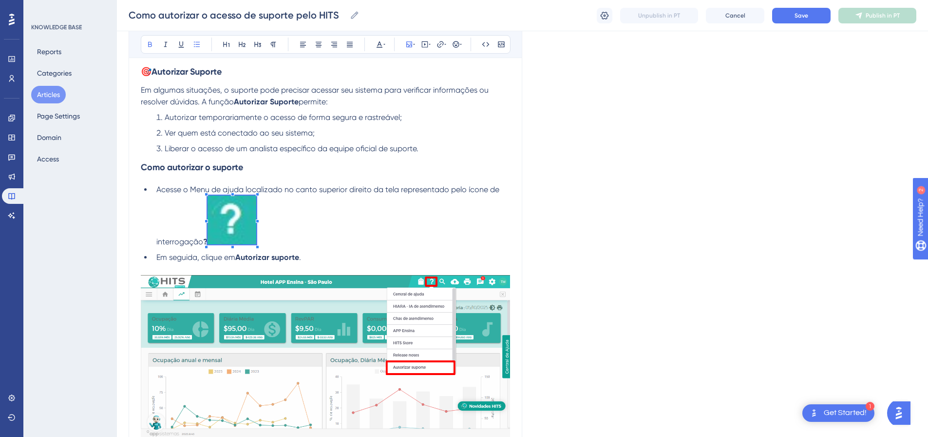
click at [241, 221] on span at bounding box center [232, 221] width 49 height 52
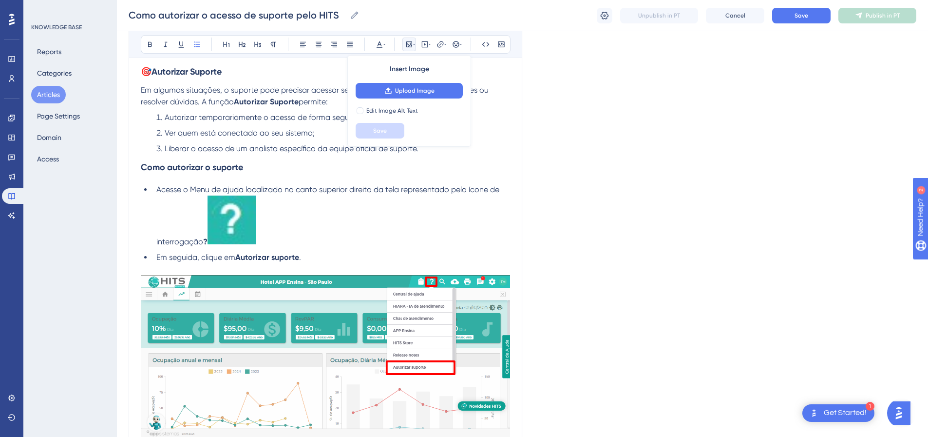
drag, startPoint x: 272, startPoint y: 244, endPoint x: 196, endPoint y: 239, distance: 75.7
click at [272, 244] on li "Acesse o Menu de ajuda localizado no canto superior direito da tela representad…" at bounding box center [332, 216] width 358 height 64
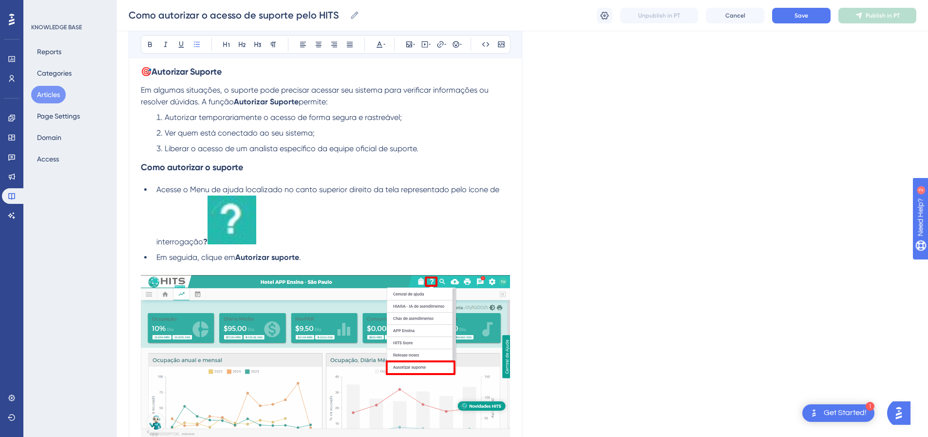
click at [208, 240] on strong "?" at bounding box center [205, 241] width 4 height 9
click at [249, 214] on img at bounding box center [232, 219] width 49 height 49
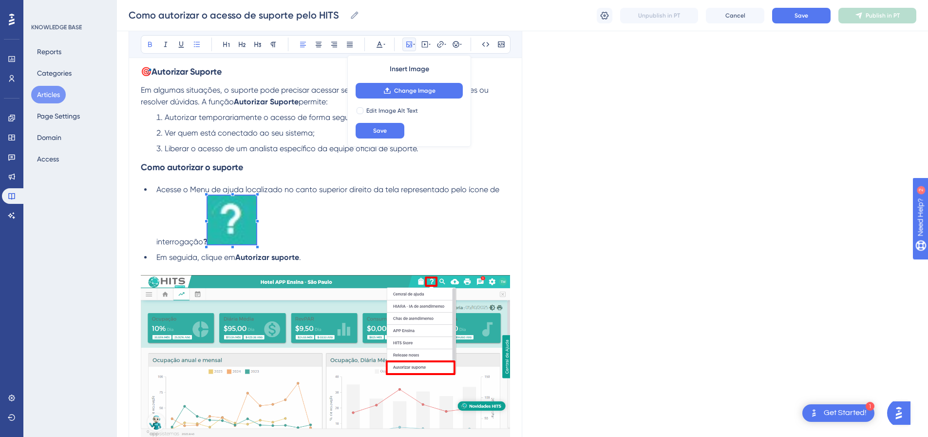
drag, startPoint x: 205, startPoint y: 241, endPoint x: 210, endPoint y: 242, distance: 4.9
click at [205, 241] on strong "?" at bounding box center [205, 241] width 4 height 9
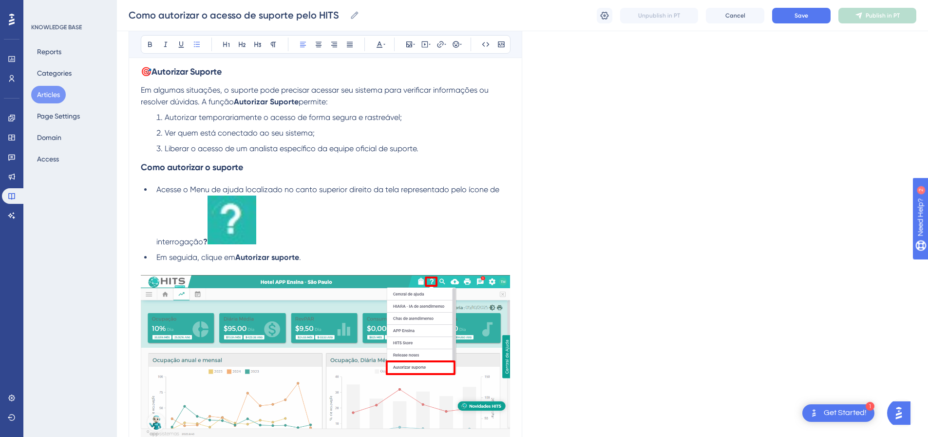
click at [208, 242] on strong "?" at bounding box center [205, 241] width 4 height 9
click at [218, 228] on img at bounding box center [232, 219] width 49 height 49
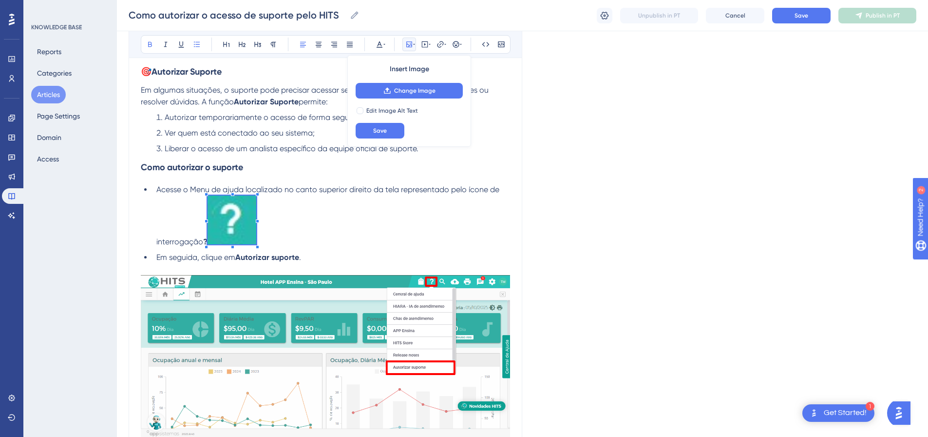
click at [248, 234] on span at bounding box center [232, 221] width 49 height 52
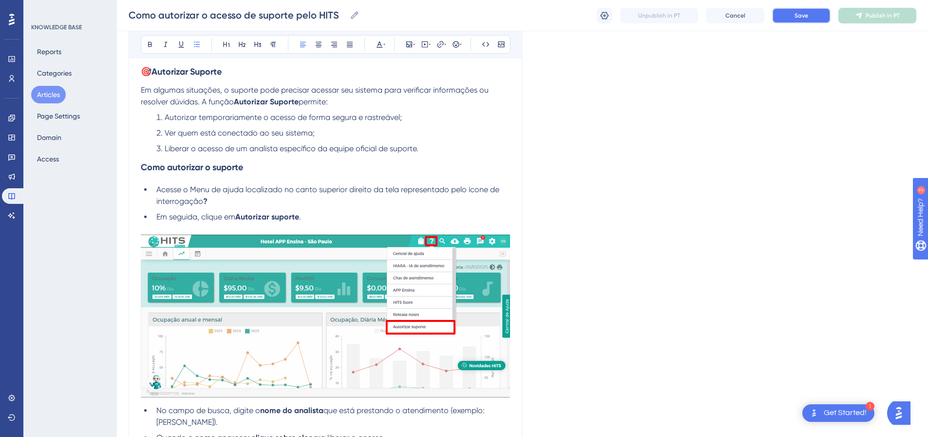
click at [804, 13] on span "Save" at bounding box center [802, 16] width 14 height 8
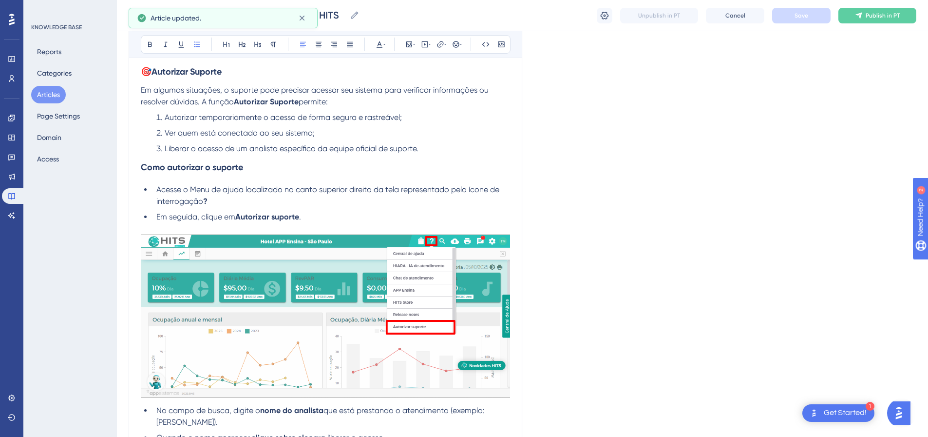
scroll to position [51, 0]
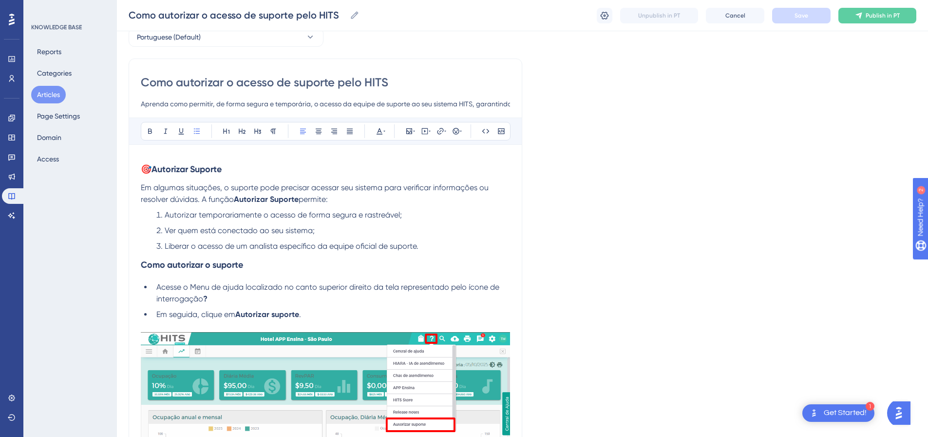
click at [49, 89] on button "Articles" at bounding box center [48, 95] width 35 height 18
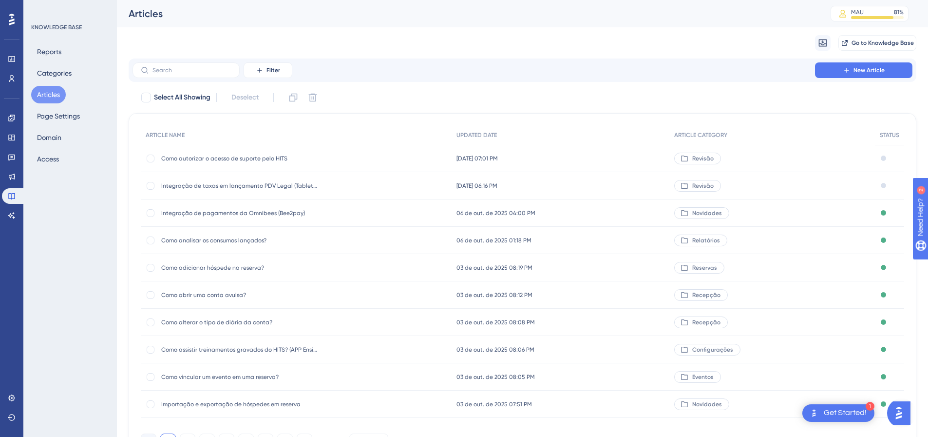
click at [194, 160] on span "Como autorizar o acesso de suporte pelo HITS" at bounding box center [239, 159] width 156 height 8
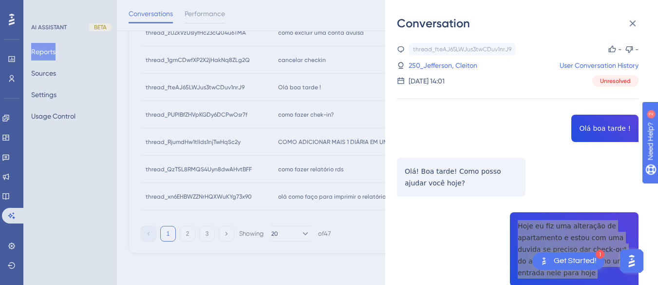
scroll to position [97, 0]
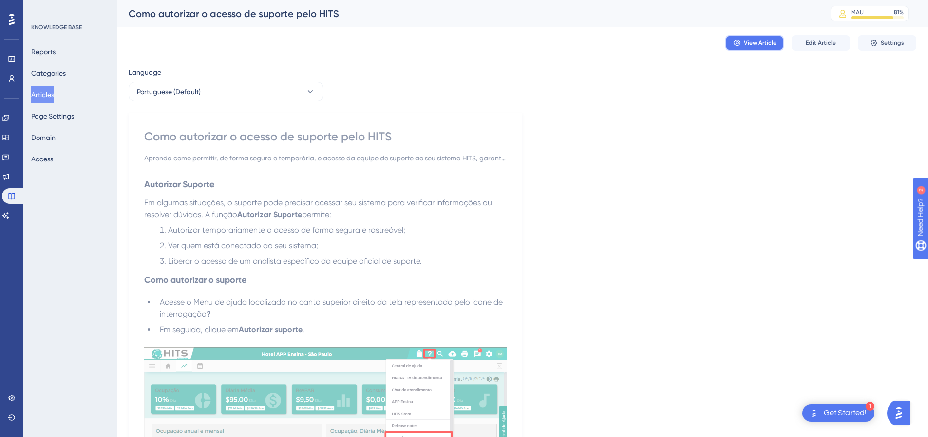
click at [737, 39] on button "View Article" at bounding box center [755, 43] width 58 height 16
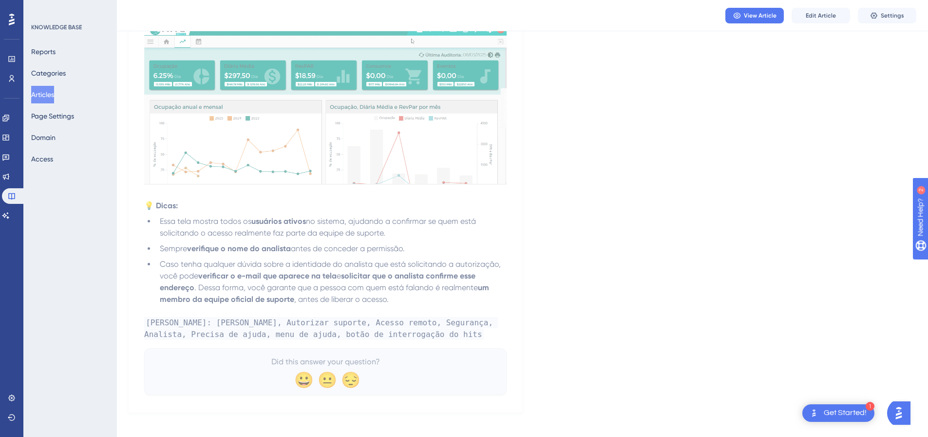
scroll to position [543, 0]
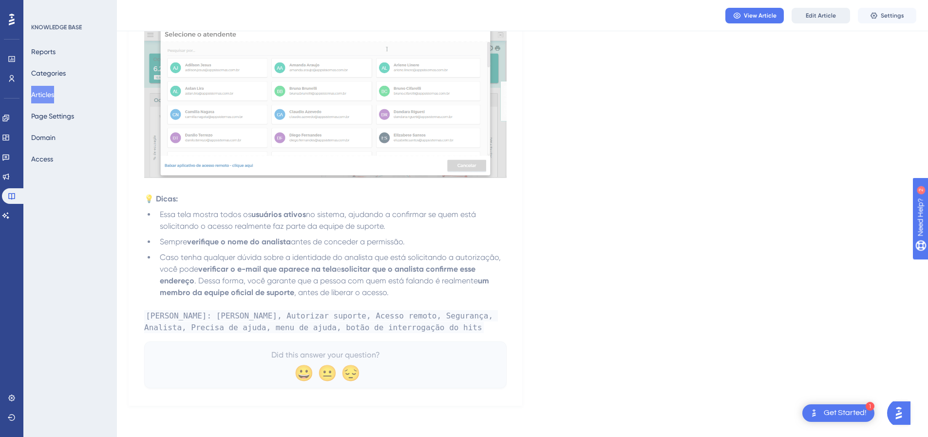
click at [817, 13] on span "Edit Article" at bounding box center [821, 16] width 30 height 8
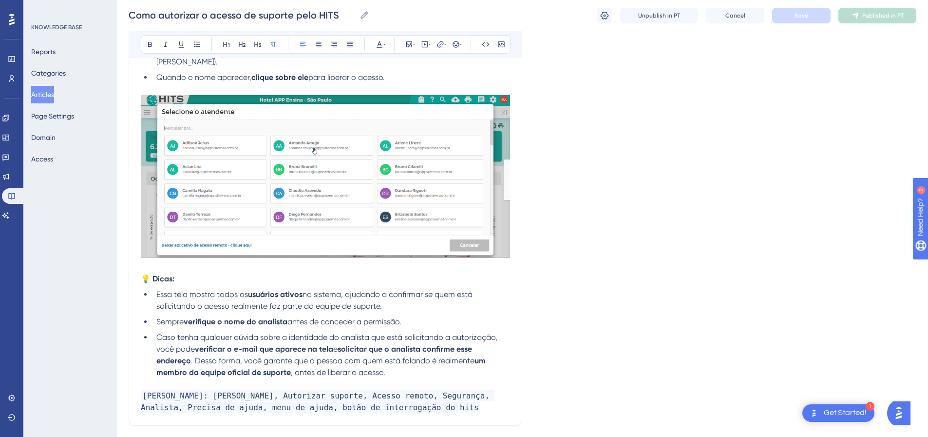
scroll to position [587, 0]
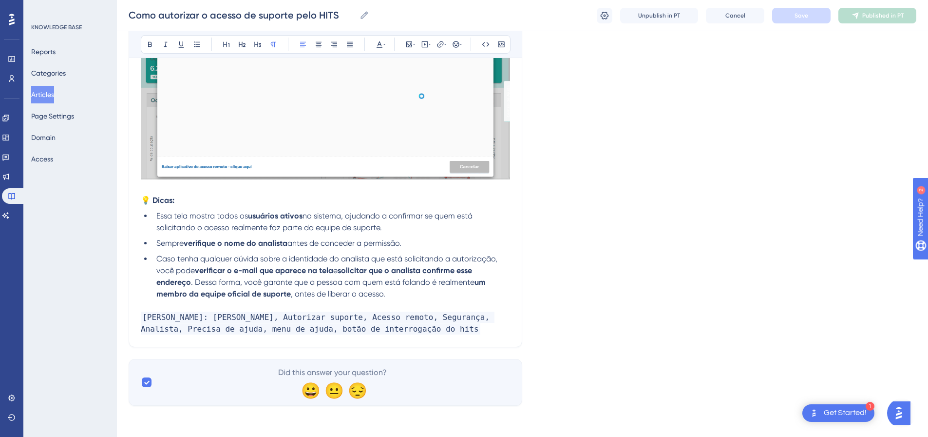
click at [442, 293] on li "Caso tenha qualquer dúvida sobre a identidade do analista que está solicitando …" at bounding box center [332, 276] width 358 height 47
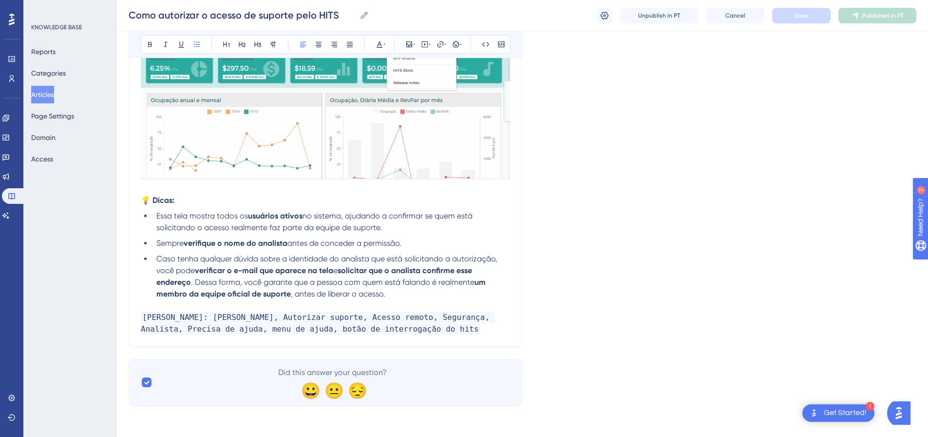
click at [45, 88] on button "Articles" at bounding box center [42, 95] width 23 height 18
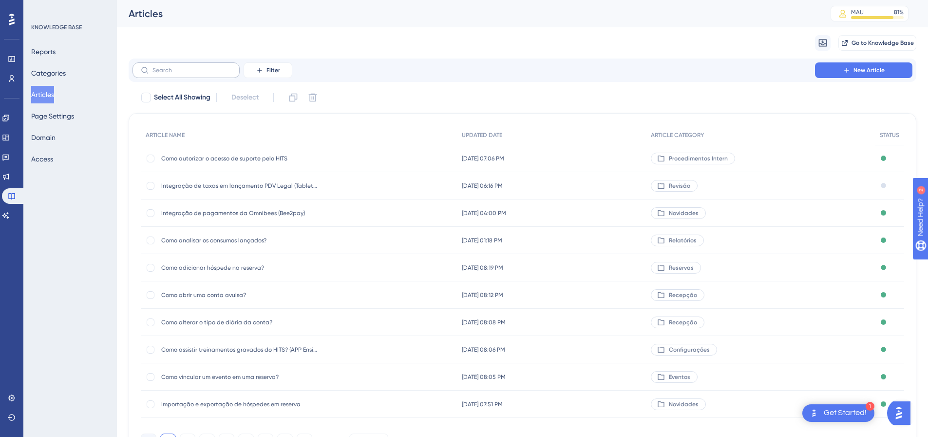
click at [210, 66] on label at bounding box center [186, 70] width 107 height 16
click at [210, 67] on input "text" at bounding box center [192, 70] width 79 height 7
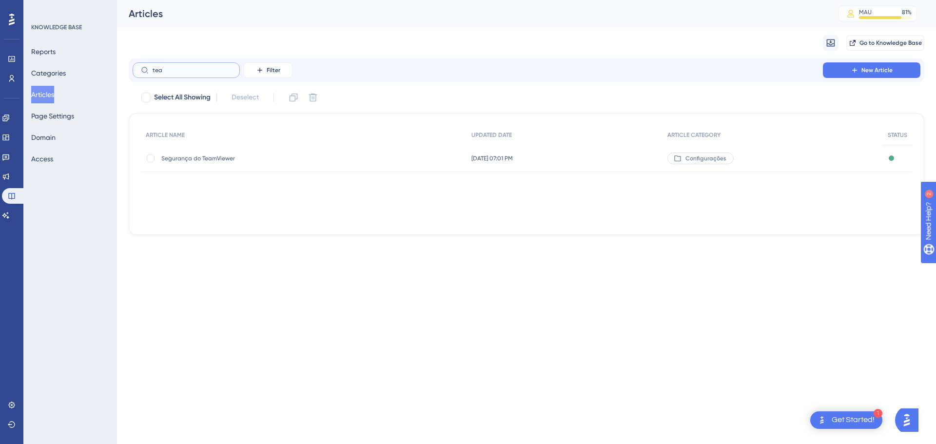
type input "tea"
click at [202, 168] on div "Segurança do TeamViewer Segurança do TeamViewer" at bounding box center [239, 158] width 156 height 27
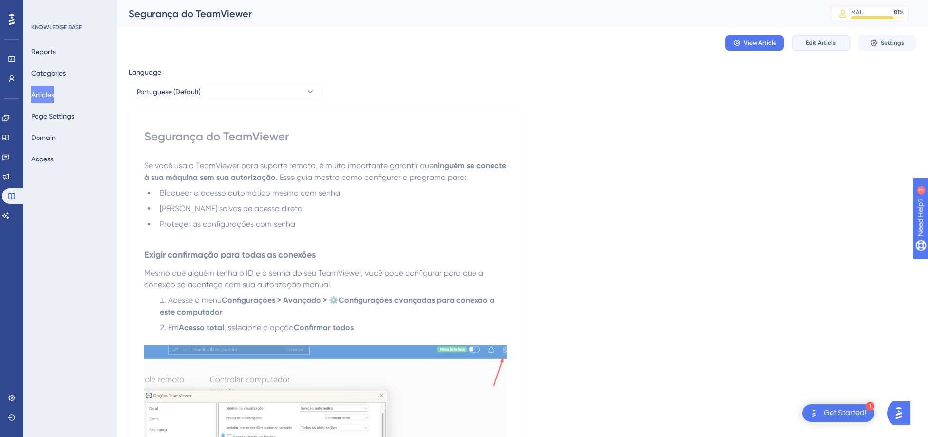
click at [811, 38] on button "Edit Article" at bounding box center [821, 43] width 58 height 16
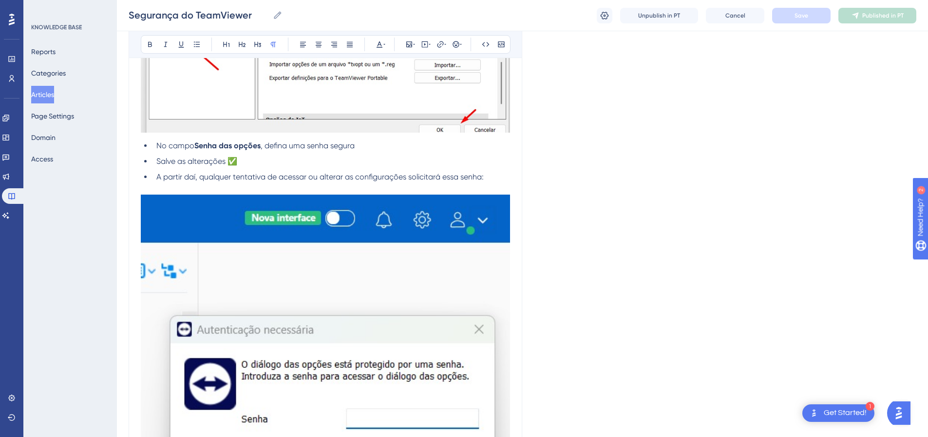
scroll to position [2022, 0]
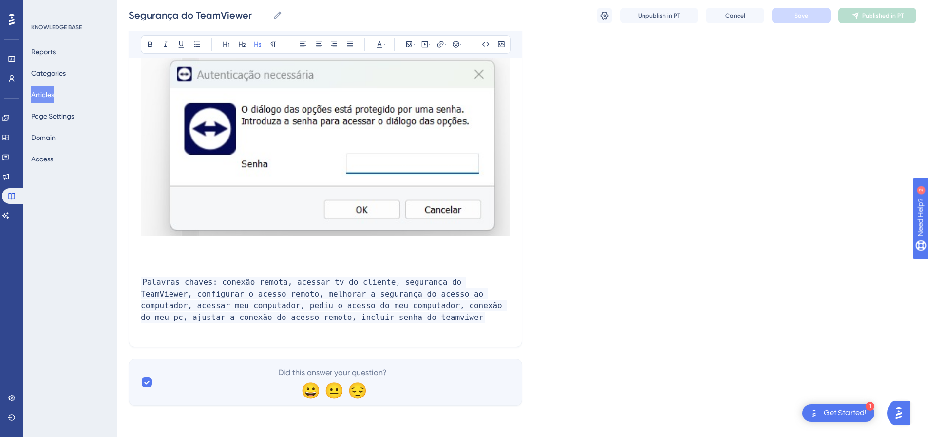
click at [163, 248] on h3 at bounding box center [325, 251] width 369 height 25
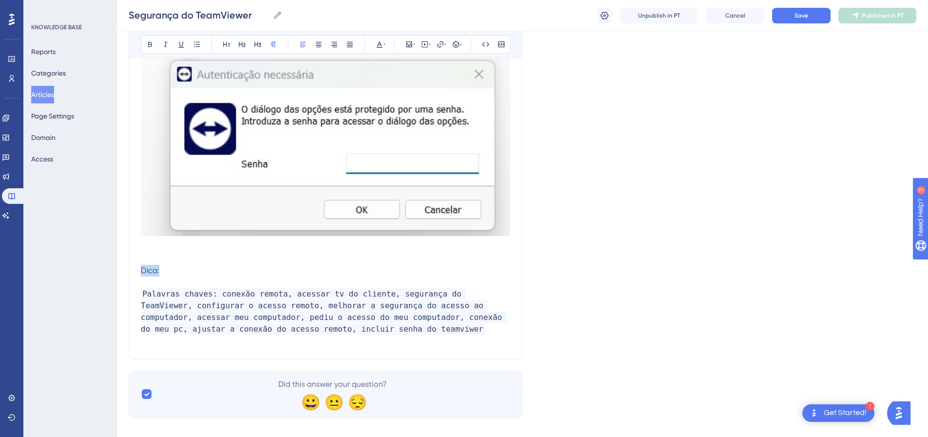
drag, startPoint x: 166, startPoint y: 273, endPoint x: 122, endPoint y: 270, distance: 44.0
click at [150, 43] on icon at bounding box center [150, 44] width 8 height 8
click at [216, 264] on h3 at bounding box center [325, 251] width 369 height 25
click at [237, 270] on p "Dica:" at bounding box center [325, 271] width 369 height 12
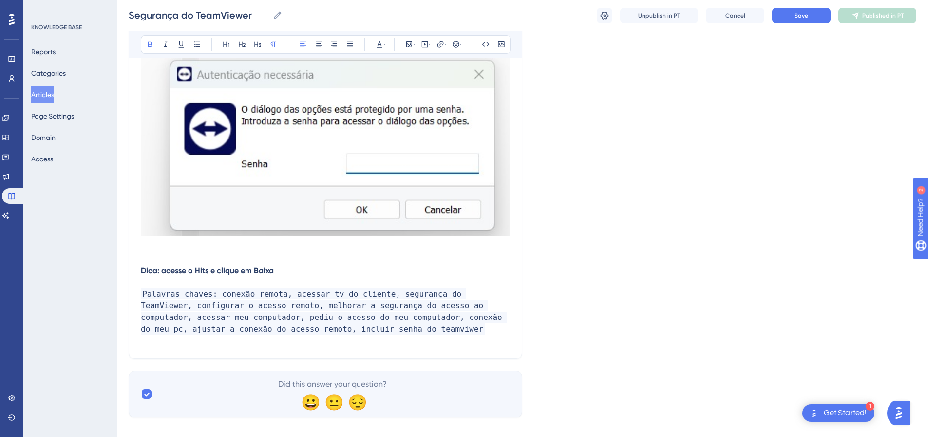
click at [296, 272] on p "Dica: acesse o Hits e clique em Baixa" at bounding box center [325, 271] width 369 height 12
click at [163, 271] on strong "Dica: acesse o Hits e clique em Baixar aplicativo de acesso remoto" at bounding box center [262, 270] width 242 height 9
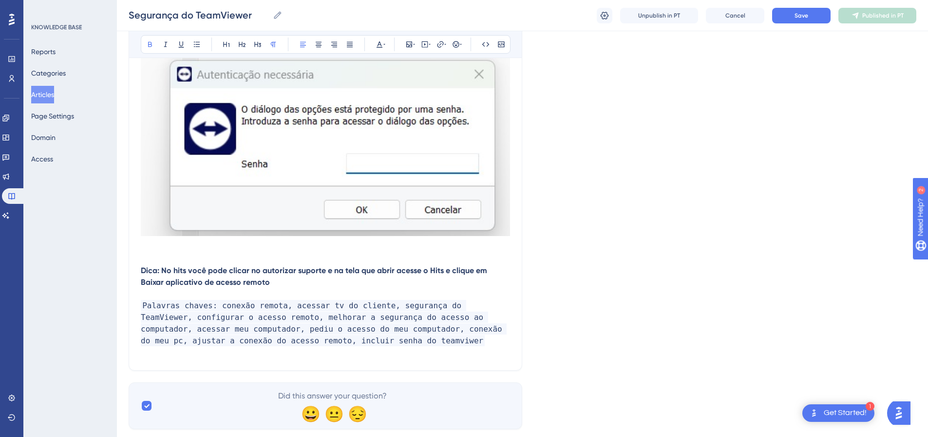
click at [214, 274] on strong "Dica: No hits você pode clicar no autorizar suporte e na tela que abrir acesse …" at bounding box center [315, 276] width 348 height 21
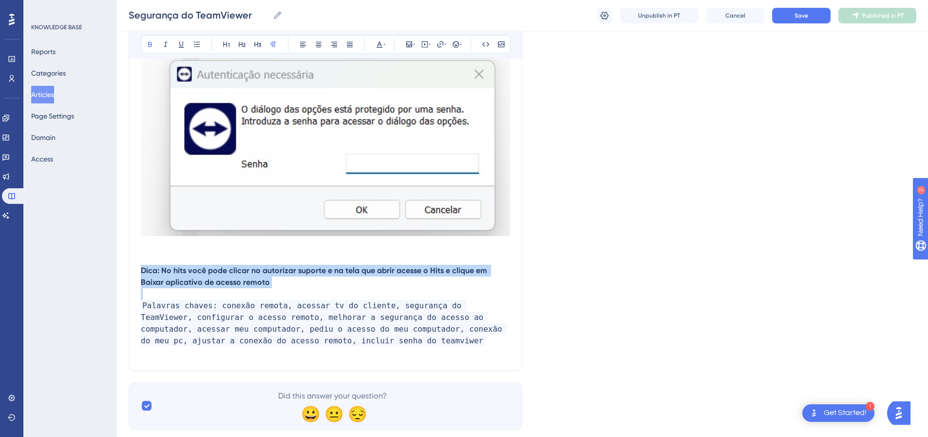
click at [214, 274] on strong "Dica: No hits você pode clicar no autorizar suporte e na tela que abrir acesse …" at bounding box center [315, 276] width 348 height 21
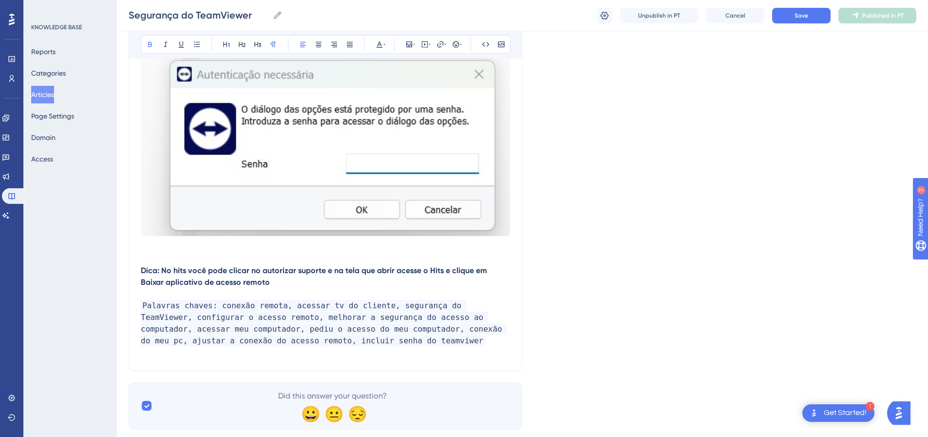
click at [215, 273] on strong "Dica: No hits você pode clicar no autorizar suporte e na tela que abrir acesse …" at bounding box center [315, 276] width 348 height 21
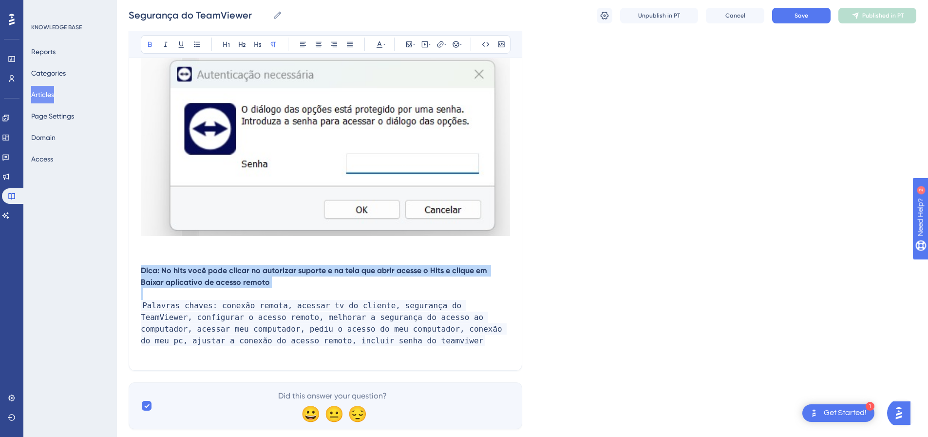
click at [215, 273] on strong "Dica: No hits você pode clicar no autorizar suporte e na tela que abrir acesse …" at bounding box center [315, 276] width 348 height 21
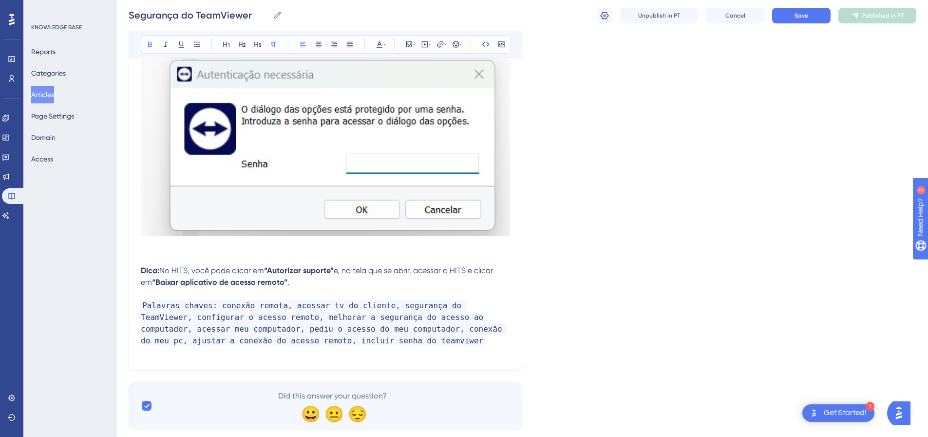
click at [274, 270] on strong "“Autorizar suporte”" at bounding box center [299, 270] width 70 height 9
click at [270, 269] on strong "“Autorizar suporte”" at bounding box center [299, 270] width 70 height 9
click at [333, 268] on span "e, na tela que se abrir, acessar o HITS e clicar em" at bounding box center [316, 276] width 351 height 21
click at [185, 270] on span "No HITS, você pode clicar em" at bounding box center [211, 270] width 105 height 9
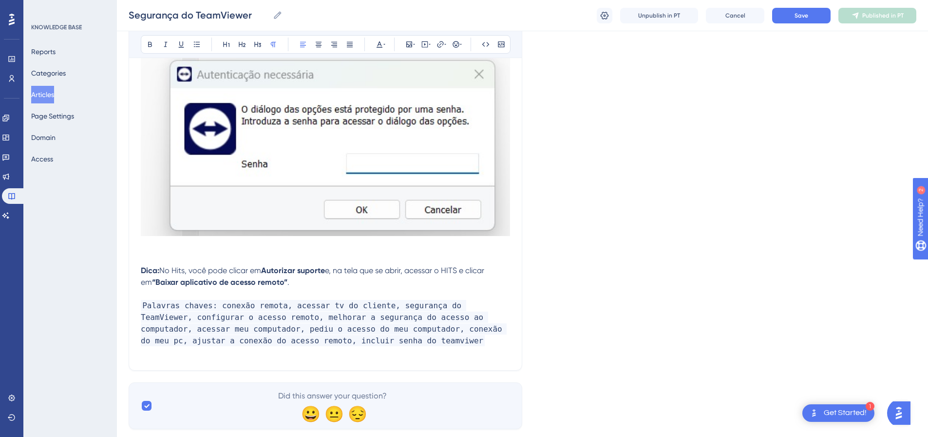
click at [331, 276] on p "Dica: No Hits, você pode clicar em Autorizar suporte e, na tela que se abrir, a…" at bounding box center [325, 276] width 369 height 23
click at [328, 269] on span "e, na tela que se abrir, acessar o HITS e clicar em" at bounding box center [314, 276] width 346 height 21
drag, startPoint x: 328, startPoint y: 268, endPoint x: 265, endPoint y: 268, distance: 63.4
click at [265, 268] on p "Dica: No Hits, você pode clicar em Autorizar suporte e, na tela que se abrir, a…" at bounding box center [325, 276] width 369 height 23
click at [324, 269] on strong "Autorizar suporte" at bounding box center [293, 270] width 64 height 9
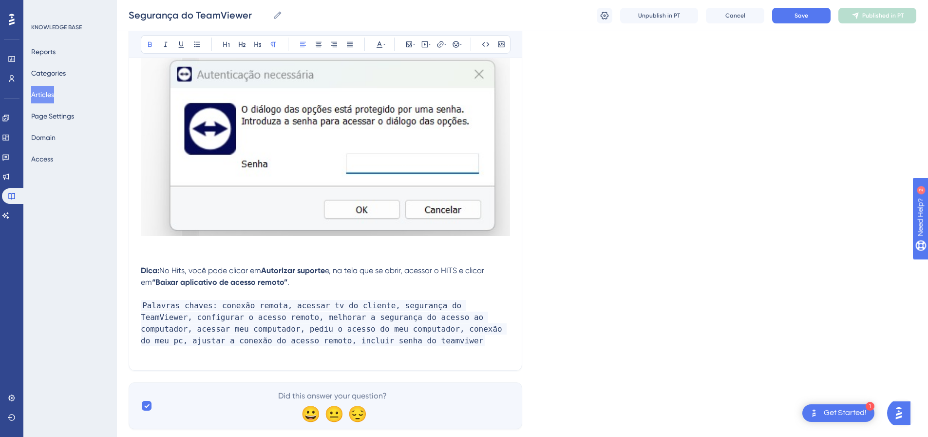
click at [328, 270] on span "e, na tela que se abrir, acessar o HITS e clicar em" at bounding box center [314, 276] width 346 height 21
click at [398, 268] on strong "Autorizar suporte no menu de precisa" at bounding box center [329, 270] width 137 height 9
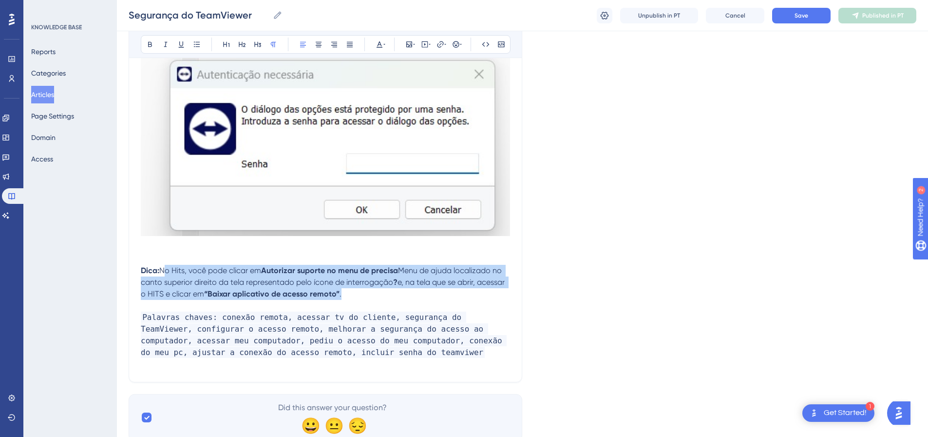
drag, startPoint x: 385, startPoint y: 296, endPoint x: 162, endPoint y: 272, distance: 223.5
click at [162, 272] on p "Dica: No Hits, você pode clicar em Autorizar suporte no menu de precisa Menu de…" at bounding box center [325, 282] width 369 height 35
click at [265, 294] on strong "“Baixar aplicativo de acesso remoto”" at bounding box center [271, 293] width 135 height 9
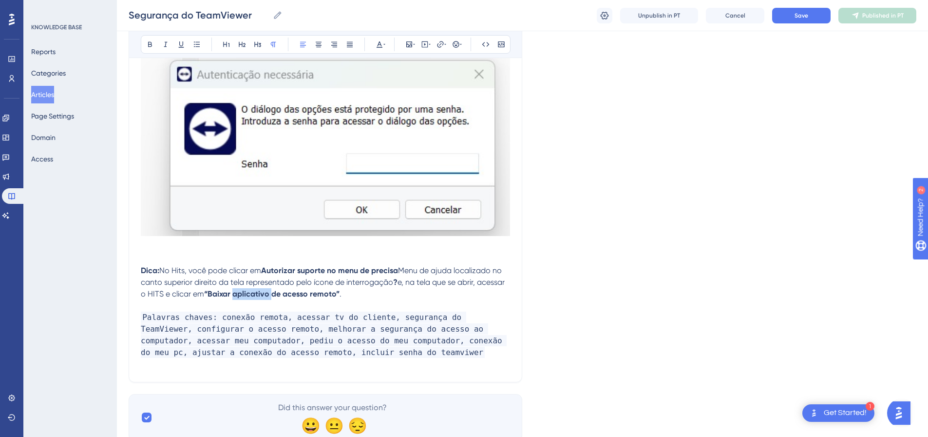
click at [265, 294] on strong "“Baixar aplicativo de acesso remoto”" at bounding box center [271, 293] width 135 height 9
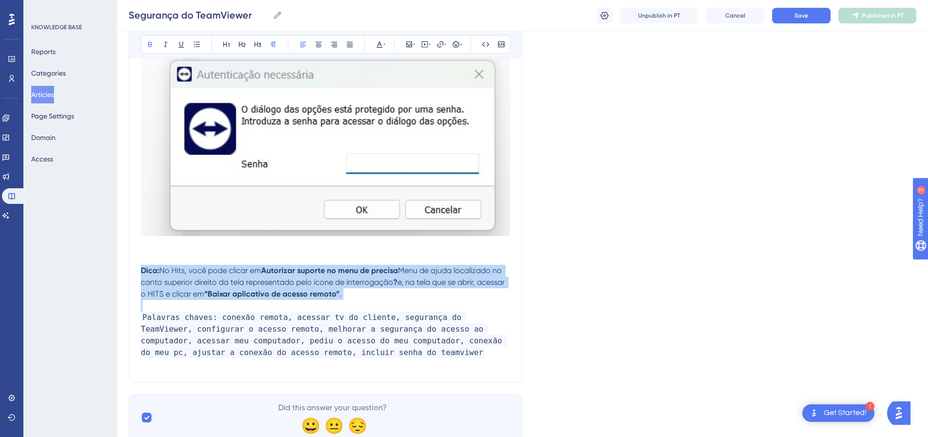
click at [265, 294] on strong "“Baixar aplicativo de acesso remoto”" at bounding box center [271, 293] width 135 height 9
click at [374, 292] on p "Dica: No Hits, você pode clicar em Autorizar suporte no menu de precisa Menu de…" at bounding box center [325, 282] width 369 height 35
drag, startPoint x: 268, startPoint y: 295, endPoint x: 165, endPoint y: 271, distance: 105.5
click at [165, 271] on p "Dica: No Hits, você pode clicar em Autorizar suporte no menu de precisa Menu de…" at bounding box center [325, 282] width 369 height 35
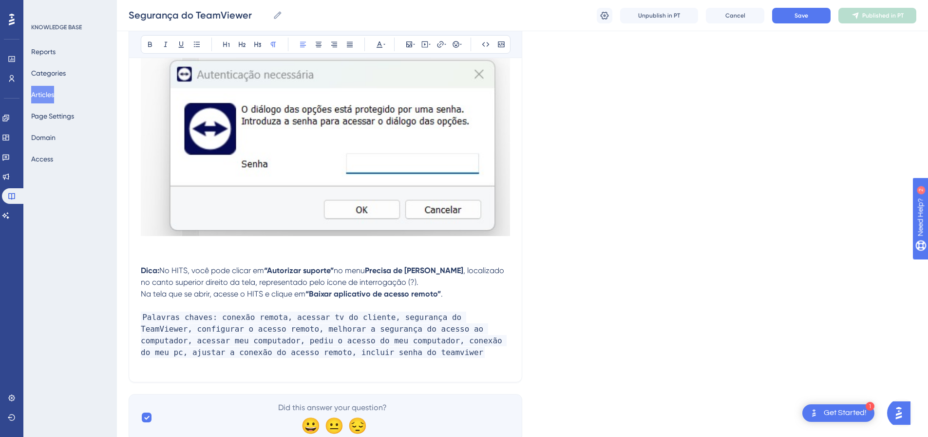
click at [268, 268] on strong "“Autorizar suporte”" at bounding box center [299, 270] width 70 height 9
click at [271, 268] on strong "“Autorizar suporte”" at bounding box center [299, 270] width 70 height 9
click at [335, 269] on span "no menu" at bounding box center [346, 270] width 31 height 9
click at [141, 295] on span "Na tela que se abrir, acesse o HITS e clique em" at bounding box center [223, 293] width 165 height 9
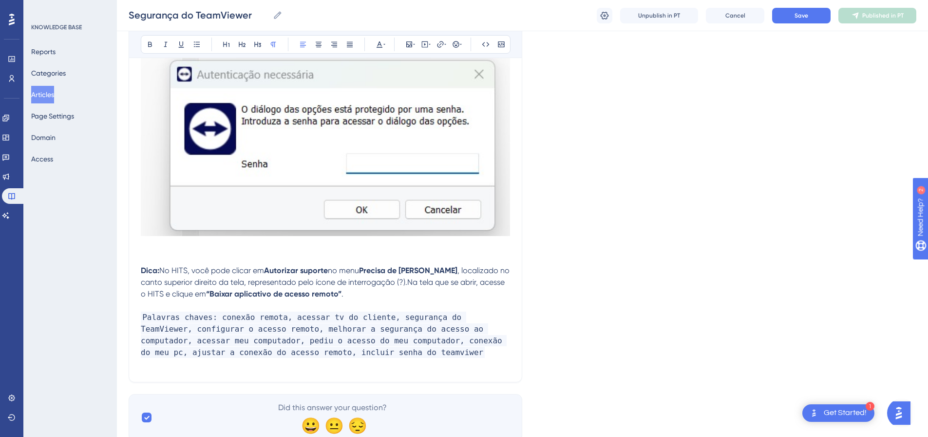
click at [206, 294] on strong "“Baixar aplicativo de acesso remoto”" at bounding box center [273, 293] width 135 height 9
click at [338, 292] on span "." at bounding box center [339, 293] width 2 height 9
click at [340, 300] on p at bounding box center [325, 306] width 369 height 12
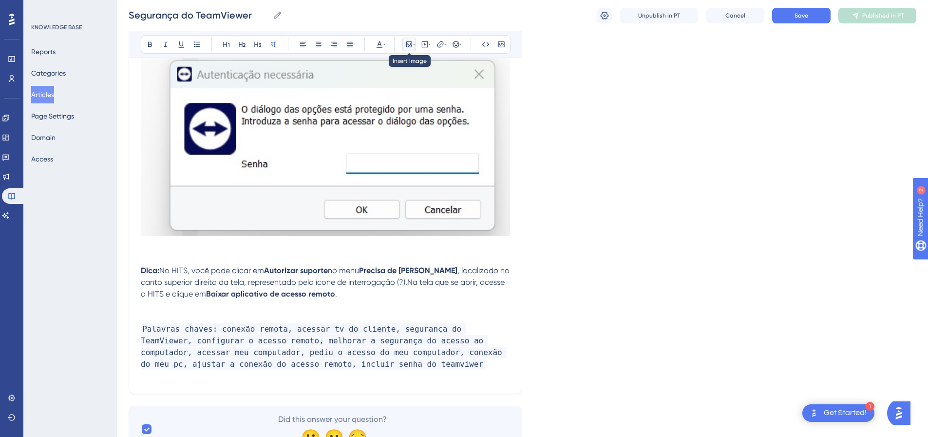
click at [410, 45] on icon at bounding box center [409, 44] width 6 height 6
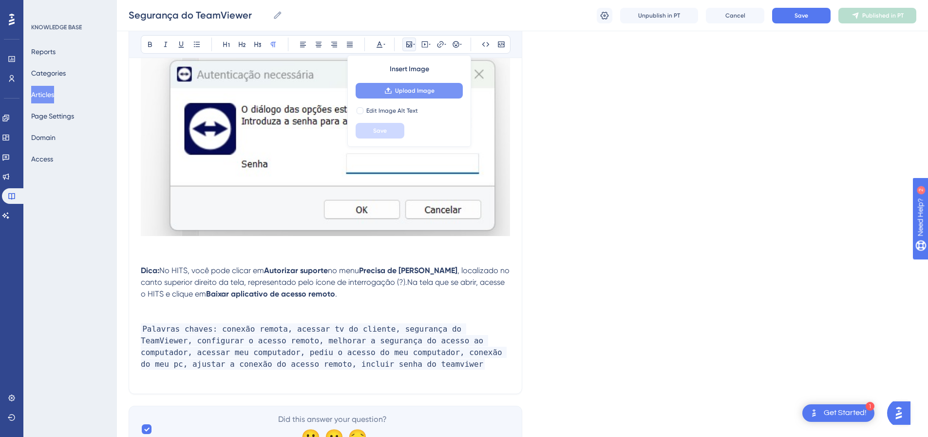
click at [400, 91] on span "Upload Image" at bounding box center [414, 91] width 39 height 8
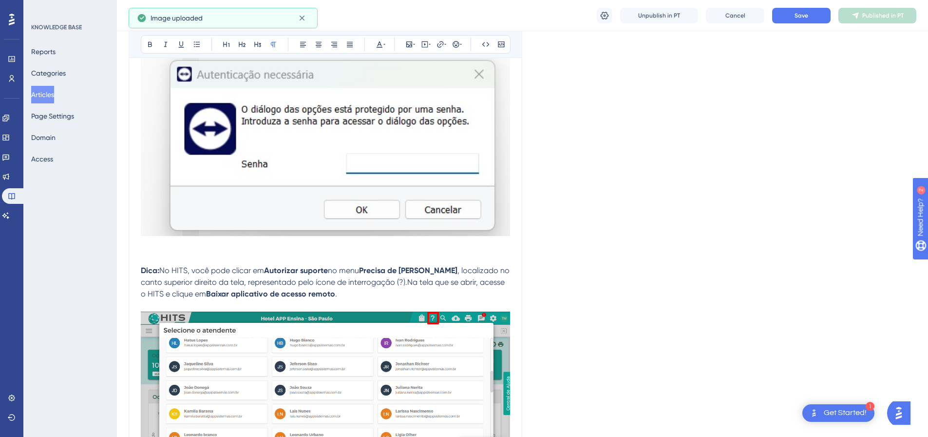
scroll to position [2168, 0]
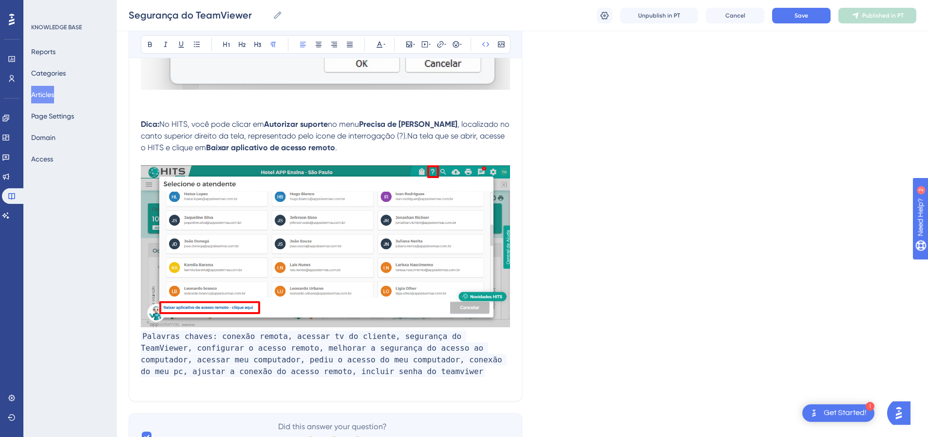
click at [145, 336] on span "Palavras chaves: conexão remota, acessar tv do cliente, segurança do TeamViewer…" at bounding box center [324, 353] width 366 height 46
click at [143, 337] on span "Palavras chaves: conexão remota, acessar tv do cliente, segurança do TeamViewer…" at bounding box center [324, 353] width 366 height 46
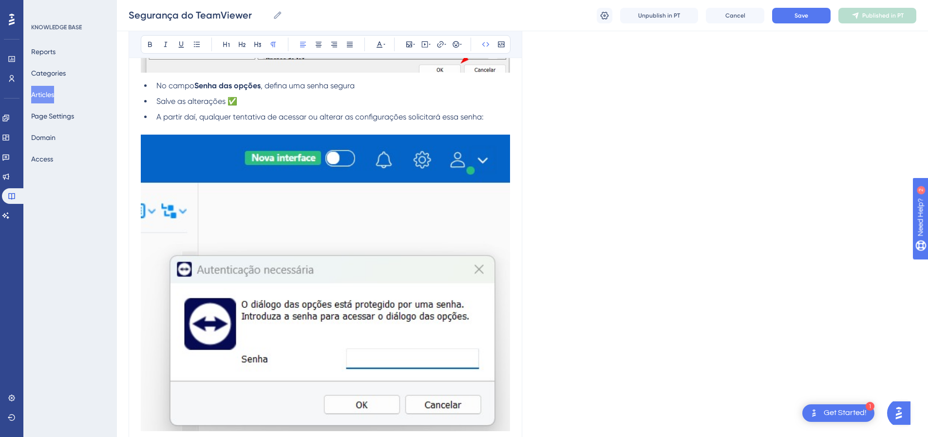
scroll to position [1925, 0]
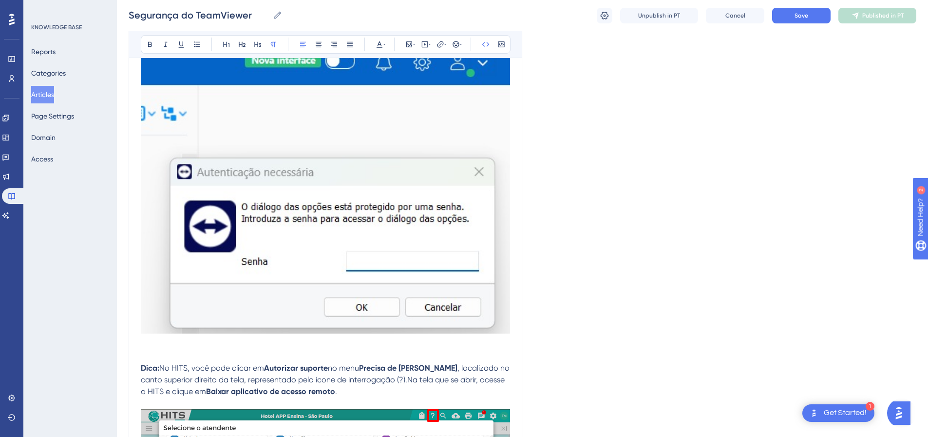
click at [294, 249] on img at bounding box center [325, 185] width 369 height 296
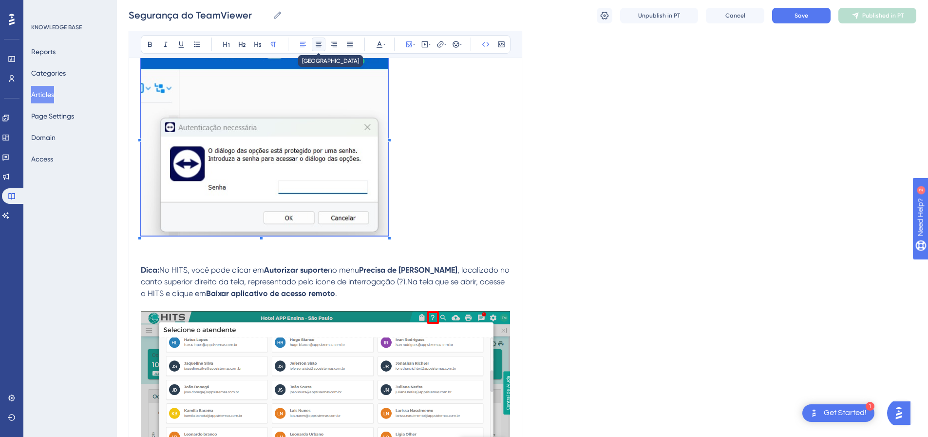
click at [319, 39] on button at bounding box center [319, 45] width 14 height 14
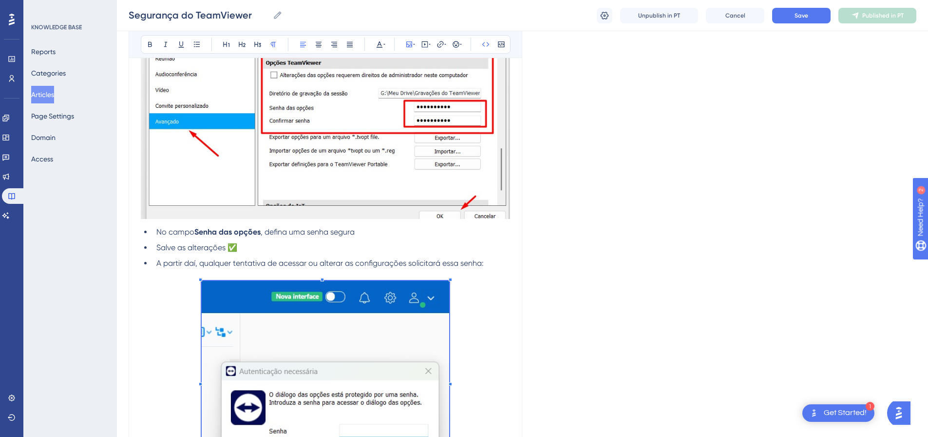
click at [290, 150] on img at bounding box center [325, 72] width 369 height 294
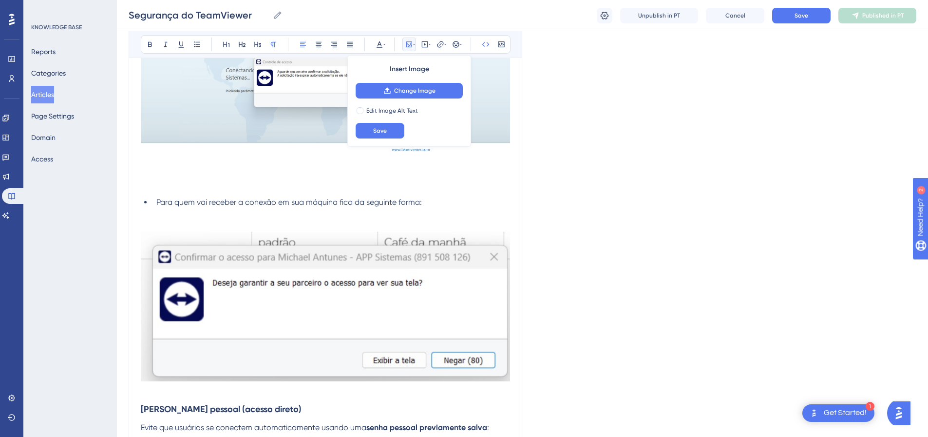
scroll to position [755, 0]
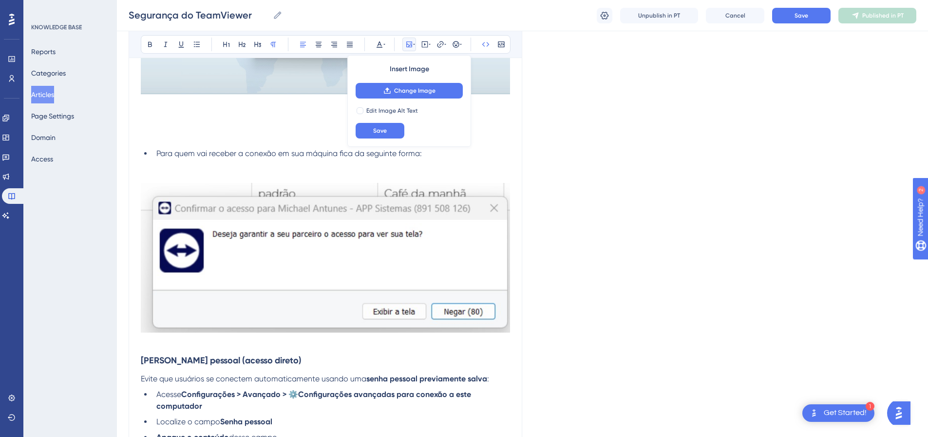
drag, startPoint x: 237, startPoint y: 269, endPoint x: 171, endPoint y: 311, distance: 79.0
click at [237, 269] on img at bounding box center [325, 258] width 369 height 150
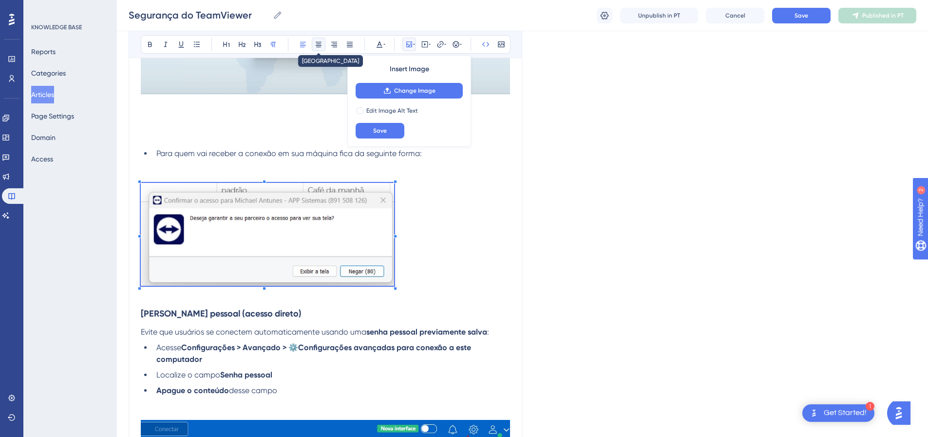
click at [314, 44] on button at bounding box center [319, 45] width 14 height 14
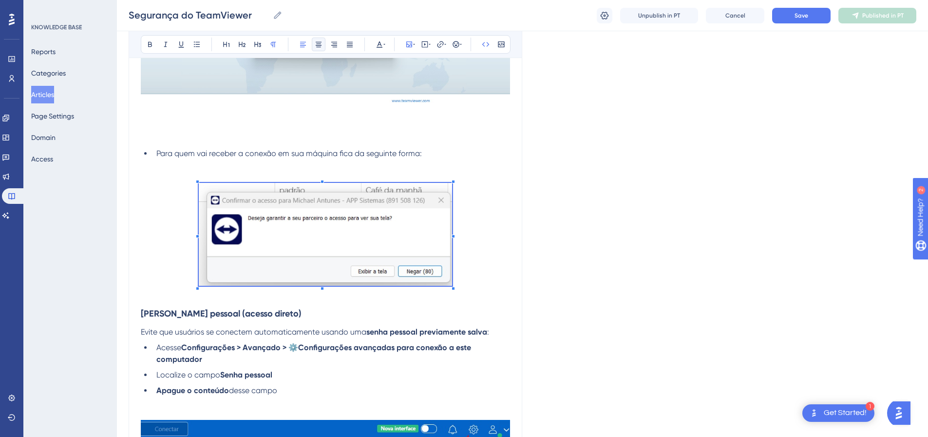
scroll to position [804, 0]
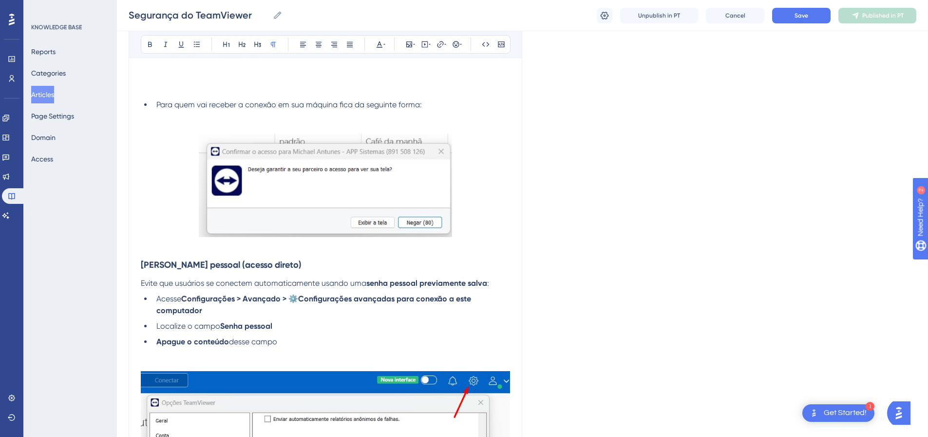
click at [197, 240] on p at bounding box center [325, 246] width 369 height 12
click at [213, 226] on img at bounding box center [325, 185] width 253 height 103
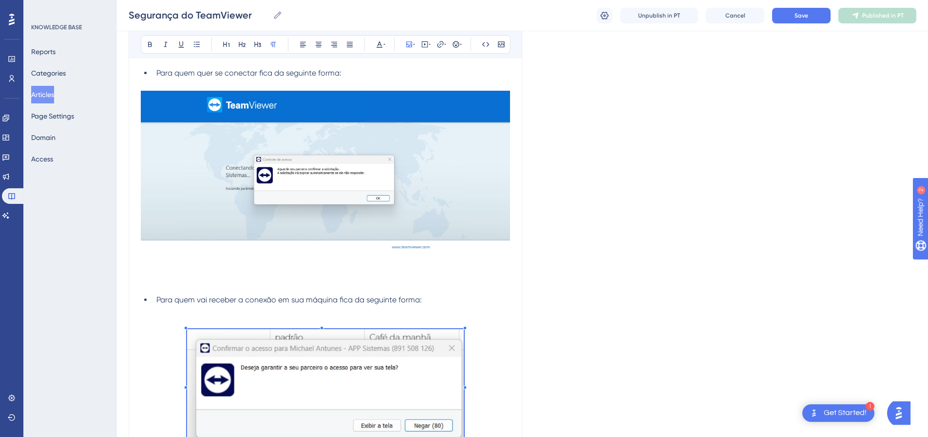
click at [282, 196] on img at bounding box center [325, 183] width 369 height 184
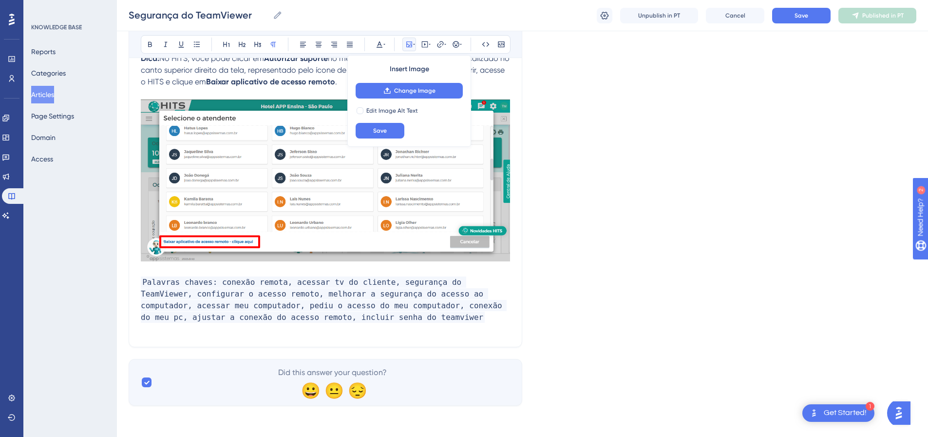
scroll to position [1904, 0]
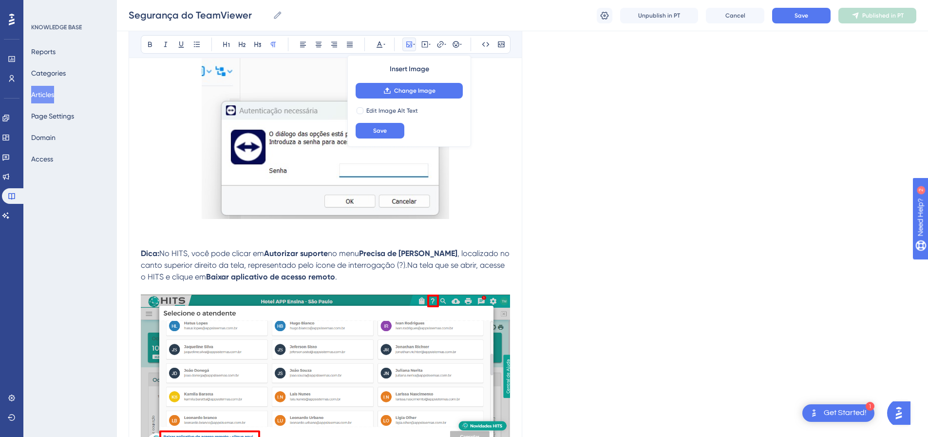
click at [142, 254] on strong "Dica:" at bounding box center [150, 253] width 19 height 9
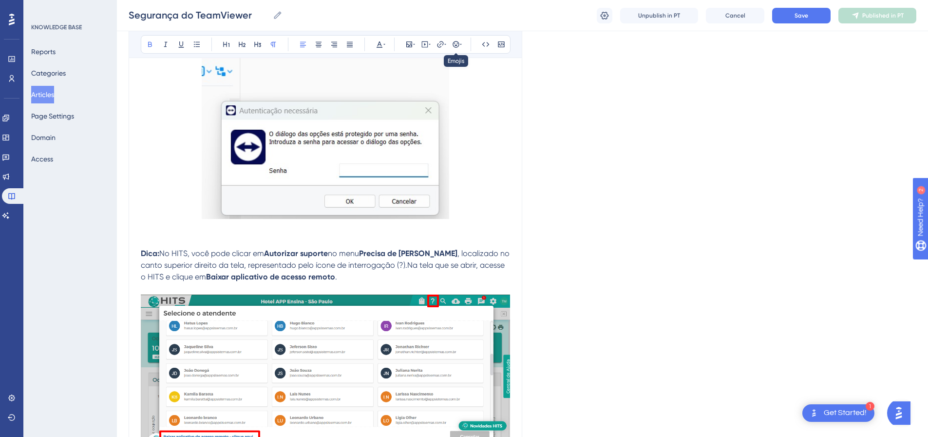
click at [464, 41] on div "Bold Italic Underline Bullet Point Heading 1 Heading 2 Heading 3 Normal Align L…" at bounding box center [326, 44] width 370 height 19
click at [455, 45] on icon at bounding box center [456, 44] width 8 height 8
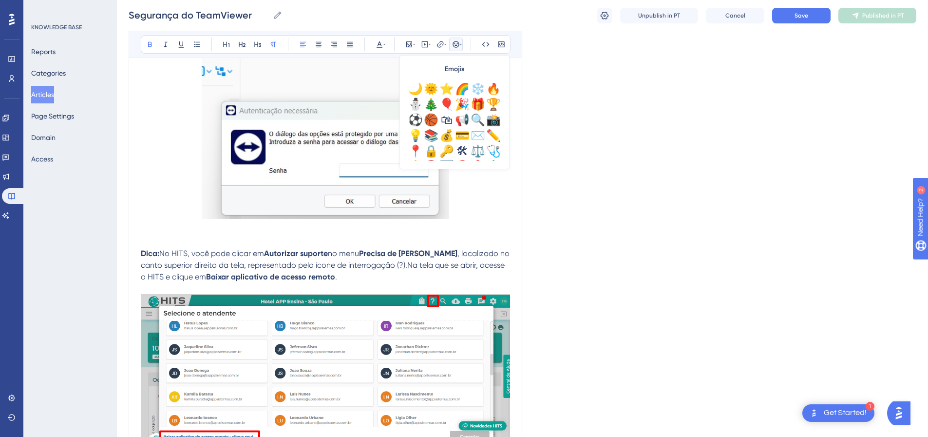
scroll to position [301, 0]
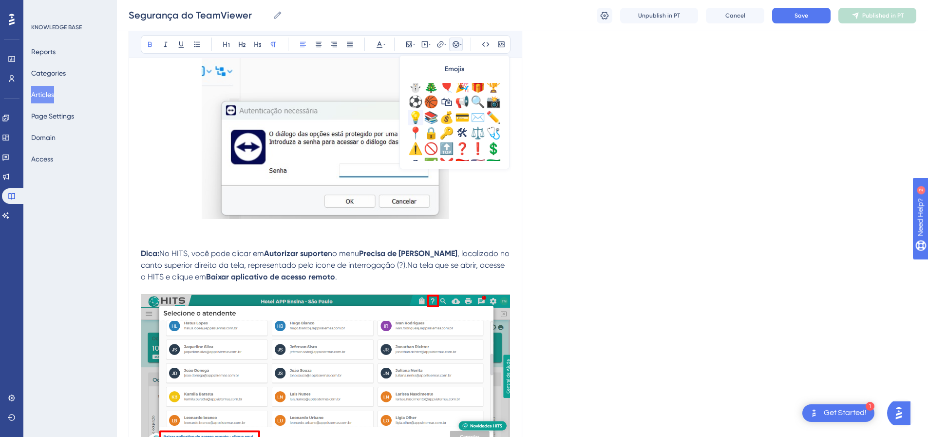
click at [413, 120] on div "💡" at bounding box center [416, 118] width 16 height 16
click at [364, 281] on p "💡 Dica: No HITS, você pode clicar em Autorizar suporte no menu Precisa de Ajuda…" at bounding box center [325, 265] width 369 height 35
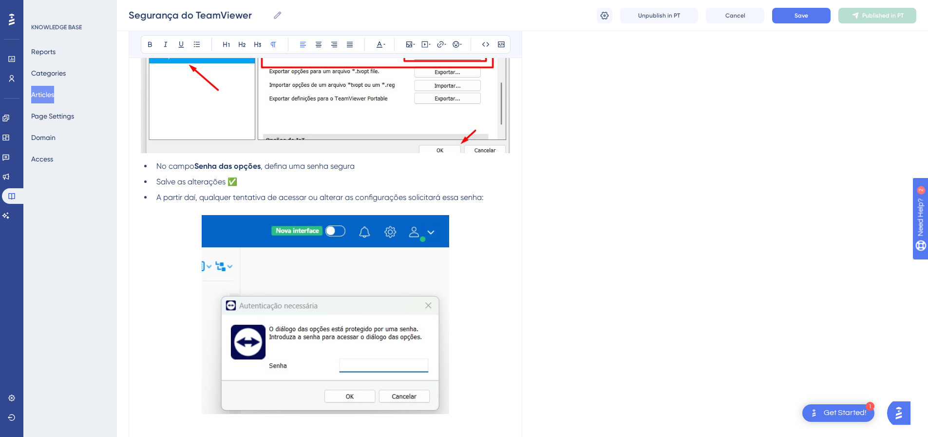
scroll to position [2099, 0]
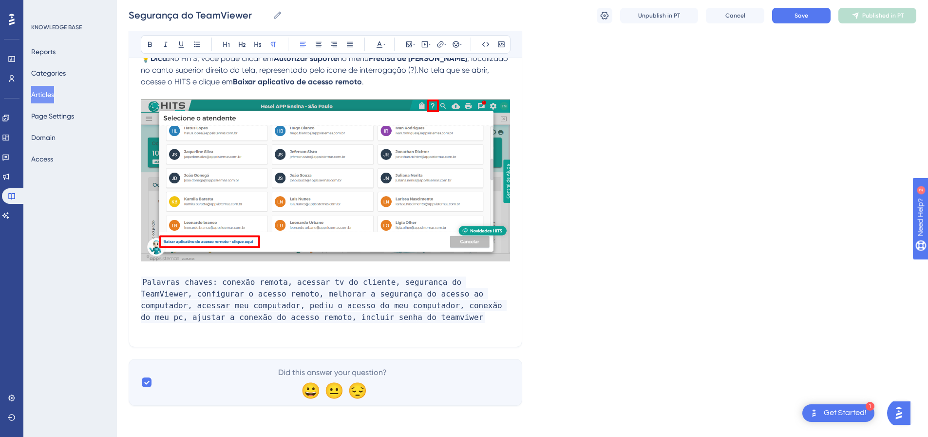
drag, startPoint x: 327, startPoint y: 179, endPoint x: 320, endPoint y: 186, distance: 9.3
click at [327, 179] on img at bounding box center [325, 180] width 369 height 162
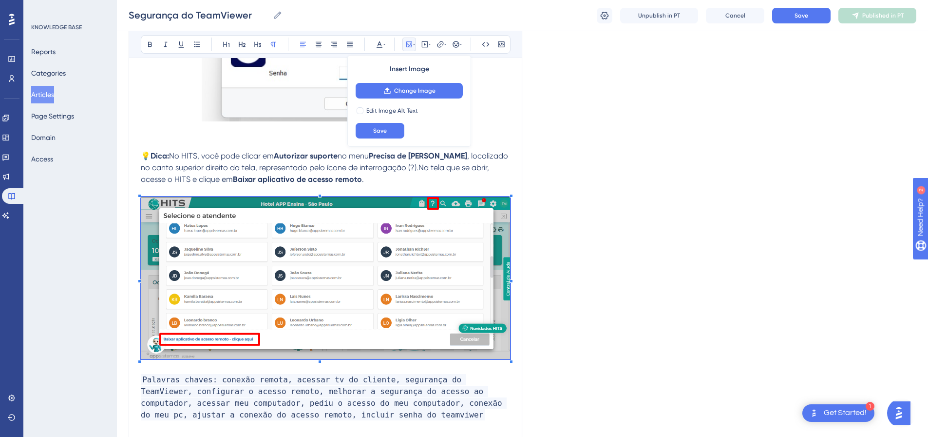
scroll to position [1933, 0]
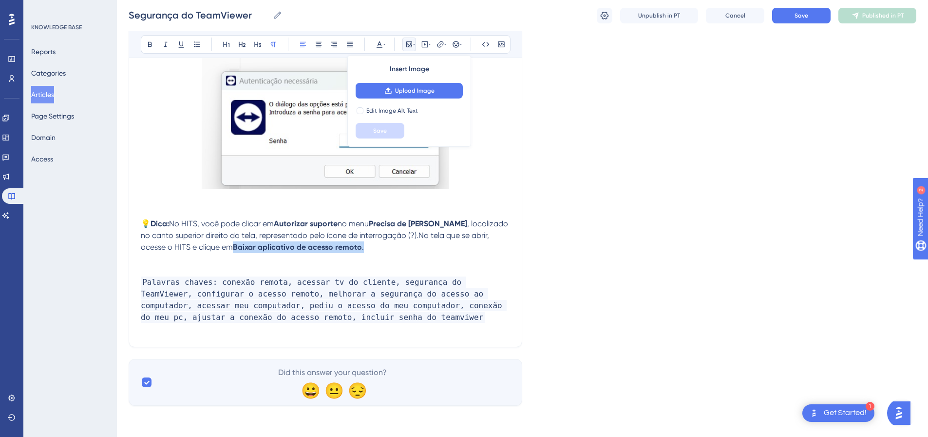
drag, startPoint x: 324, startPoint y: 248, endPoint x: 183, endPoint y: 245, distance: 141.4
click at [183, 245] on p "💡 Dica: No HITS, você pode clicar em Autorizar suporte no menu Precisa de Ajuda…" at bounding box center [325, 235] width 369 height 35
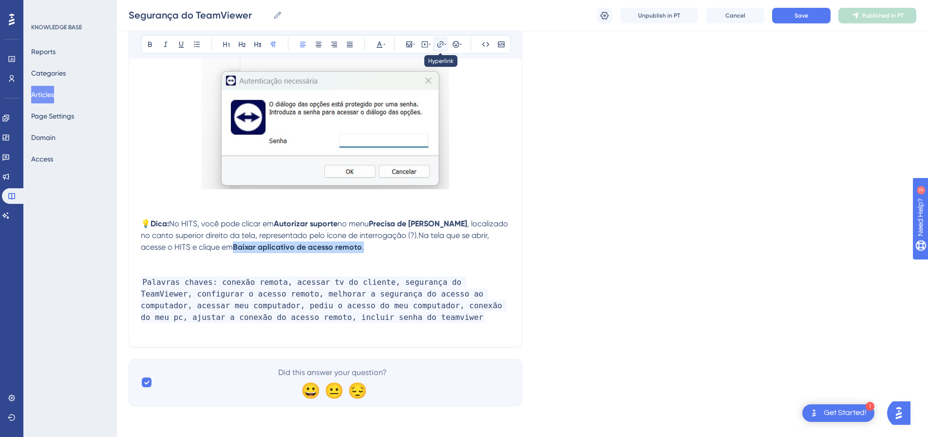
click at [444, 42] on icon at bounding box center [445, 44] width 2 height 8
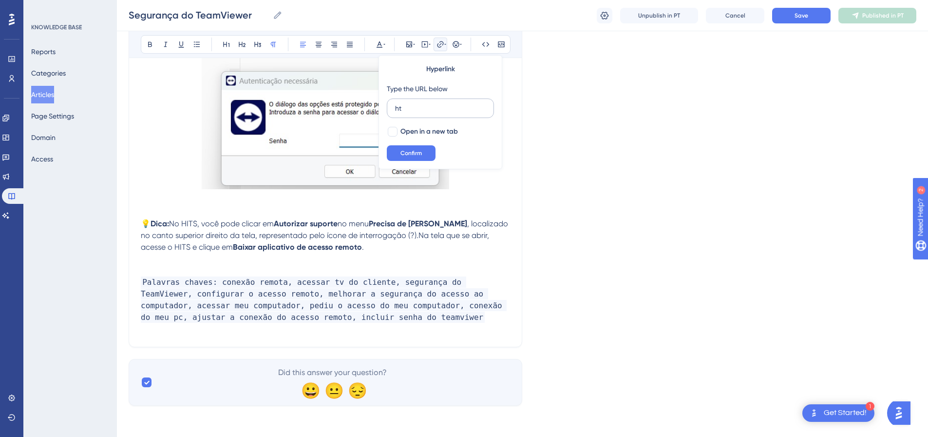
type input "h"
type input "https://get.teamviewer.com/suporteapp"
click at [408, 132] on span "Open in a new tab" at bounding box center [430, 132] width 58 height 12
checkbox input "true"
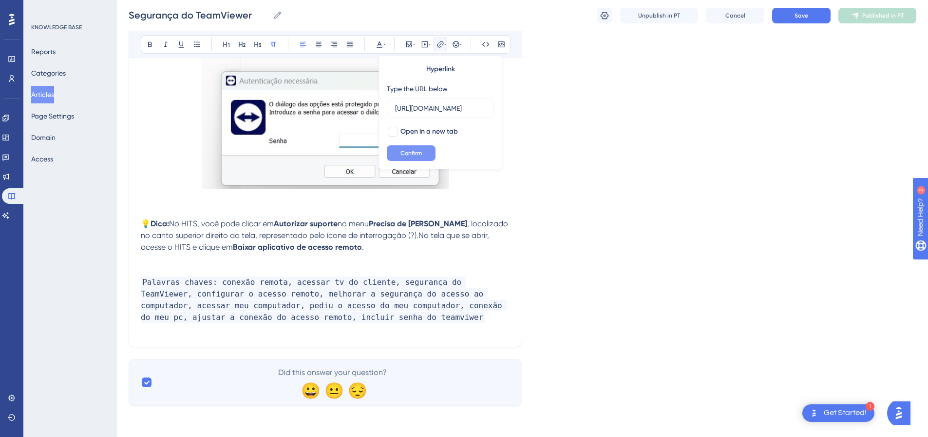
scroll to position [0, 0]
click at [404, 162] on div "Hyperlink Type the URL below https://get.teamviewer.com/suporteapp Open in a ne…" at bounding box center [441, 112] width 124 height 114
click at [405, 153] on span "Confirm" at bounding box center [411, 153] width 21 height 8
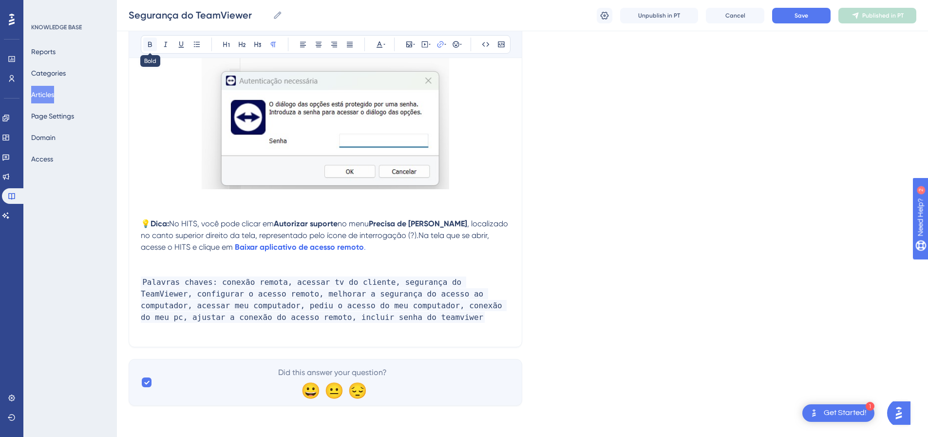
click at [151, 40] on icon at bounding box center [150, 44] width 8 height 8
click at [150, 39] on button at bounding box center [150, 45] width 14 height 14
click at [375, 249] on p "💡 Dica: No HITS, você pode clicar em Autorizar suporte no menu Precisa de Ajuda…" at bounding box center [325, 235] width 369 height 35
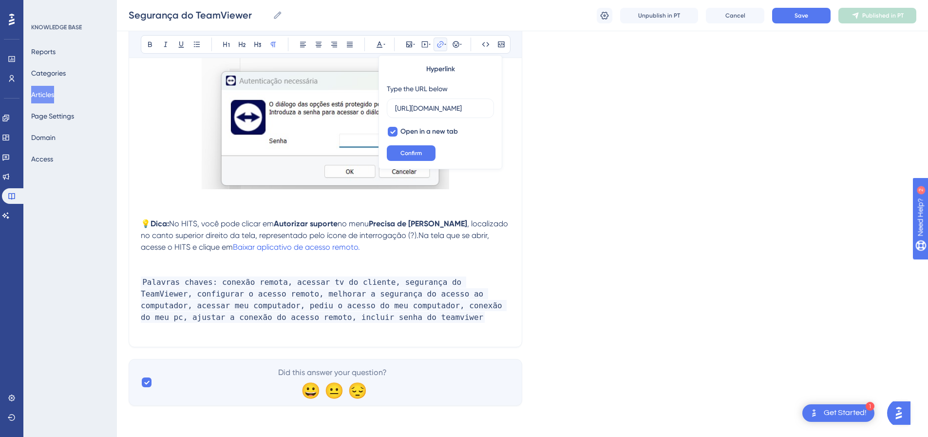
scroll to position [0, 38]
click at [211, 265] on p at bounding box center [325, 271] width 369 height 12
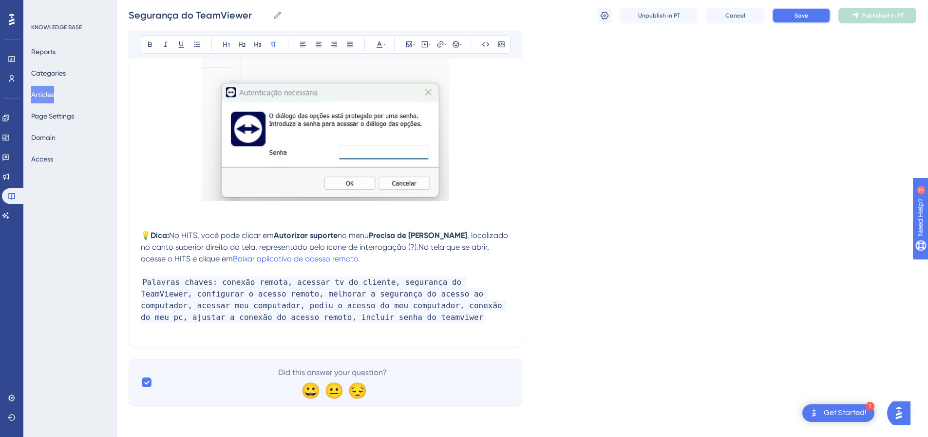
click at [804, 14] on span "Save" at bounding box center [802, 16] width 14 height 8
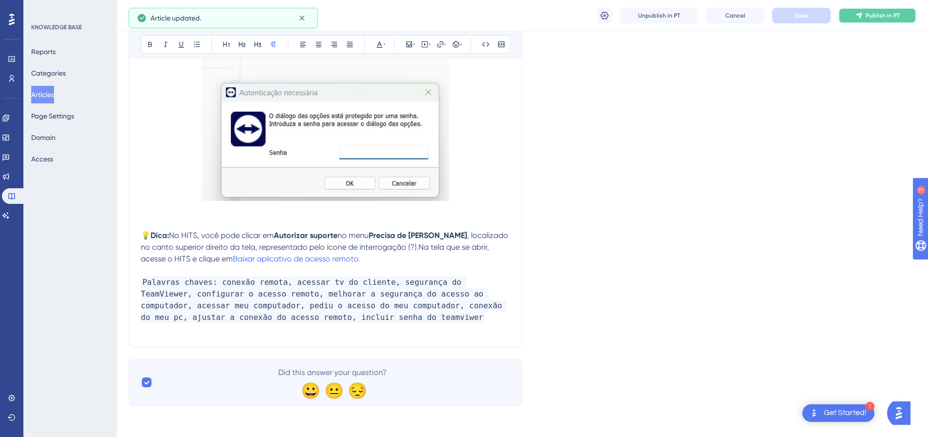
click at [866, 13] on button "Publish in PT" at bounding box center [878, 16] width 78 height 16
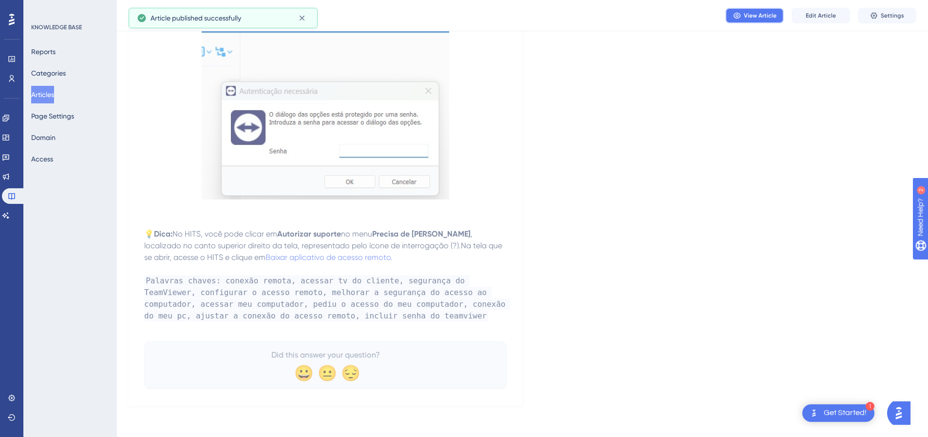
click at [738, 20] on button "View Article" at bounding box center [755, 16] width 58 height 16
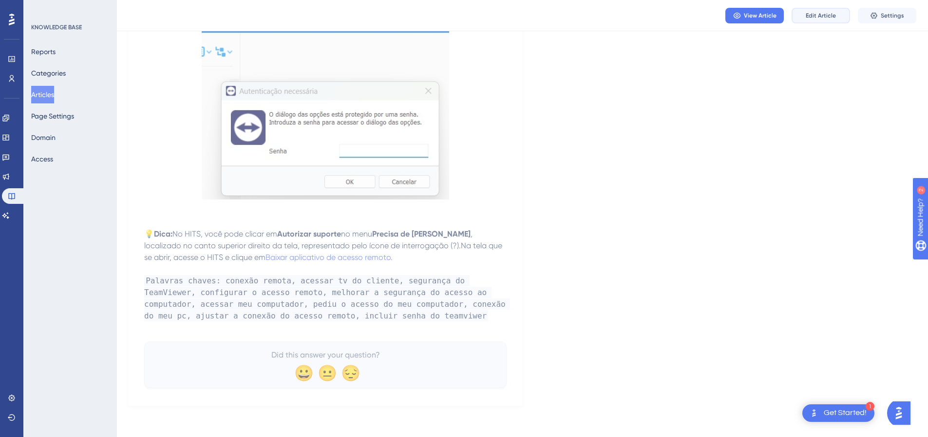
click at [817, 10] on button "Edit Article" at bounding box center [821, 16] width 58 height 16
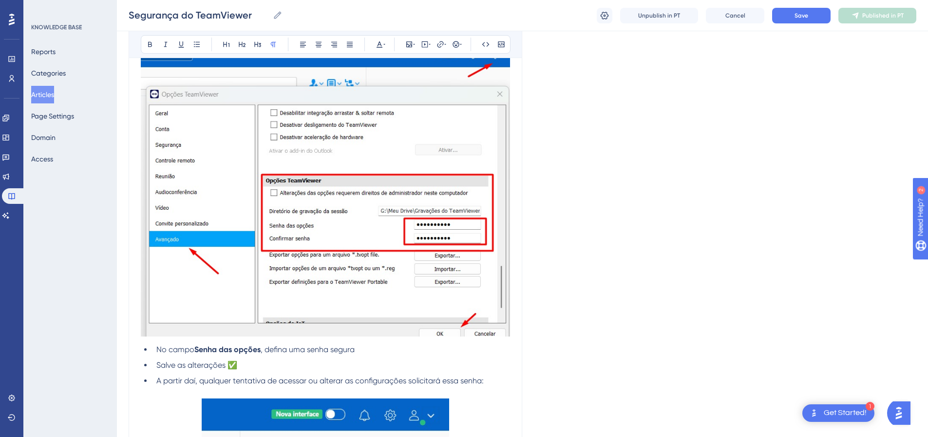
scroll to position [1922, 0]
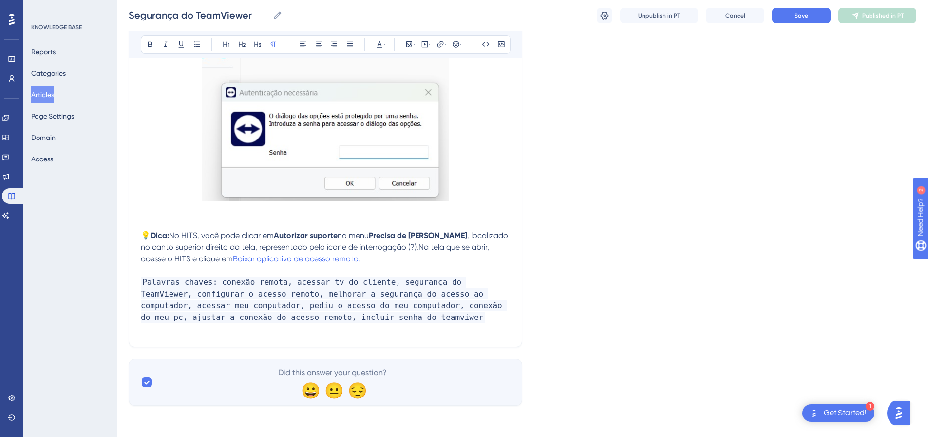
click at [341, 236] on span "no menu" at bounding box center [353, 235] width 31 height 9
drag, startPoint x: 341, startPoint y: 237, endPoint x: 279, endPoint y: 237, distance: 61.4
click at [279, 237] on strong "Autorizar suporte" at bounding box center [306, 235] width 64 height 9
click at [440, 43] on icon at bounding box center [441, 44] width 8 height 8
type input "h"
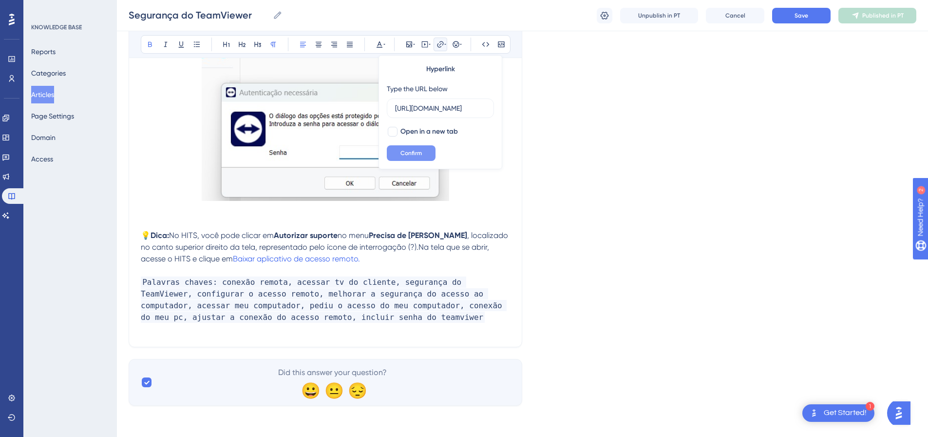
scroll to position [0, 257]
type input "https://appsistemas.help.userguiding.com/pt/articles/16638-como-autorizar-o-ace…"
click at [427, 135] on span "Open in a new tab" at bounding box center [430, 132] width 58 height 12
checkbox input "true"
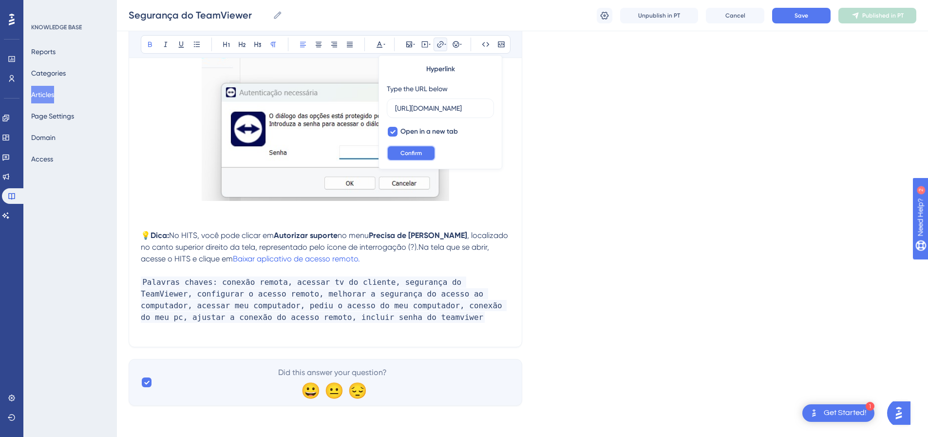
click at [422, 148] on button "Confirm" at bounding box center [411, 153] width 49 height 16
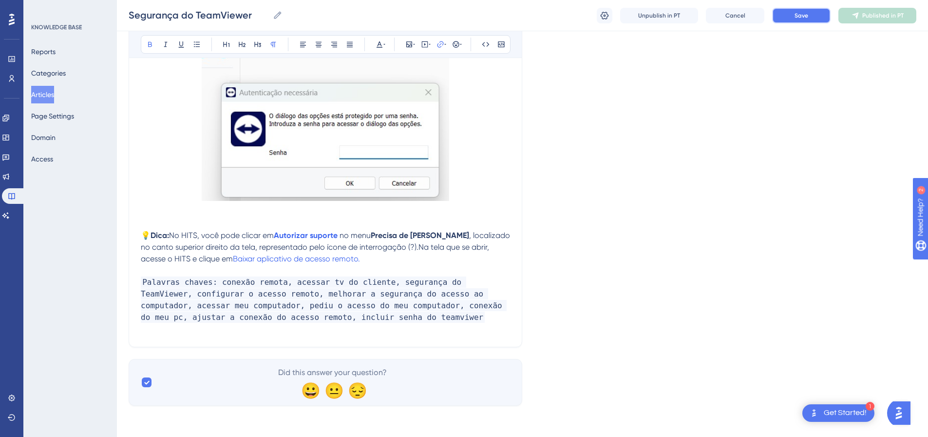
click at [807, 22] on button "Save" at bounding box center [802, 16] width 58 height 16
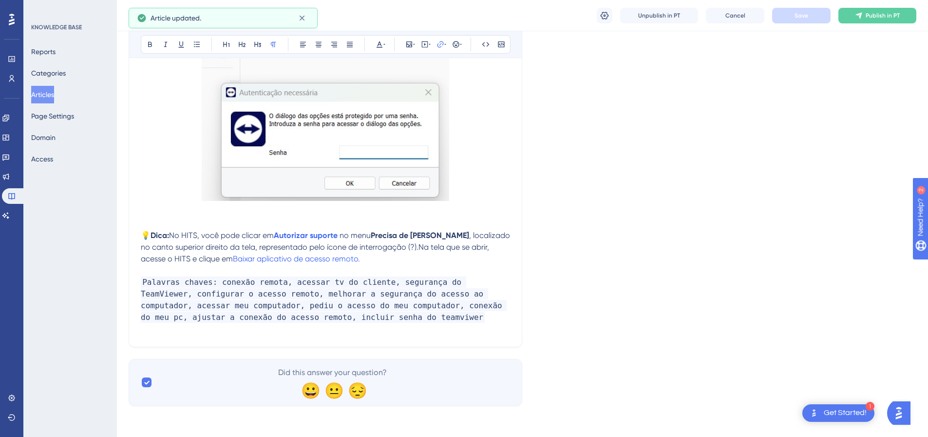
click at [371, 258] on p "💡 Dica: No HITS, você pode clicar em Autorizar suporte no menu Precisa de Ajuda…" at bounding box center [325, 247] width 369 height 35
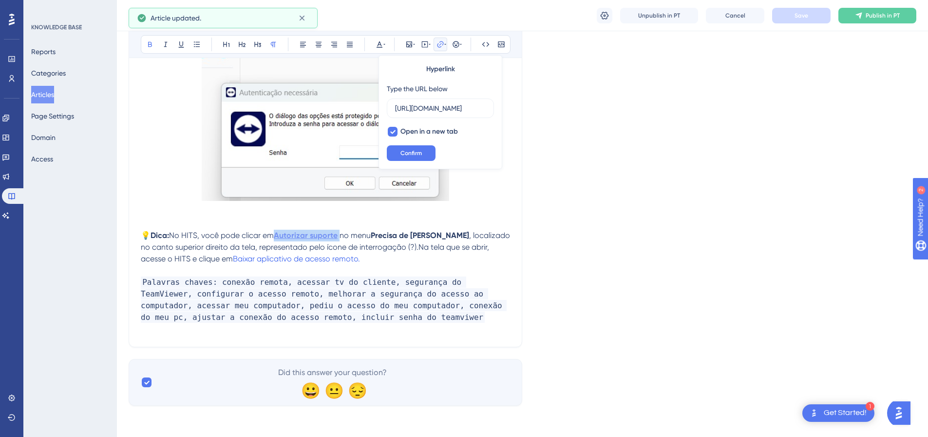
drag, startPoint x: 343, startPoint y: 236, endPoint x: 279, endPoint y: 238, distance: 63.4
click at [279, 238] on p "💡 Dica: No HITS, você pode clicar em Autorizar suporte no menu Precisa de Ajuda…" at bounding box center [325, 247] width 369 height 35
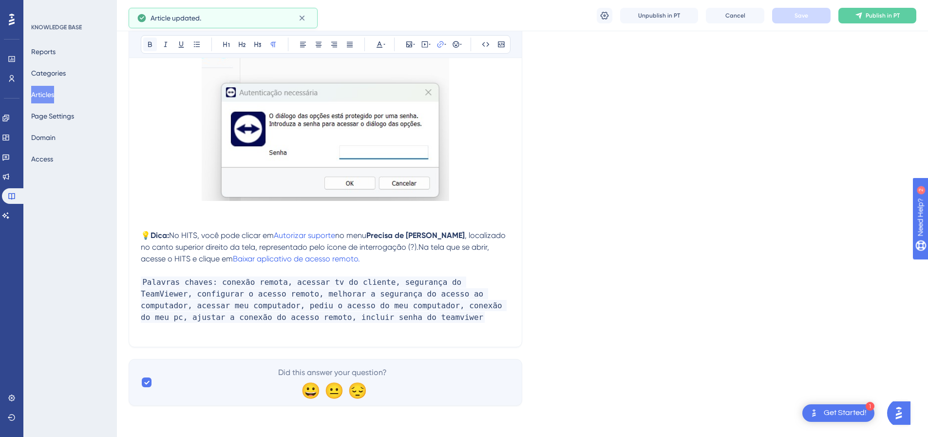
click at [144, 44] on button at bounding box center [150, 45] width 14 height 14
click at [392, 243] on span ", localizado no canto superior direito da tela, representado pelo ícone de inte…" at bounding box center [324, 247] width 367 height 33
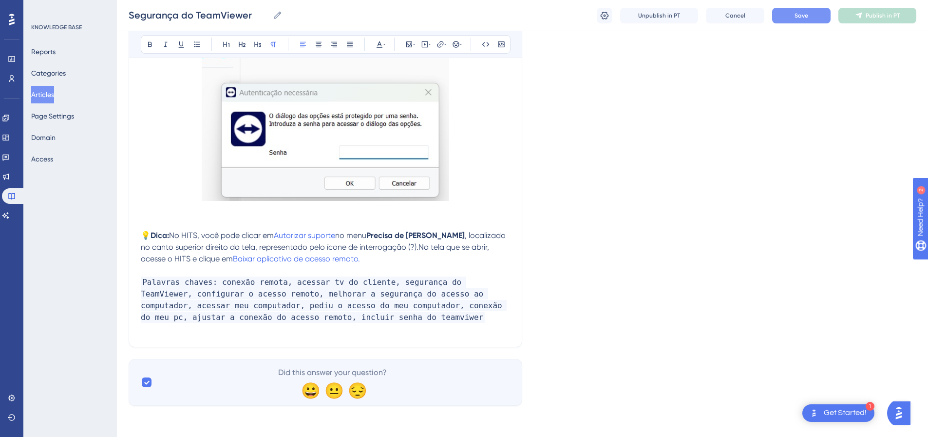
click at [822, 16] on button "Save" at bounding box center [802, 16] width 58 height 16
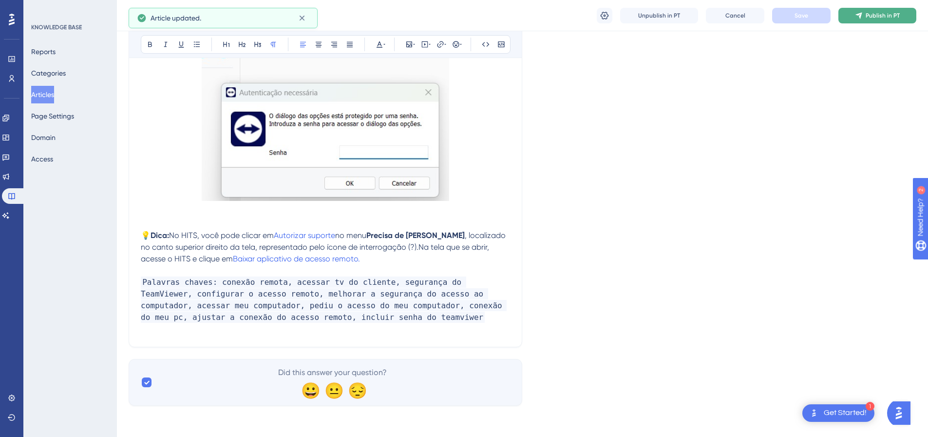
click at [886, 21] on button "Publish in PT" at bounding box center [878, 16] width 78 height 16
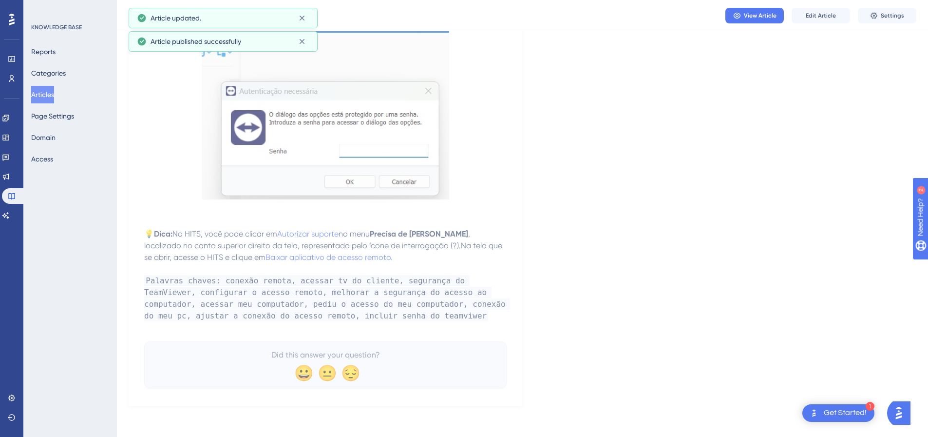
scroll to position [1854, 0]
click at [748, 14] on span "View Article" at bounding box center [760, 16] width 33 height 8
